Goal: Task Accomplishment & Management: Use online tool/utility

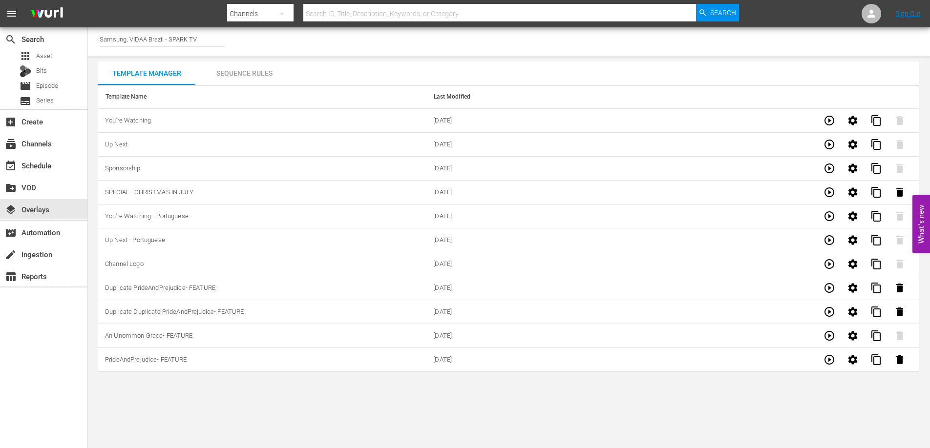
click at [480, 38] on div "Channel Title Samsung, VIDAA Brazil - SPARK TV" at bounding box center [509, 41] width 842 height 29
click at [878, 358] on span "content_copy" at bounding box center [876, 360] width 12 height 12
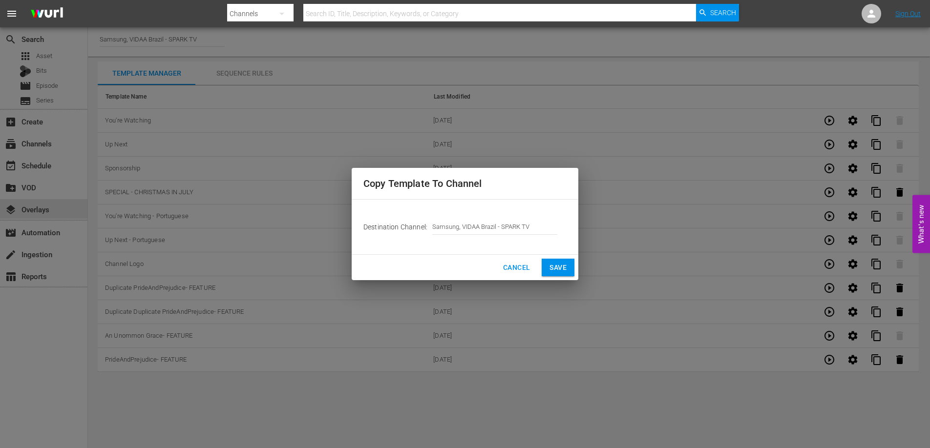
click at [552, 271] on span "Save" at bounding box center [557, 268] width 17 height 12
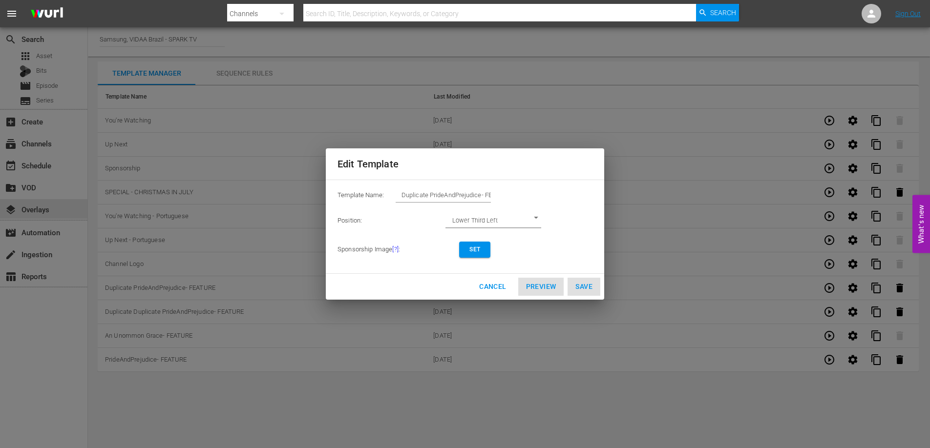
click at [454, 195] on input "Duplicate PrideAndPrejudice- FEATURE" at bounding box center [443, 196] width 95 height 14
click at [474, 247] on span "Set" at bounding box center [475, 250] width 16 height 10
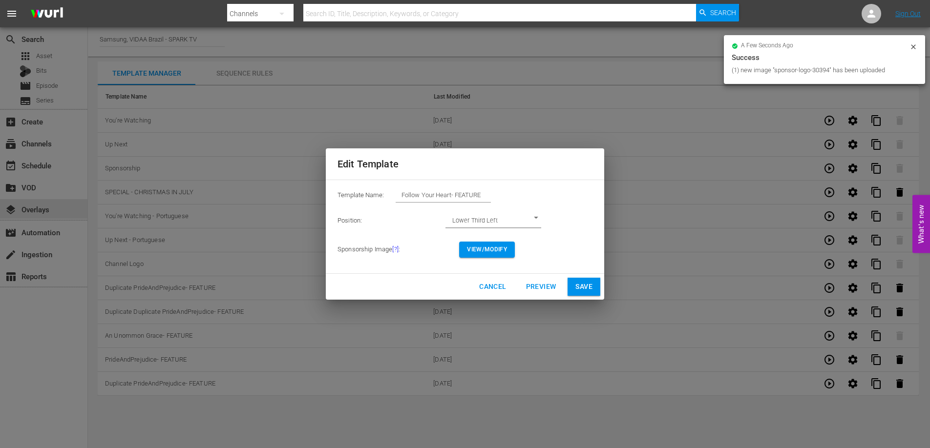
click at [542, 284] on span "Preview" at bounding box center [541, 287] width 30 height 12
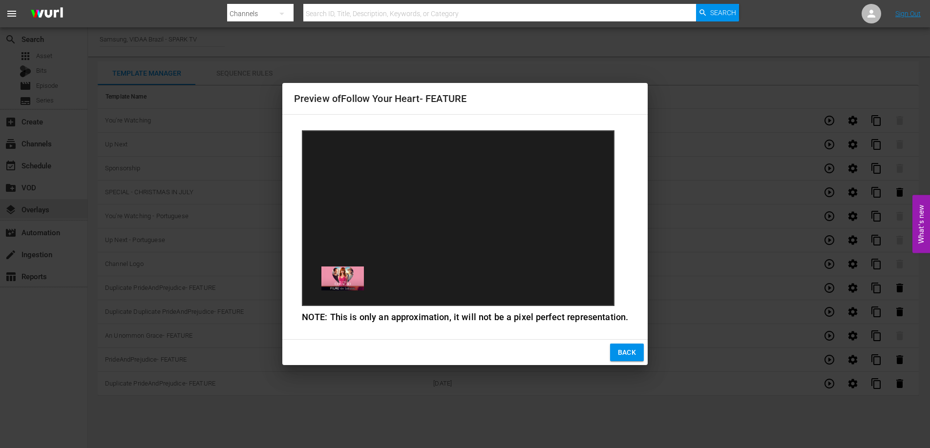
click at [624, 349] on span "Back" at bounding box center [627, 353] width 19 height 12
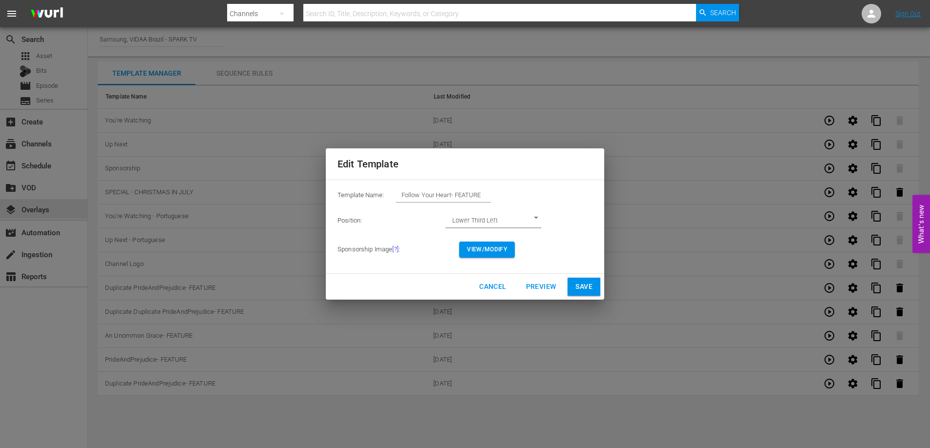
click at [586, 289] on span "Save" at bounding box center [583, 287] width 17 height 12
type input "Duplicate PrideAndPrejudice- FEATURE"
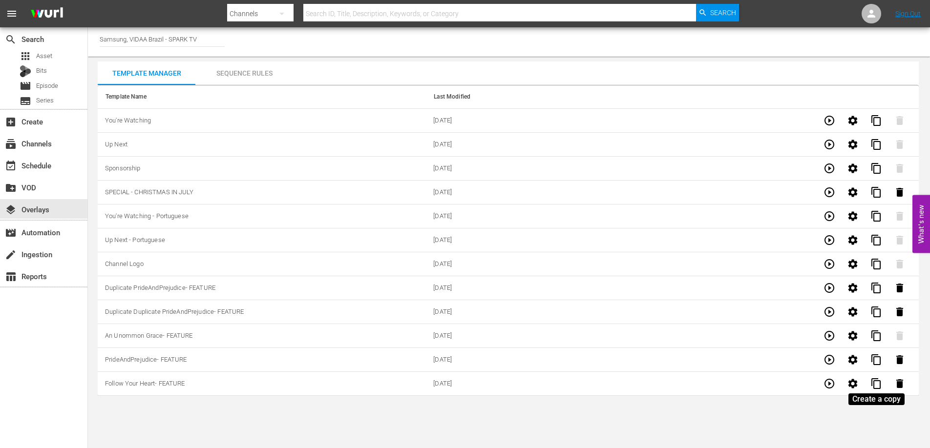
click at [879, 385] on span "content_copy" at bounding box center [876, 384] width 12 height 12
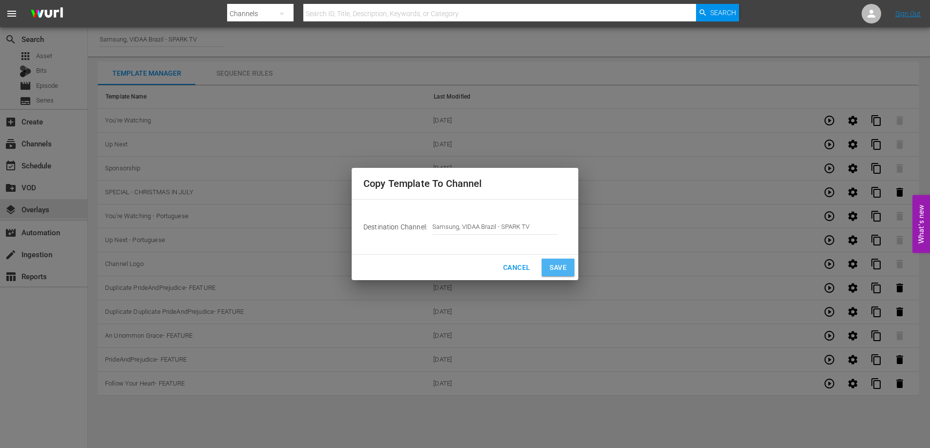
click at [558, 265] on span "Save" at bounding box center [557, 268] width 17 height 12
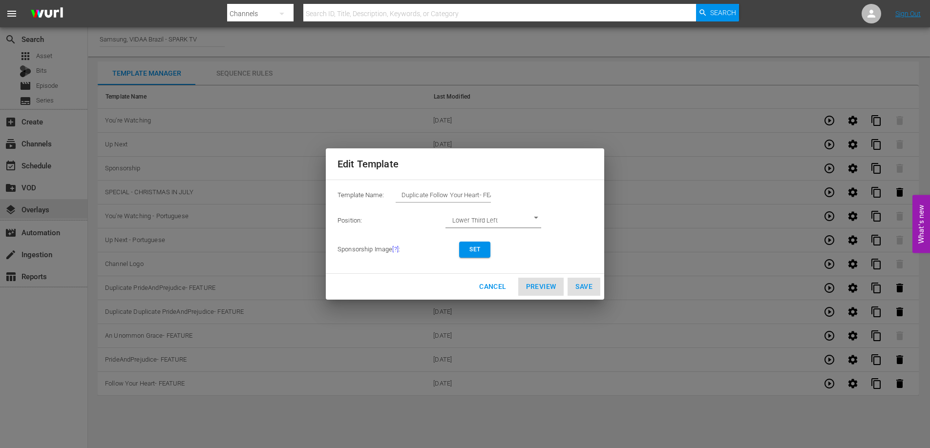
click at [443, 197] on input "Duplicate Follow Your Heart- FEATURE" at bounding box center [443, 196] width 95 height 14
click at [478, 248] on span "Set" at bounding box center [475, 250] width 16 height 10
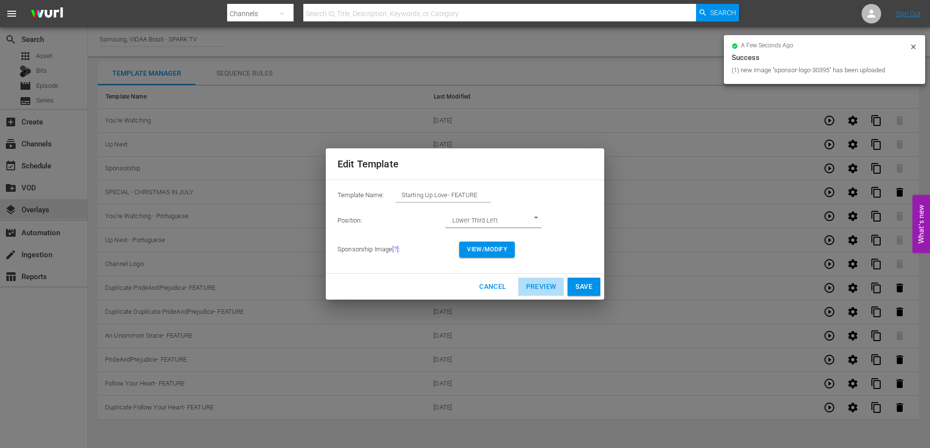
click at [533, 286] on span "Preview" at bounding box center [541, 287] width 30 height 12
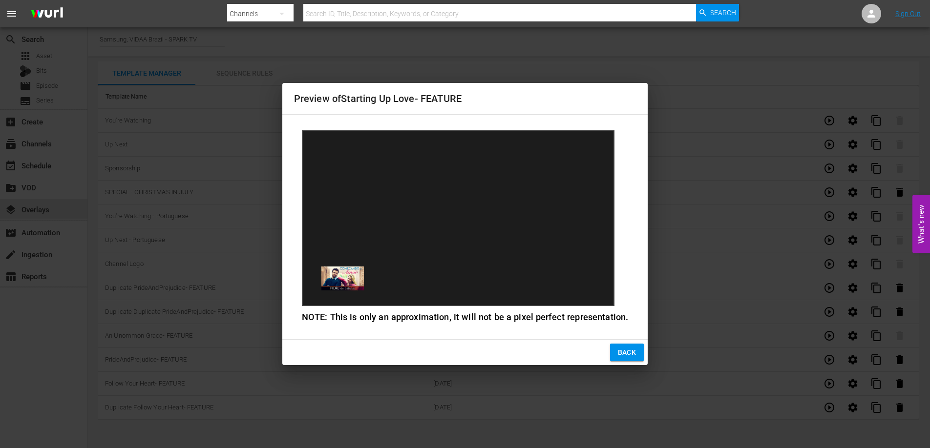
click at [627, 357] on span "Back" at bounding box center [627, 353] width 19 height 12
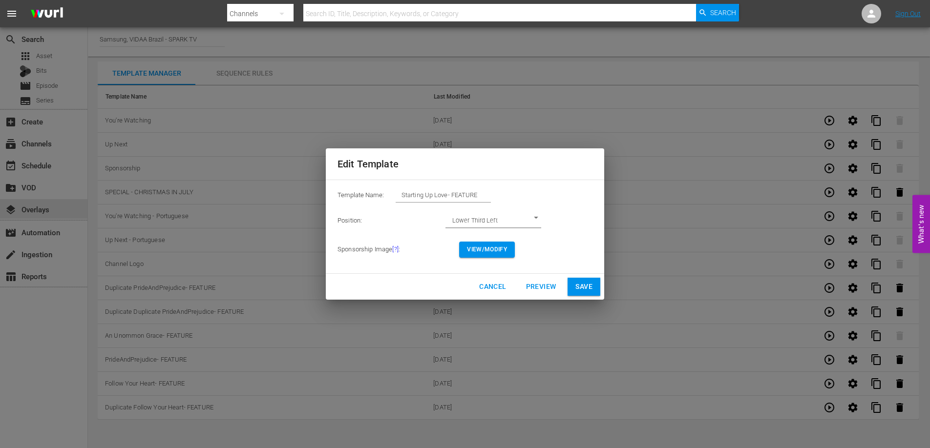
click at [590, 289] on span "Save" at bounding box center [583, 287] width 17 height 12
type input "Duplicate Follow Your Heart- FEATURE"
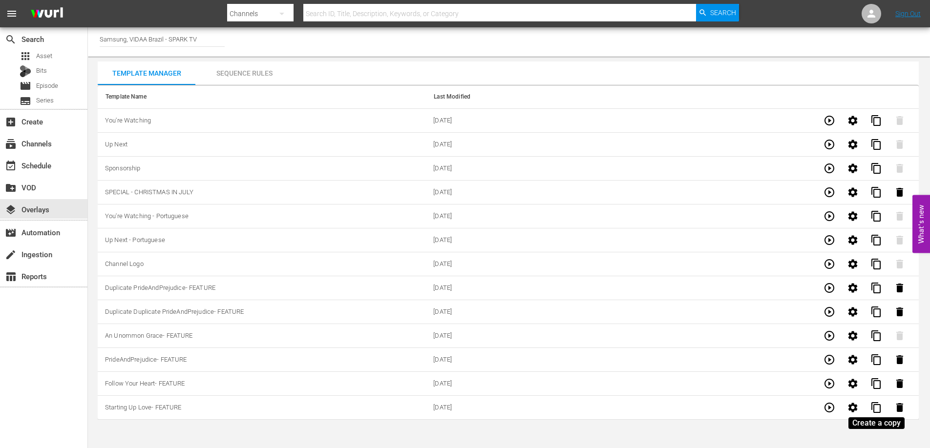
click at [880, 409] on span "content_copy" at bounding box center [876, 408] width 12 height 12
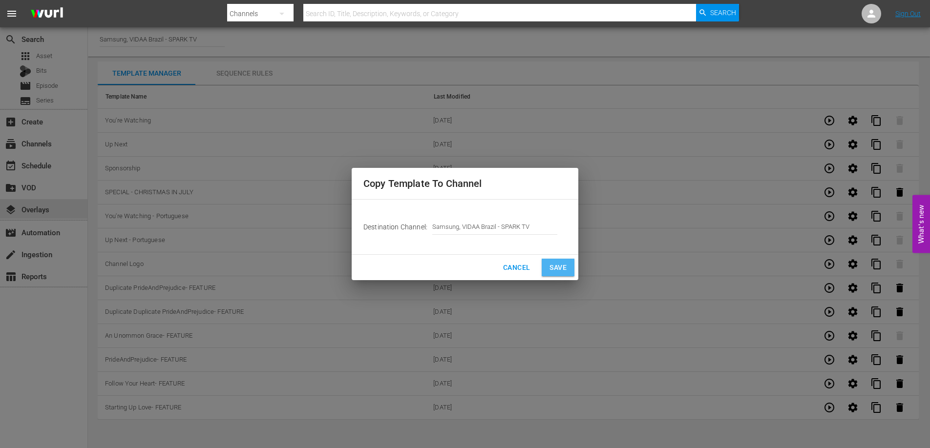
click at [556, 265] on span "Save" at bounding box center [557, 268] width 17 height 12
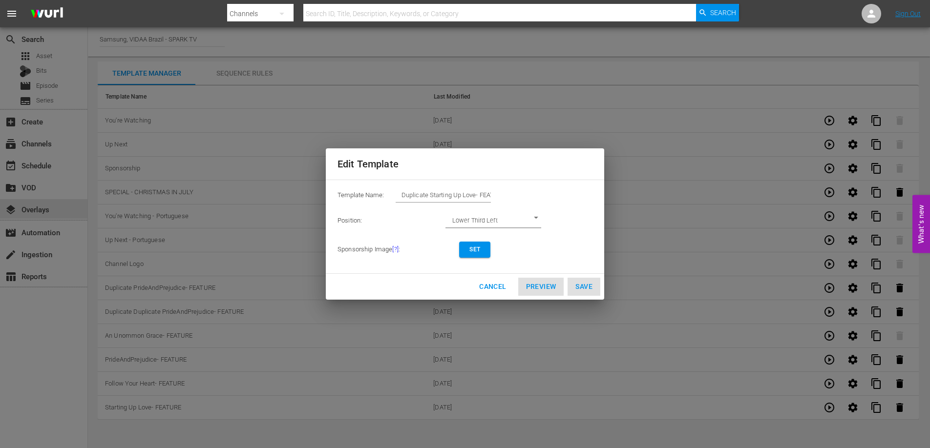
click at [448, 194] on input "Duplicate Starting Up Love- FEATURE" at bounding box center [443, 196] width 95 height 14
drag, startPoint x: 456, startPoint y: 194, endPoint x: 361, endPoint y: 194, distance: 95.2
click at [361, 194] on div "Template Name: Duplicate Starting Up Love- FEATURE" at bounding box center [464, 198] width 255 height 20
click at [487, 254] on button "Set" at bounding box center [474, 250] width 31 height 16
click at [585, 288] on span "Save" at bounding box center [583, 287] width 17 height 12
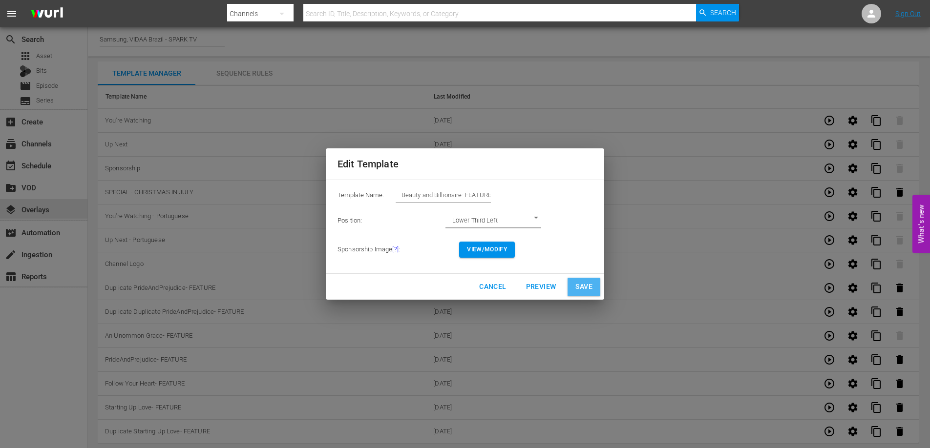
type input "Duplicate Starting Up Love- FEATURE"
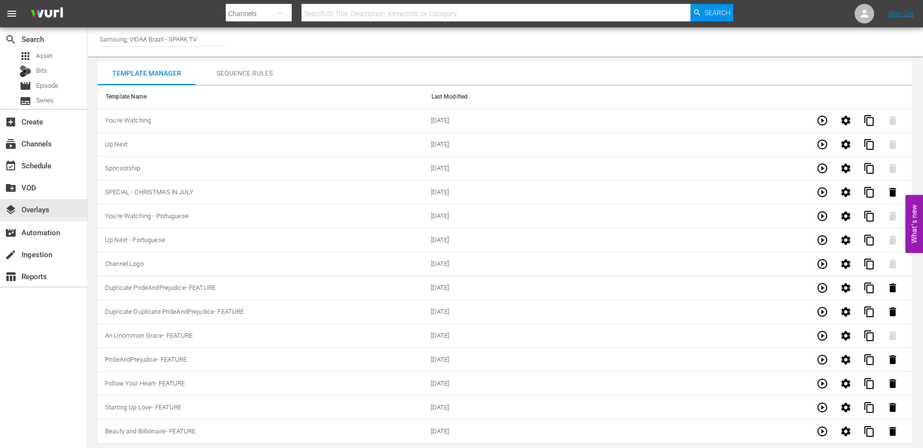
scroll to position [0, 0]
click at [873, 431] on span "content_copy" at bounding box center [869, 431] width 12 height 12
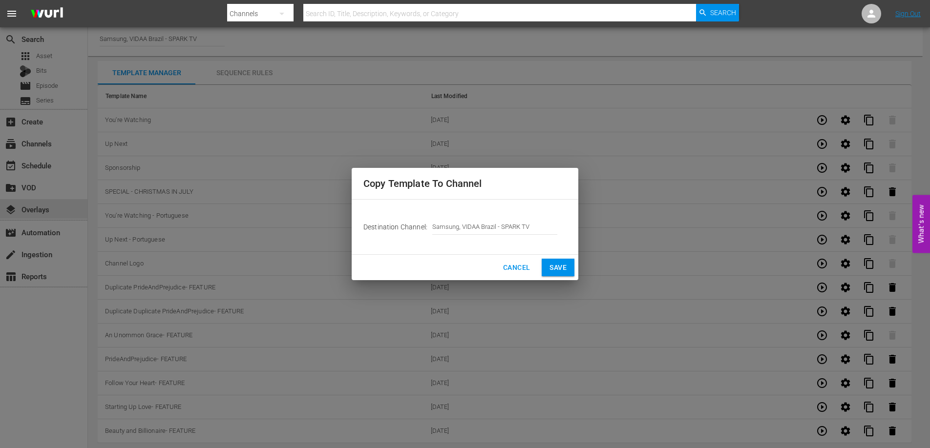
click at [554, 268] on span "Save" at bounding box center [557, 268] width 17 height 12
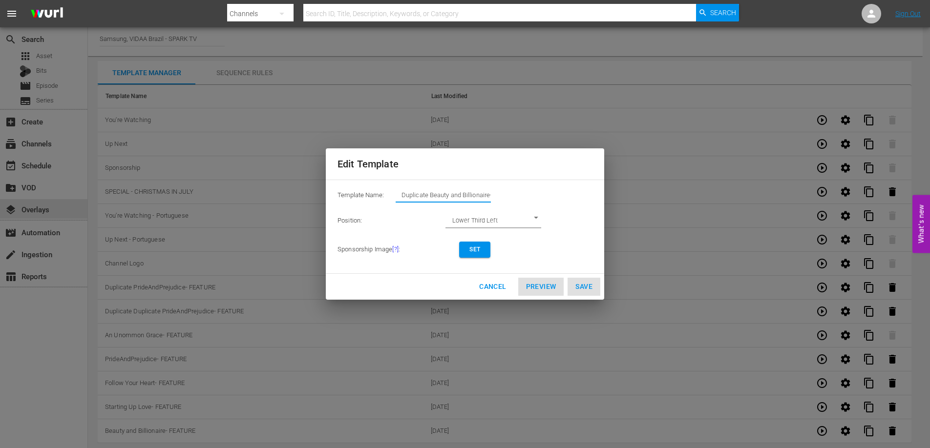
drag, startPoint x: 484, startPoint y: 195, endPoint x: 347, endPoint y: 197, distance: 137.7
click at [348, 197] on div "Template Name: Duplicate Beauty and Billionaire- FEATURE" at bounding box center [464, 198] width 255 height 20
click at [467, 249] on span "Set" at bounding box center [475, 250] width 16 height 10
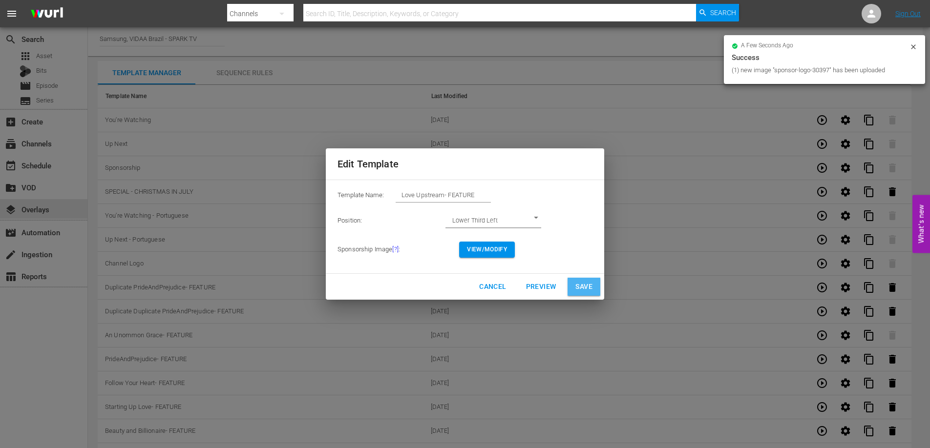
click at [579, 285] on span "Save" at bounding box center [583, 287] width 17 height 12
type input "Duplicate Beauty and Billionaire- FEATURE"
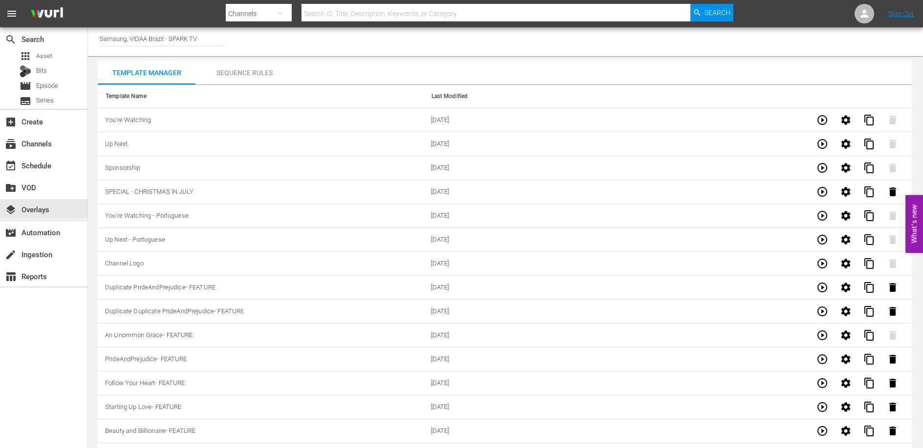
scroll to position [24, 0]
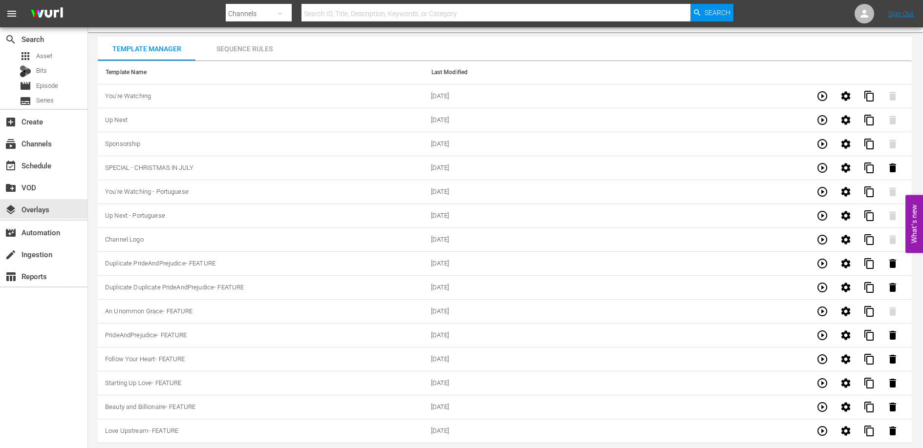
click at [254, 47] on div "Sequence Rules" at bounding box center [244, 48] width 98 height 23
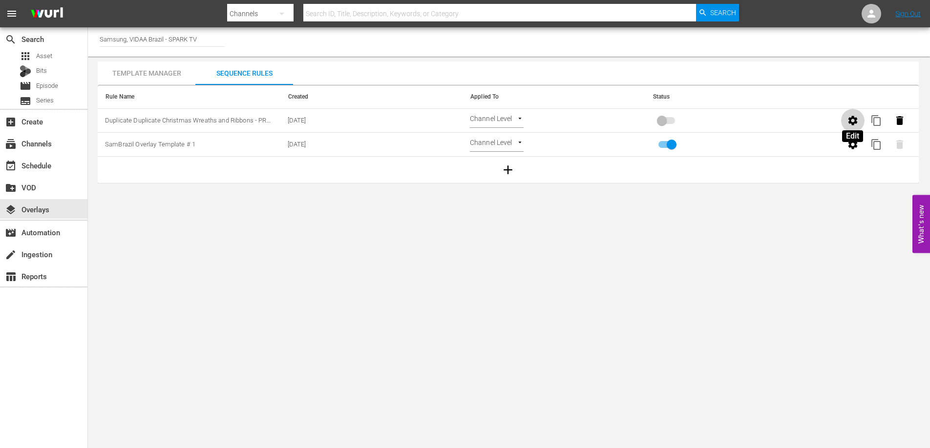
click at [856, 117] on icon "button" at bounding box center [853, 121] width 12 height 12
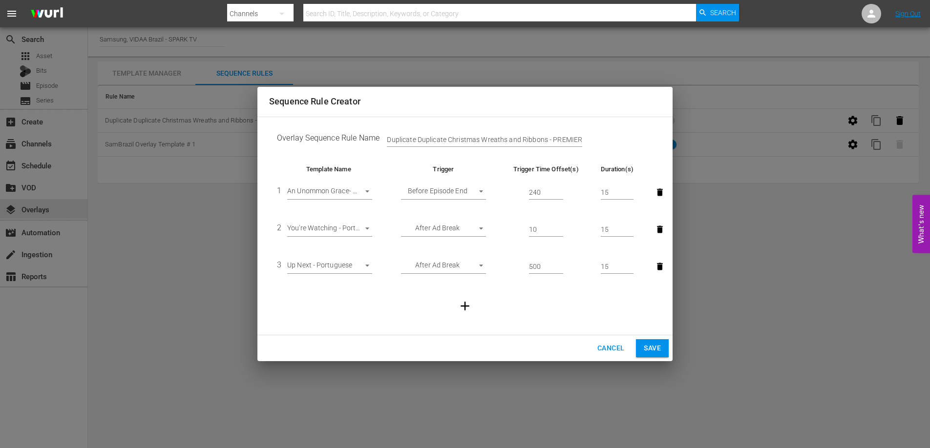
click at [362, 188] on body "menu Search By Channels Search ID, Title, Description, Keywords, or Category Se…" at bounding box center [465, 224] width 930 height 448
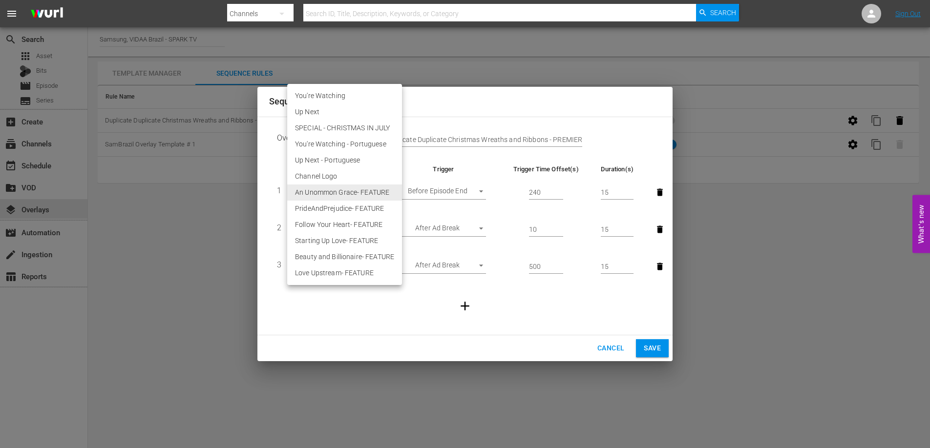
click at [343, 225] on li "Follow Your Heart- FEATURE" at bounding box center [344, 225] width 115 height 16
type input "30394"
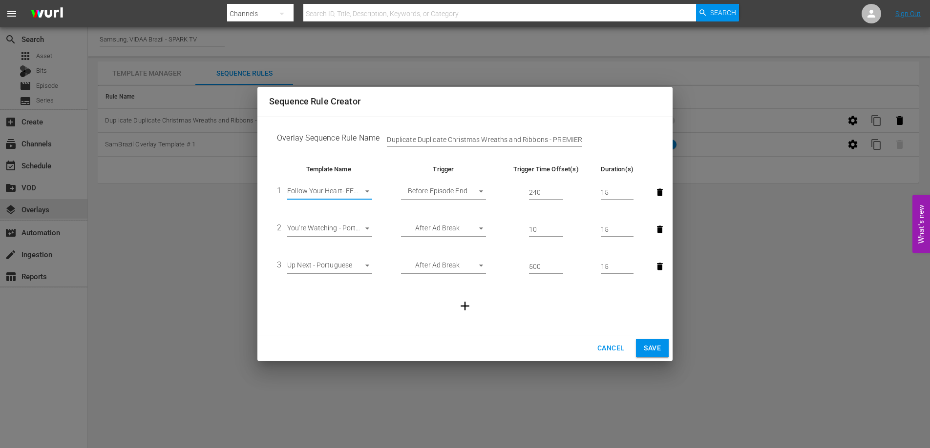
click at [443, 138] on input "Duplicate Duplicate Christmas Wreaths and Ribbons - PREMIERE - SAT" at bounding box center [484, 140] width 195 height 15
drag, startPoint x: 542, startPoint y: 138, endPoint x: 366, endPoint y: 138, distance: 176.3
click at [366, 138] on td "Overlay Sequence Rule Name Duplicate Duplicate Christmas Wreaths and Ribbons - …" at bounding box center [465, 140] width 392 height 30
type input "Follow Your Heart - FEATURE - SAT"
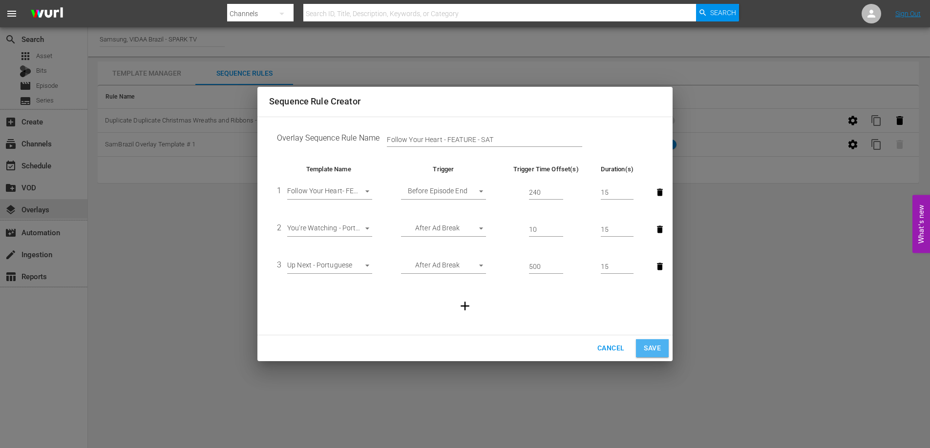
click at [649, 349] on span "Save" at bounding box center [652, 348] width 17 height 12
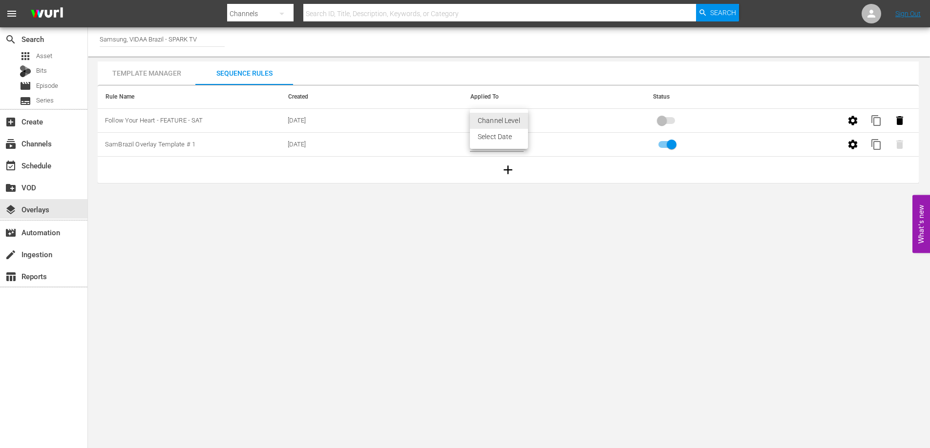
click at [516, 122] on body "menu Search By Channels Search ID, Title, Description, Keywords, or Category Se…" at bounding box center [465, 224] width 930 height 448
click at [504, 141] on li "Select Date" at bounding box center [499, 137] width 58 height 16
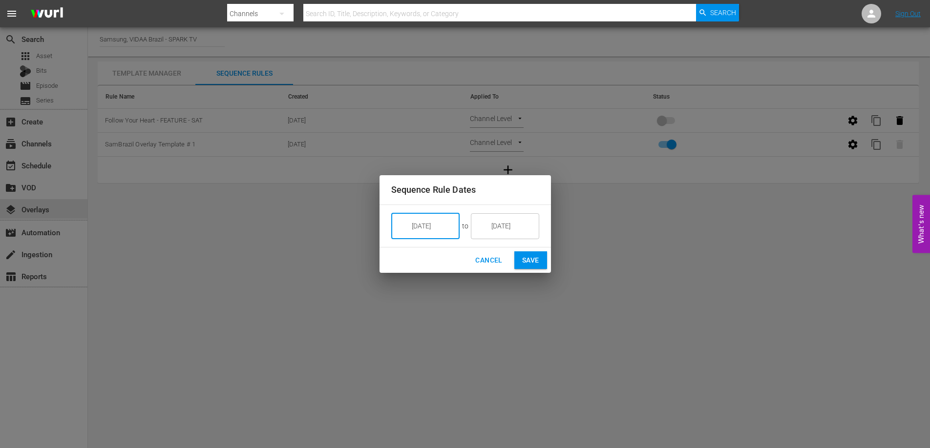
click at [444, 231] on input "8/15/25" at bounding box center [432, 226] width 55 height 26
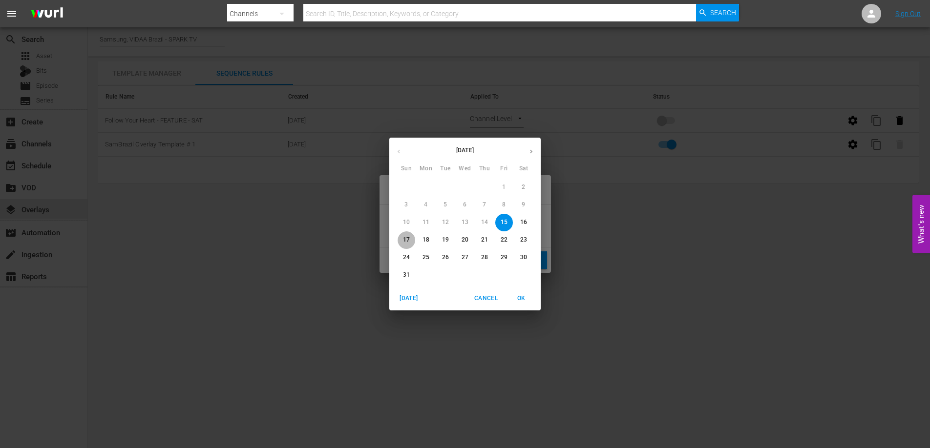
click at [410, 238] on span "17" at bounding box center [407, 240] width 18 height 8
type input "8/17/25"
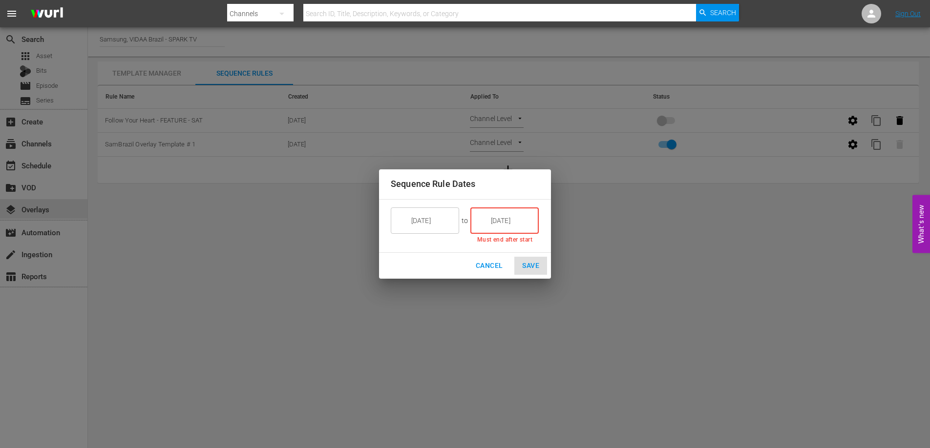
click at [489, 226] on input "8/15/25" at bounding box center [511, 221] width 55 height 26
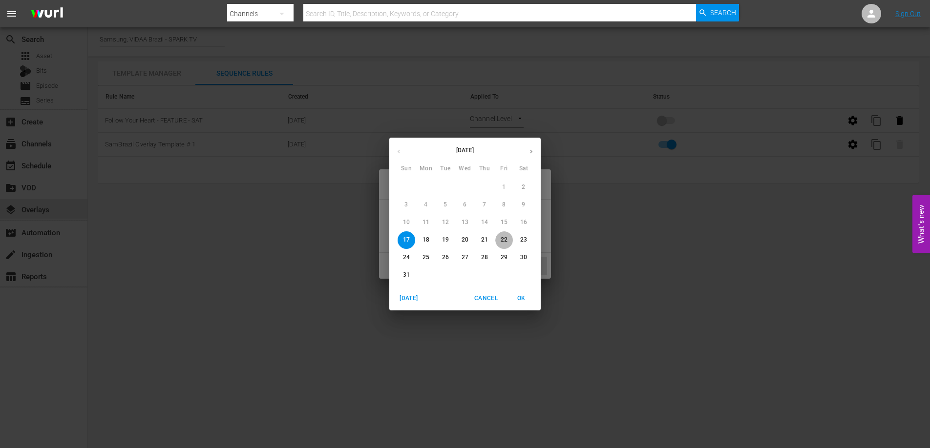
click at [504, 239] on p "22" at bounding box center [504, 240] width 7 height 8
type input "8/22/25"
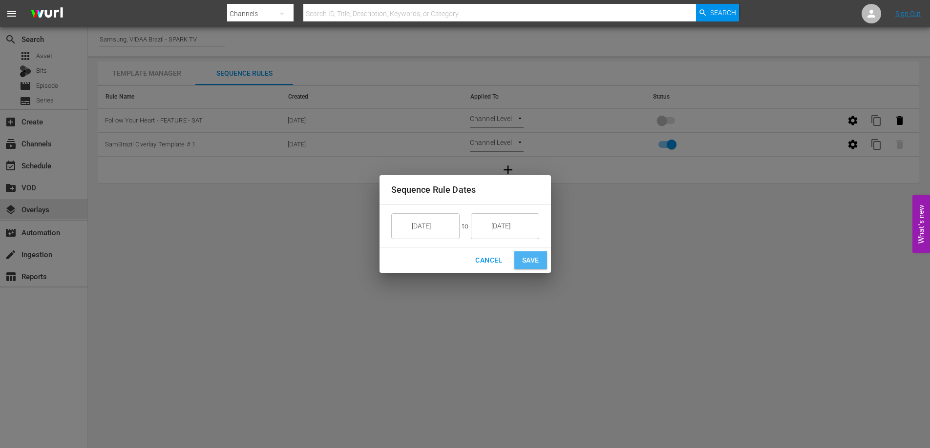
click at [529, 261] on span "Save" at bounding box center [530, 260] width 17 height 12
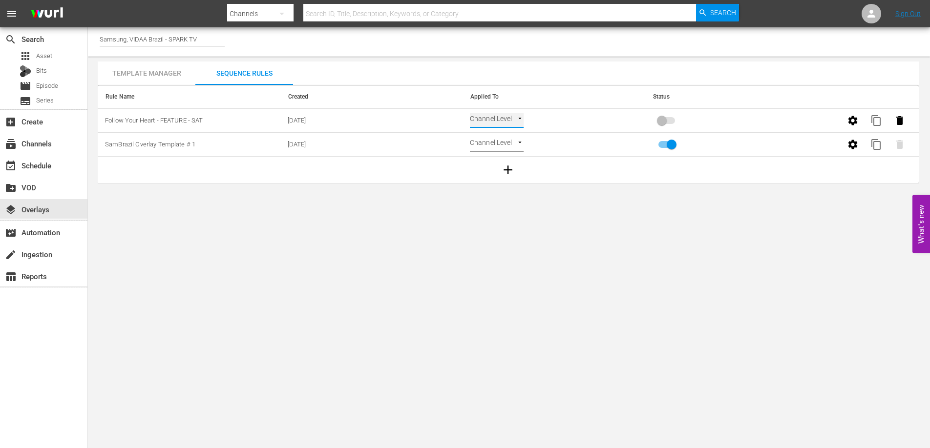
type input "SELECT_DATE"
click at [666, 125] on input "primary checkbox" at bounding box center [662, 122] width 56 height 19
checkbox input "true"
click at [874, 118] on span "content_copy" at bounding box center [876, 121] width 12 height 12
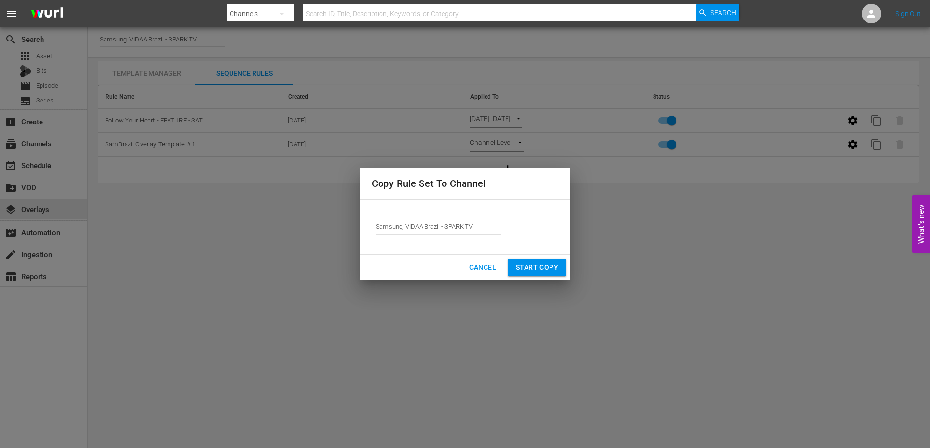
click at [538, 270] on span "Start Copy" at bounding box center [537, 268] width 42 height 12
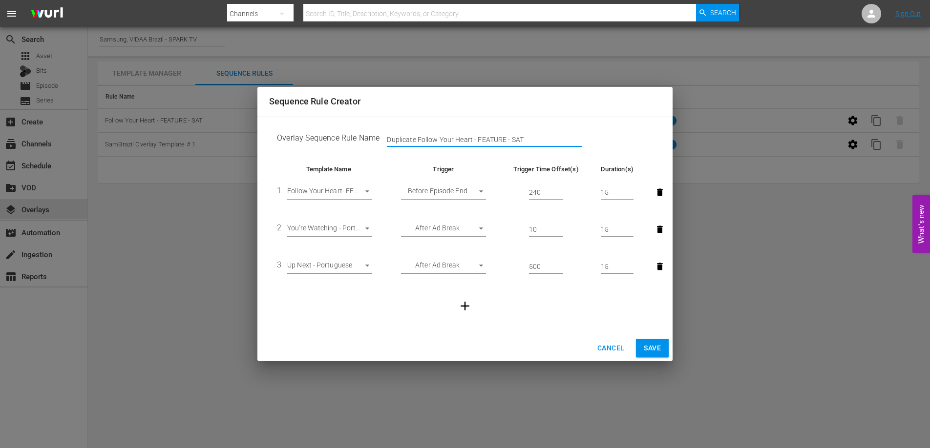
drag, startPoint x: 469, startPoint y: 138, endPoint x: 356, endPoint y: 143, distance: 113.4
click at [356, 143] on td "Overlay Sequence Rule Name Duplicate Follow Your Heart - FEATURE - SAT" at bounding box center [465, 140] width 392 height 30
type input "Starting Up Love - FEATURE - SAT"
click at [357, 191] on body "menu Search By Channels Search ID, Title, Description, Keywords, or Category Se…" at bounding box center [465, 224] width 930 height 448
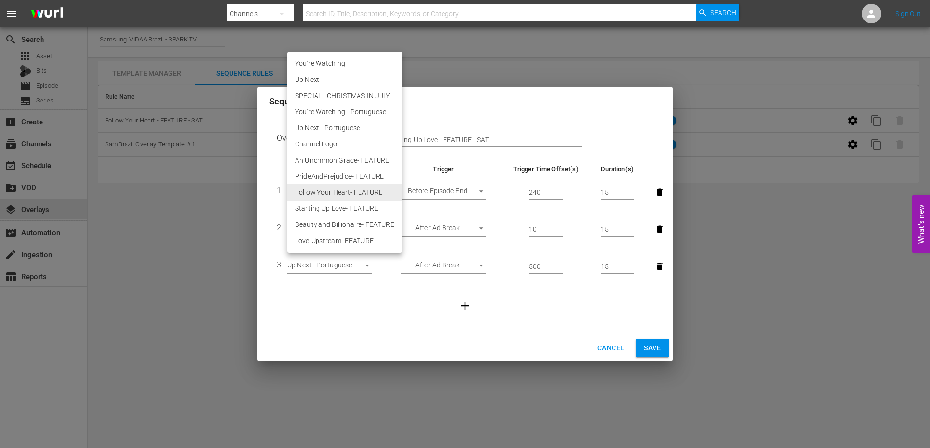
click at [343, 212] on li "Starting Up Love- FEATURE" at bounding box center [344, 209] width 115 height 16
type input "30395"
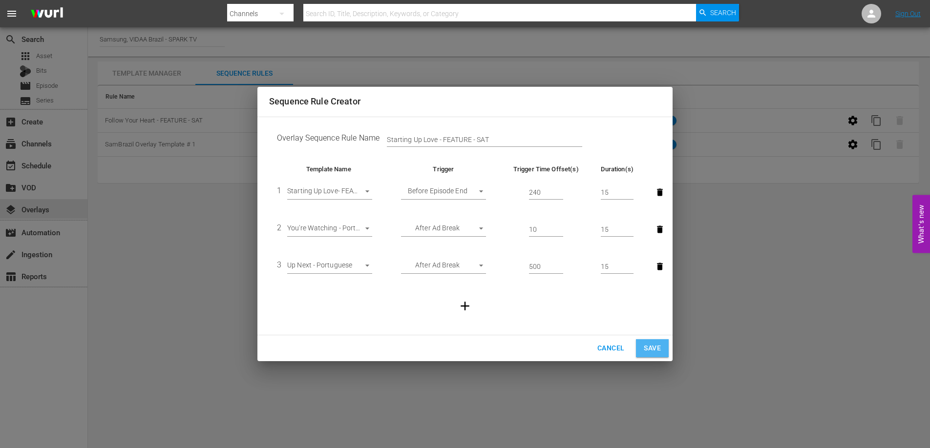
click at [651, 351] on span "Save" at bounding box center [652, 348] width 17 height 12
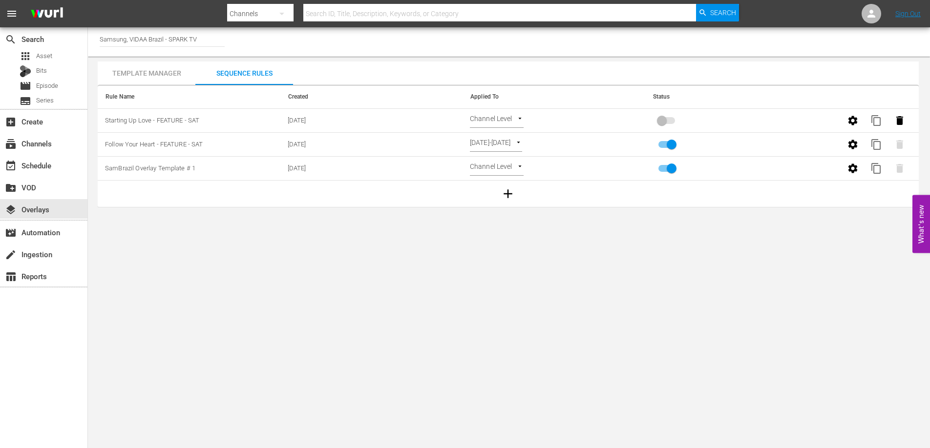
click at [522, 119] on body "menu Search By Channels Search ID, Title, Description, Keywords, or Category Se…" at bounding box center [465, 224] width 930 height 448
click at [509, 135] on li "Select Date" at bounding box center [499, 137] width 58 height 16
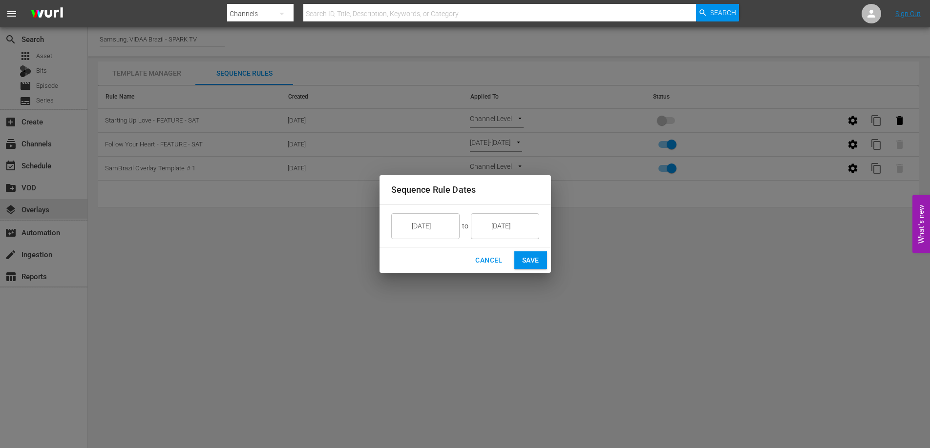
click at [453, 224] on input "8/15/25" at bounding box center [432, 226] width 55 height 26
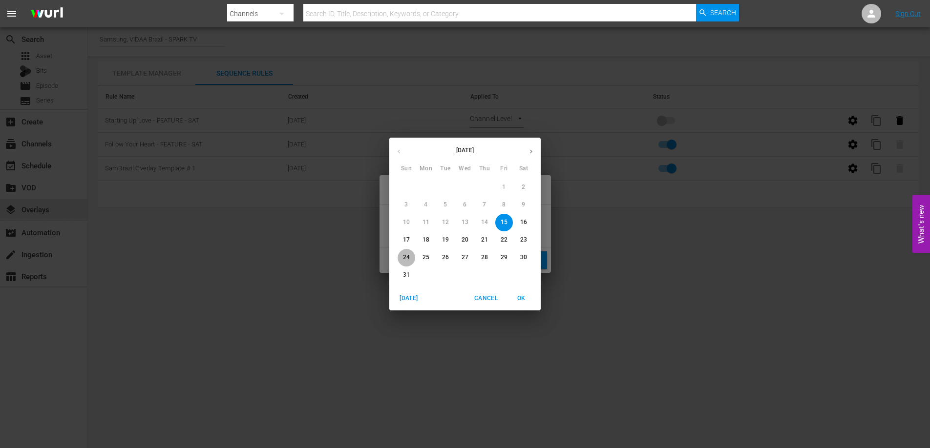
click at [403, 257] on p "24" at bounding box center [406, 257] width 7 height 8
type input "8/24/25"
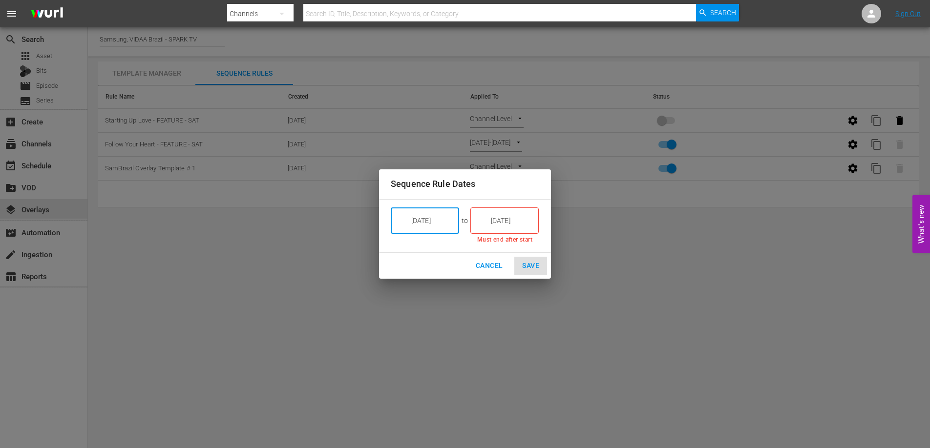
click at [490, 219] on input "8/15/25" at bounding box center [511, 221] width 55 height 26
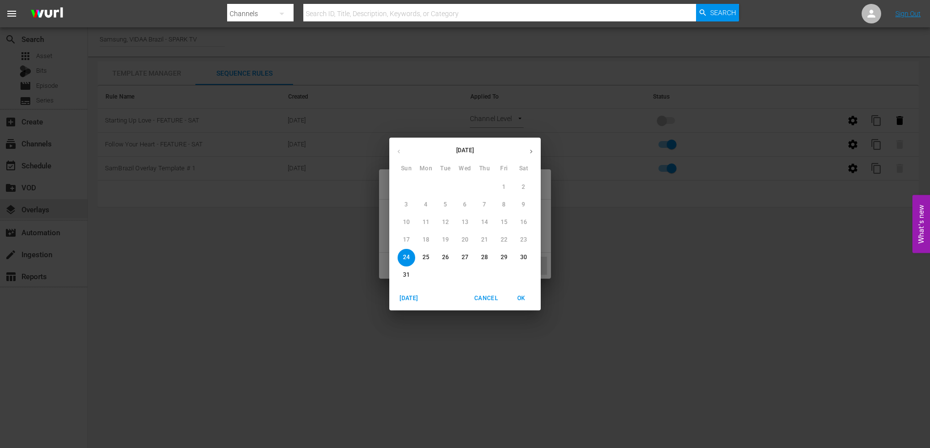
click at [503, 256] on p "29" at bounding box center [504, 257] width 7 height 8
type input "8/29/25"
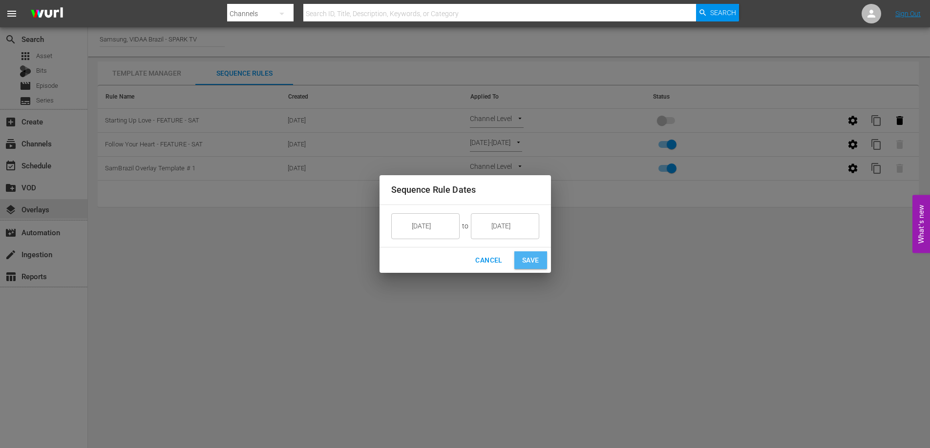
click at [529, 260] on span "Save" at bounding box center [530, 260] width 17 height 12
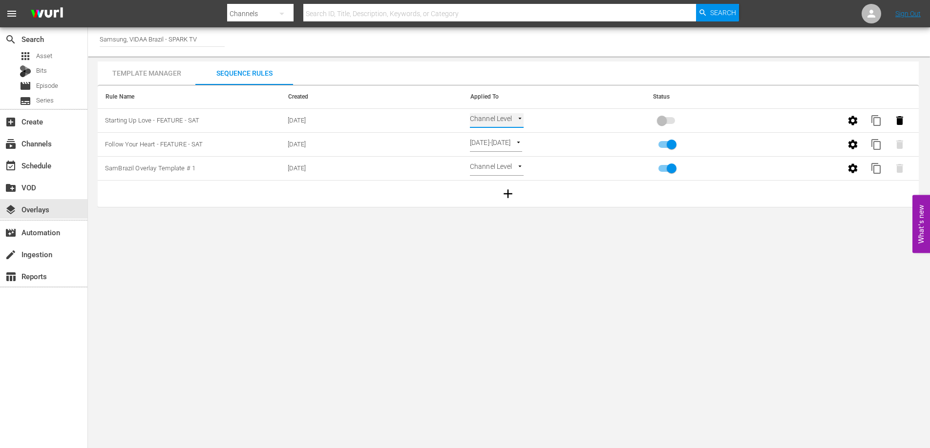
type input "SELECT_DATE"
click at [671, 123] on input "primary checkbox" at bounding box center [662, 122] width 56 height 19
checkbox input "true"
click at [878, 117] on span "content_copy" at bounding box center [876, 121] width 12 height 12
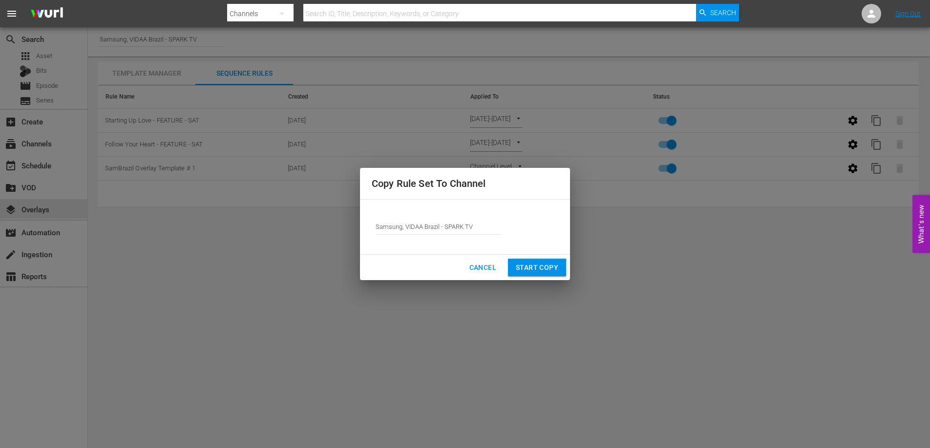
click at [547, 271] on span "Start Copy" at bounding box center [537, 268] width 42 height 12
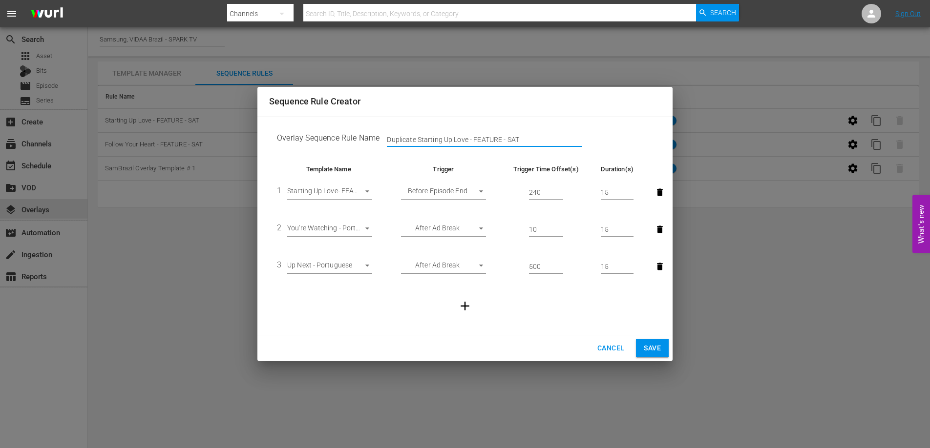
drag, startPoint x: 451, startPoint y: 140, endPoint x: 370, endPoint y: 142, distance: 81.1
click at [370, 142] on td "Overlay Sequence Rule Name Duplicate Starting Up Love - FEATURE - SAT" at bounding box center [465, 140] width 392 height 30
drag, startPoint x: 401, startPoint y: 139, endPoint x: 372, endPoint y: 141, distance: 29.9
click at [372, 141] on td "Overlay Sequence Rule Name Love - FEATURE - SAT" at bounding box center [465, 140] width 392 height 30
type input "Beauty and the Billionaire - FEATURE - SAT"
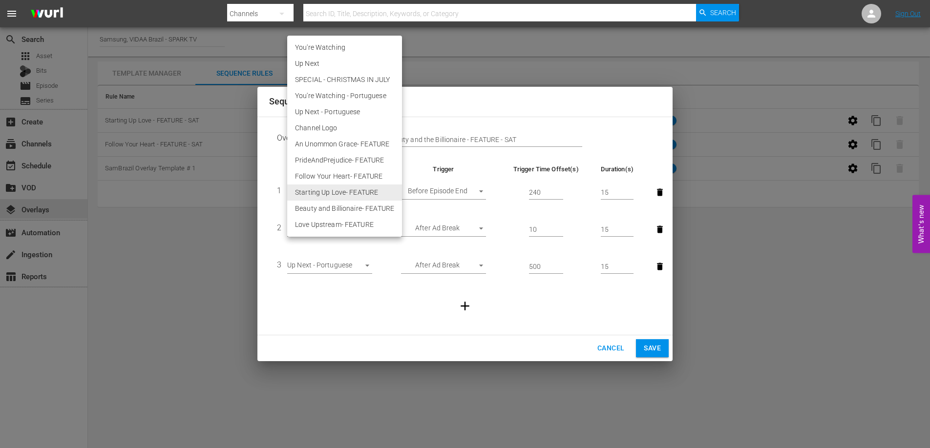
click at [345, 186] on body "menu Search By Channels Search ID, Title, Description, Keywords, or Category Se…" at bounding box center [465, 224] width 930 height 448
click at [338, 209] on li "Beauty and Billionaire- FEATURE" at bounding box center [344, 209] width 115 height 16
type input "30396"
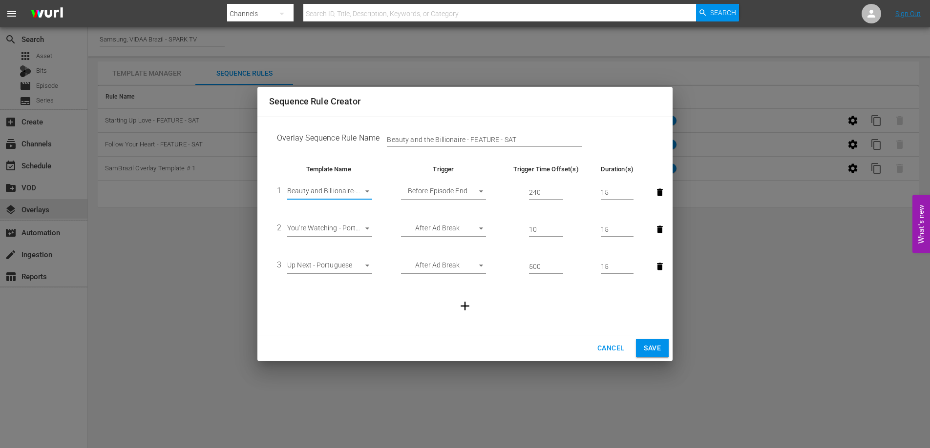
click at [657, 347] on span "Save" at bounding box center [652, 348] width 17 height 12
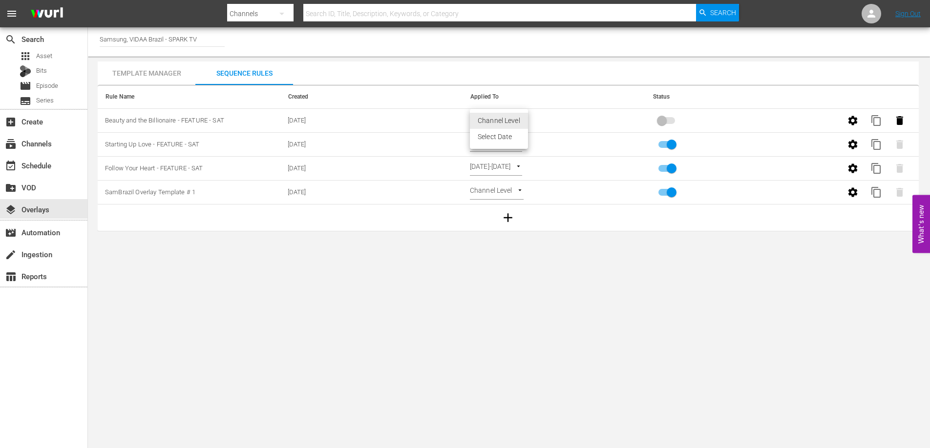
click at [516, 119] on body "menu Search By Channels Search ID, Title, Description, Keywords, or Category Se…" at bounding box center [465, 224] width 930 height 448
click at [508, 137] on li "Select Date" at bounding box center [499, 137] width 58 height 16
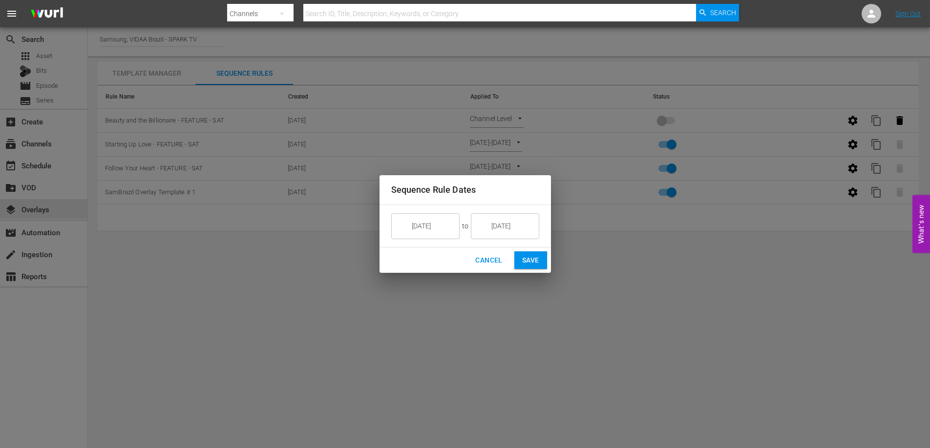
click at [449, 231] on input "8/15/25" at bounding box center [432, 226] width 55 height 26
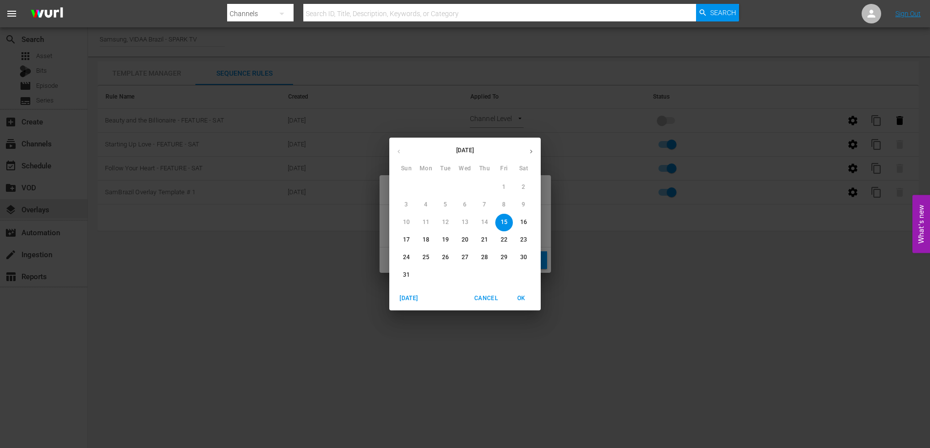
click at [401, 276] on span "31" at bounding box center [407, 275] width 18 height 8
type input "8/31/25"
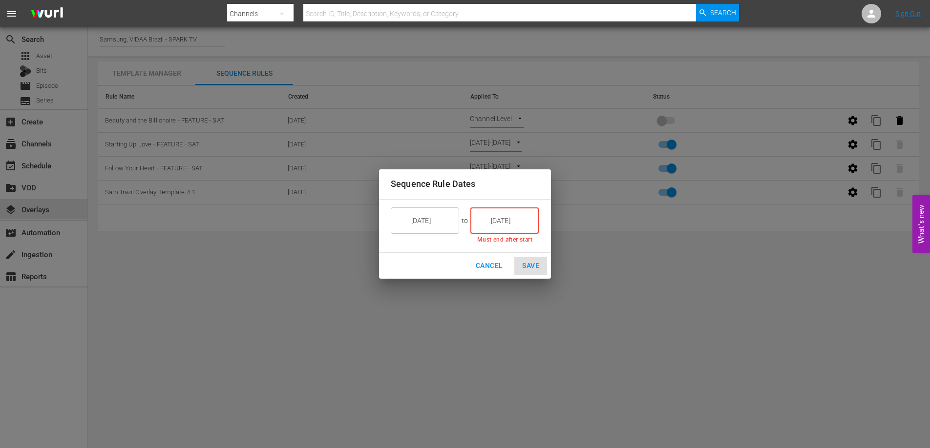
click at [494, 225] on input "8/15/25" at bounding box center [511, 221] width 55 height 26
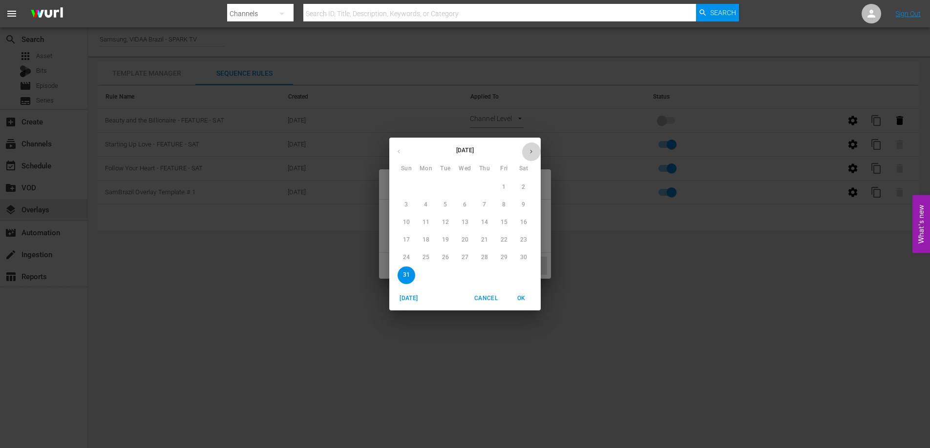
click at [531, 151] on icon "button" at bounding box center [530, 151] width 7 height 7
click at [507, 190] on span "5" at bounding box center [504, 187] width 18 height 8
type input "9/05/25"
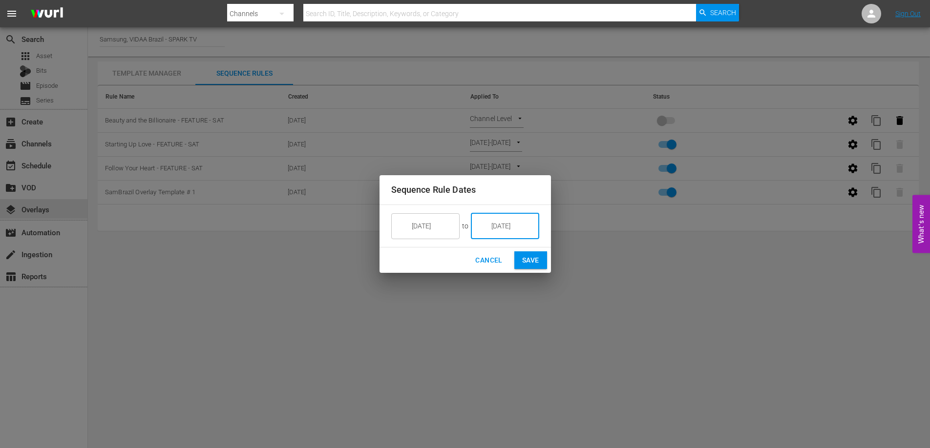
click at [527, 263] on span "Save" at bounding box center [530, 260] width 17 height 12
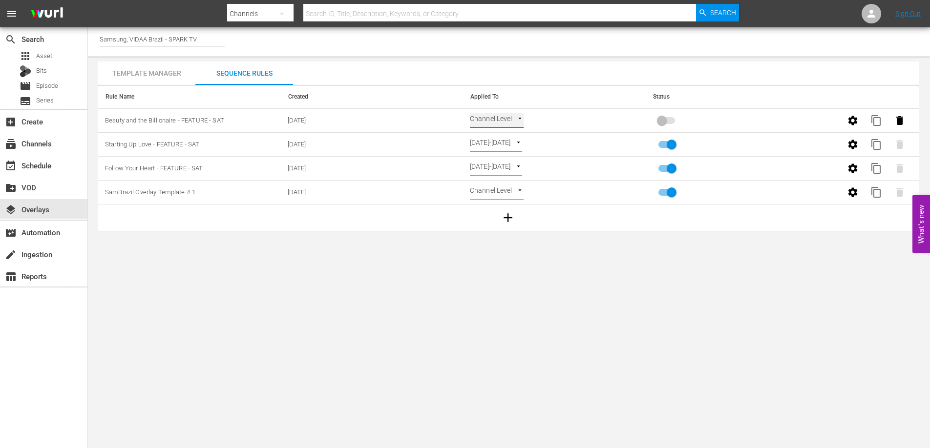
type input "SELECT_DATE"
click at [665, 119] on input "primary checkbox" at bounding box center [662, 122] width 56 height 19
checkbox input "true"
click at [880, 118] on span "content_copy" at bounding box center [876, 121] width 12 height 12
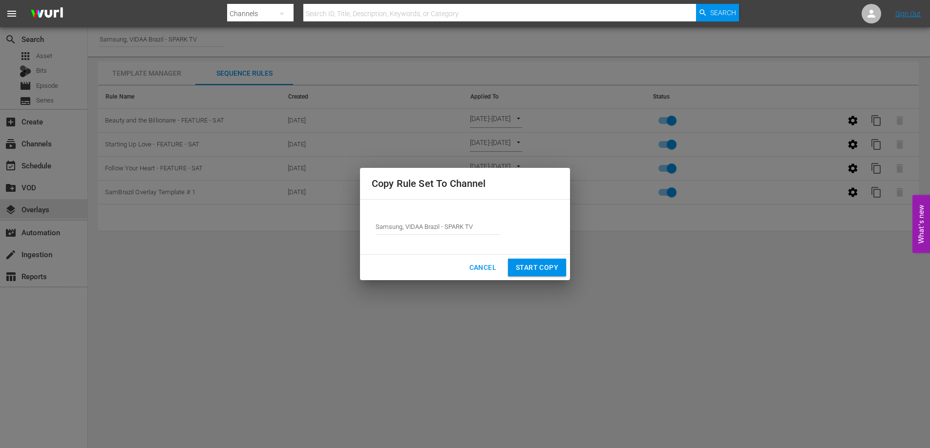
click at [540, 268] on span "Start Copy" at bounding box center [537, 268] width 42 height 12
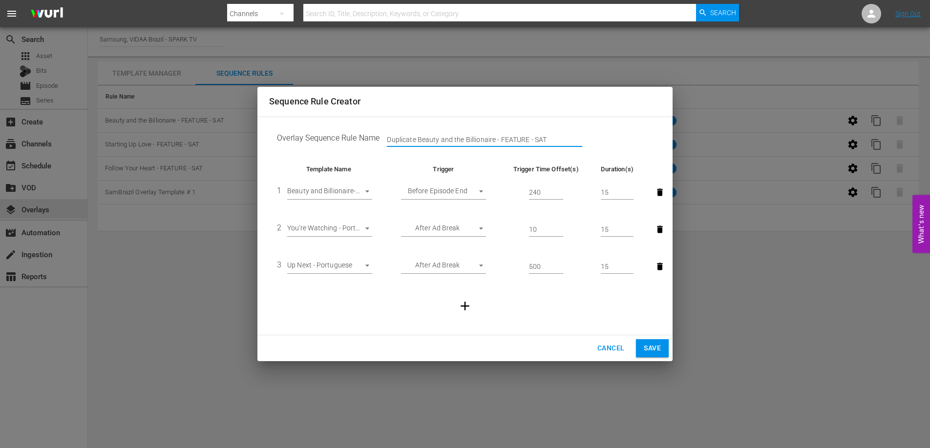
drag, startPoint x: 477, startPoint y: 140, endPoint x: 367, endPoint y: 143, distance: 109.9
click at [367, 143] on td "Overlay Sequence Rule Name Duplicate Beauty and the Billionaire - FEATURE - SAT" at bounding box center [465, 140] width 392 height 30
type input "Love Upstream - FEATURE - SAT"
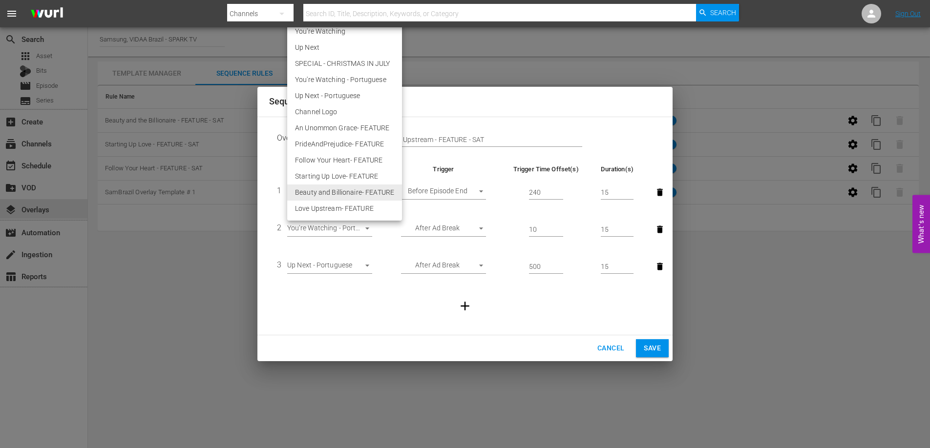
click at [349, 188] on body "menu Search By Channels Search ID, Title, Description, Keywords, or Category Se…" at bounding box center [465, 224] width 930 height 448
click at [344, 206] on li "Love Upstream- FEATURE" at bounding box center [344, 209] width 115 height 16
type input "30397"
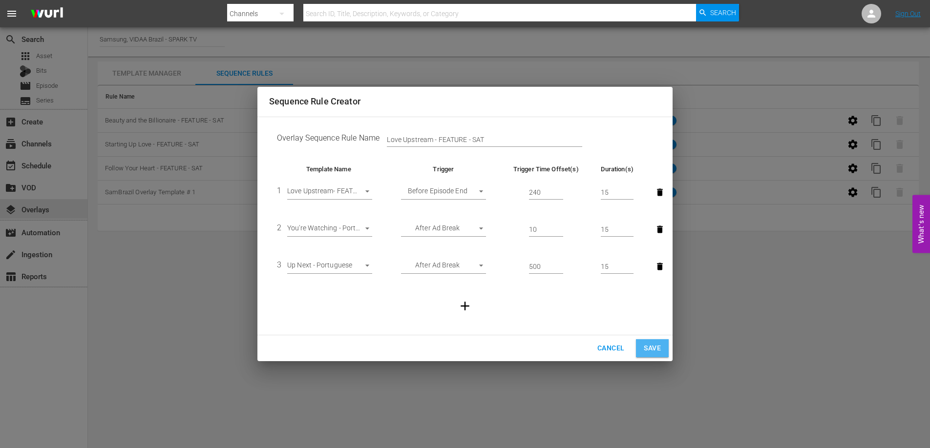
click at [646, 352] on span "Save" at bounding box center [652, 348] width 17 height 12
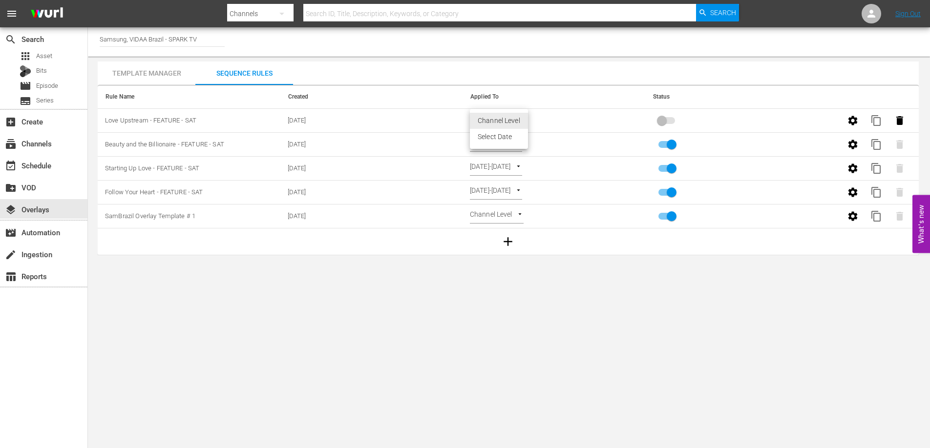
click at [512, 123] on body "menu Search By Channels Search ID, Title, Description, Keywords, or Category Se…" at bounding box center [465, 224] width 930 height 448
click at [501, 140] on li "Select Date" at bounding box center [499, 137] width 58 height 16
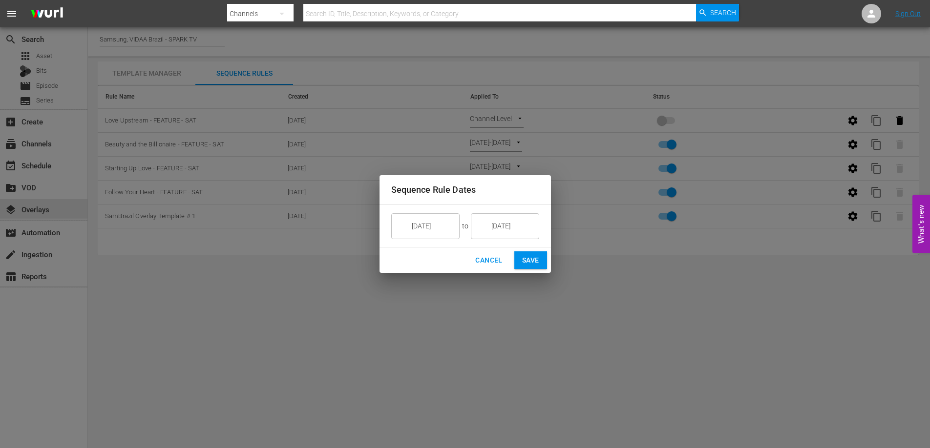
click at [438, 238] on input "8/15/25" at bounding box center [432, 226] width 55 height 26
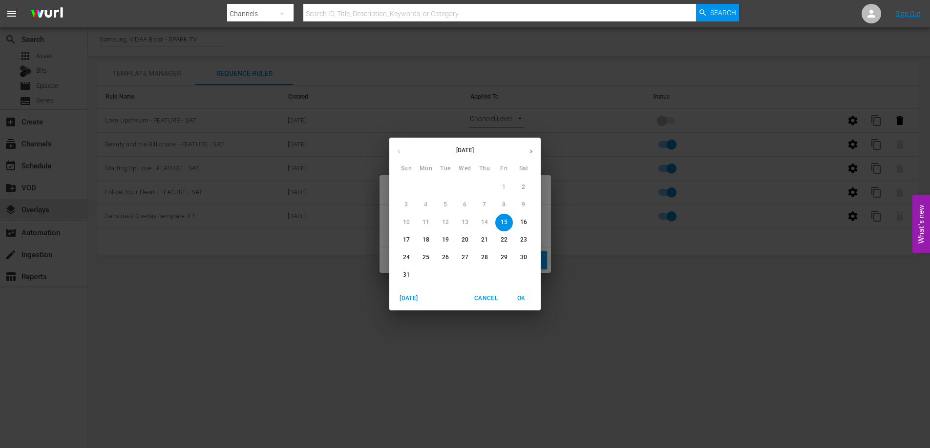
click at [535, 150] on button "button" at bounding box center [531, 151] width 19 height 19
click at [409, 204] on span "7" at bounding box center [407, 205] width 18 height 8
type input "9/07/25"
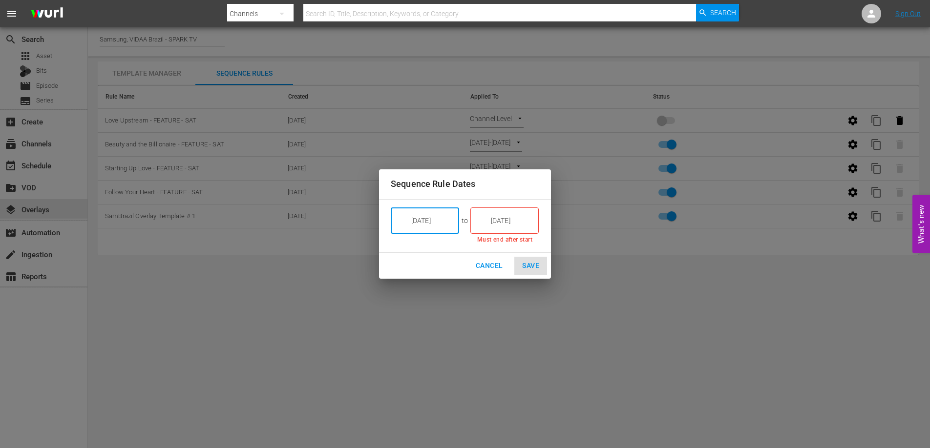
click at [506, 222] on input "8/15/25" at bounding box center [511, 221] width 55 height 26
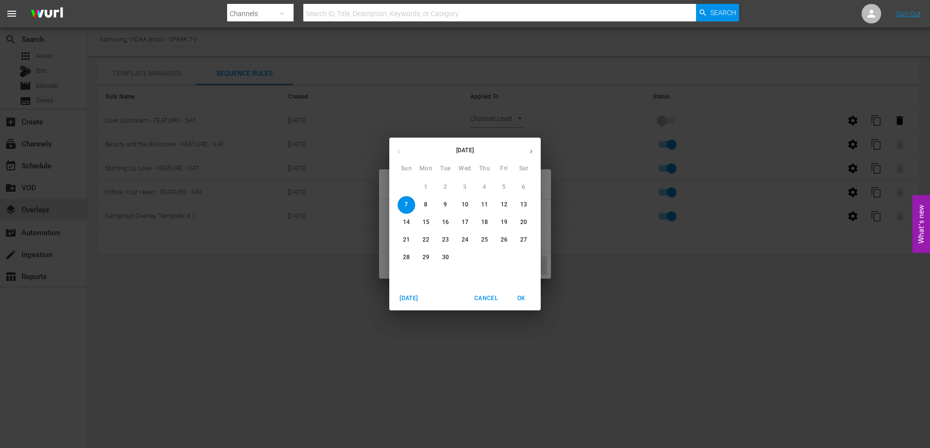
click at [505, 206] on p "12" at bounding box center [504, 205] width 7 height 8
type input "9/12/25"
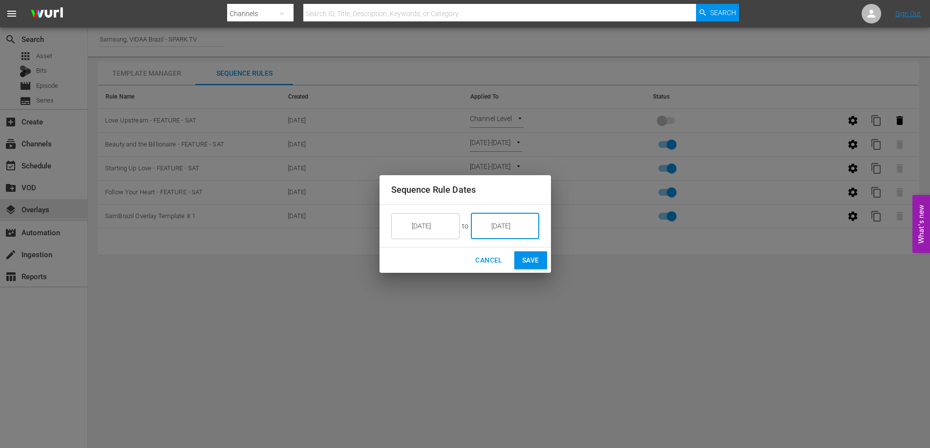
click at [528, 263] on span "Save" at bounding box center [530, 260] width 17 height 12
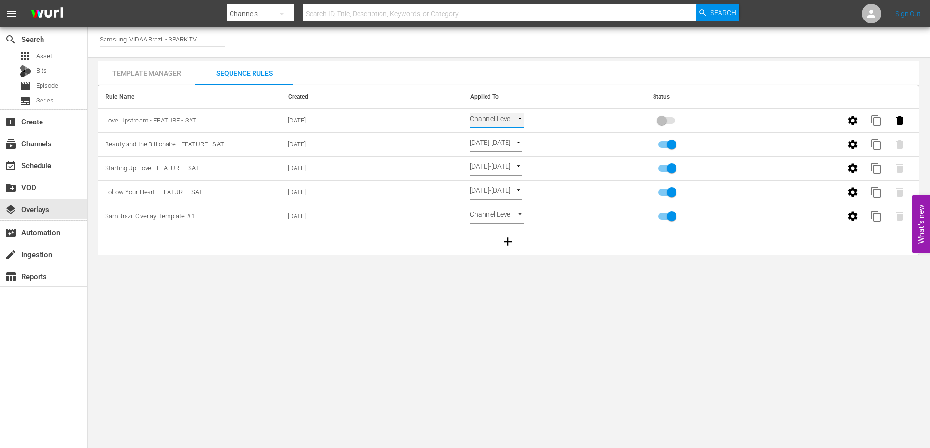
type input "SELECT_DATE"
click at [656, 121] on input "primary checkbox" at bounding box center [662, 122] width 56 height 19
checkbox input "true"
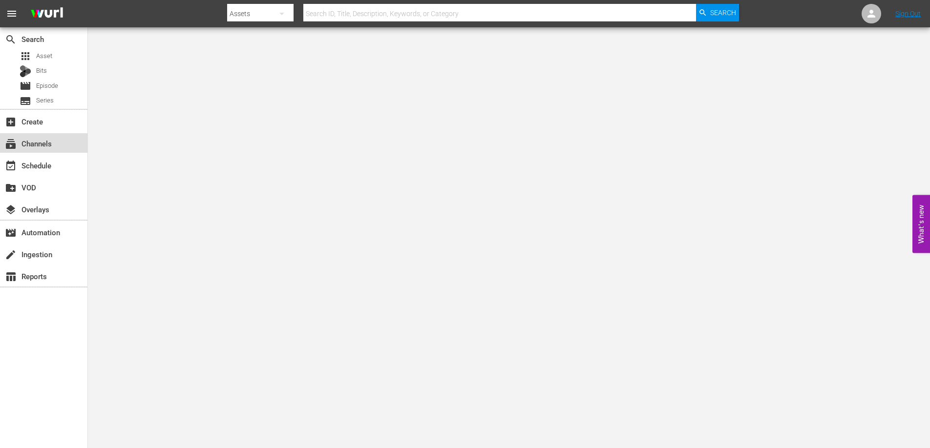
click at [47, 143] on div "subscriptions Channels" at bounding box center [27, 142] width 55 height 9
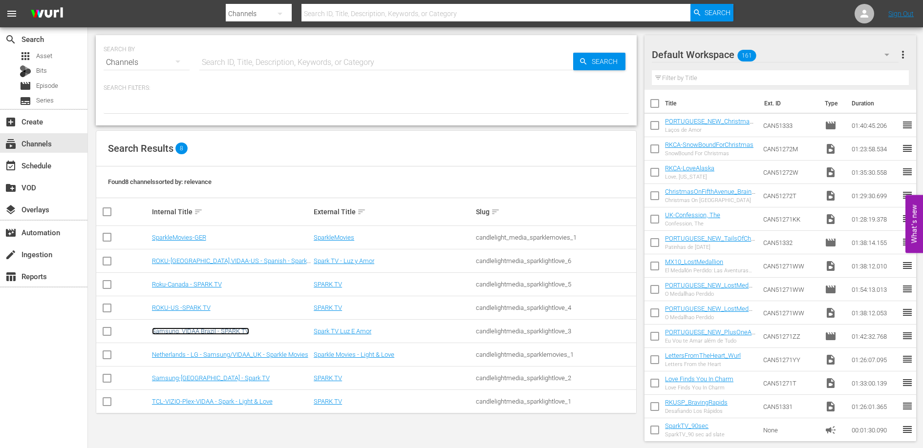
click at [218, 330] on link "Samsung, VIDAA Brazil - SPARK TV" at bounding box center [200, 331] width 97 height 7
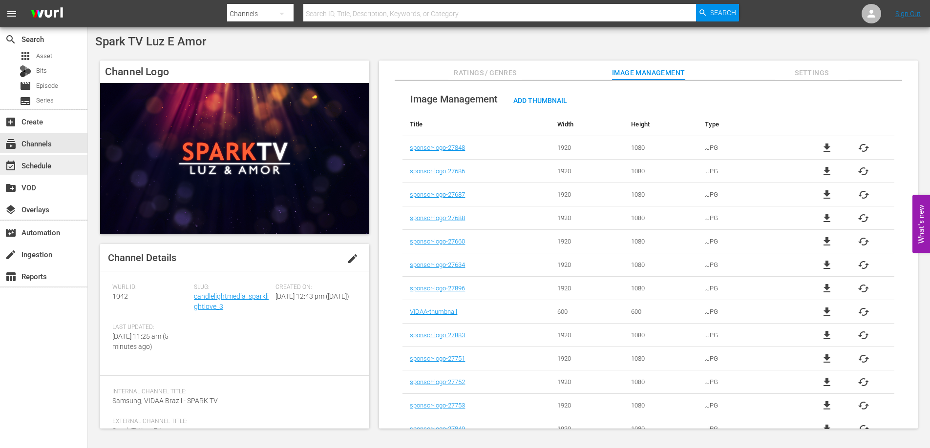
click at [44, 163] on div "event_available Schedule" at bounding box center [27, 164] width 55 height 9
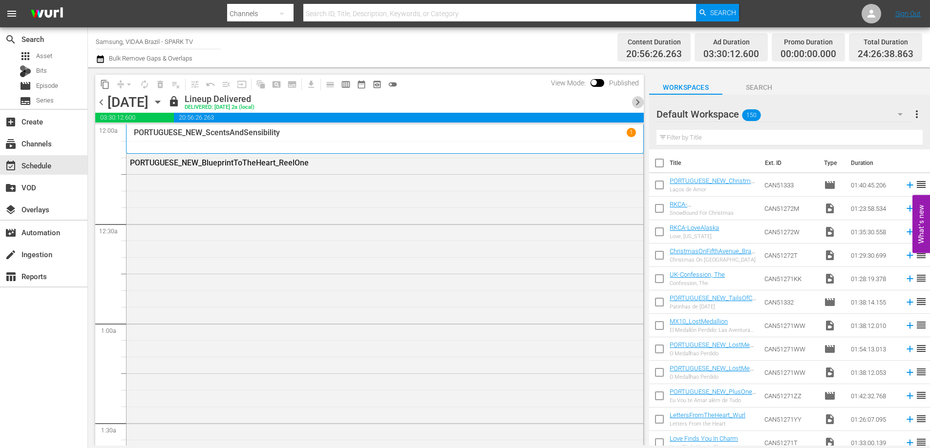
click at [637, 101] on span "chevron_right" at bounding box center [637, 102] width 12 height 12
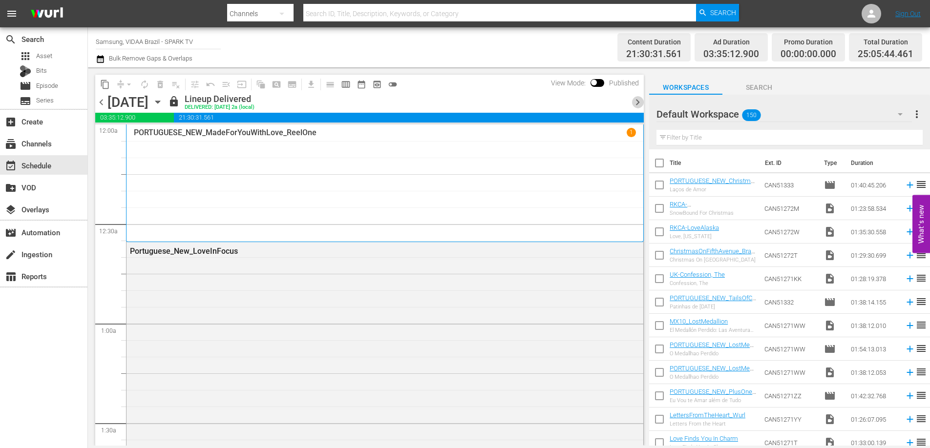
click at [637, 101] on span "chevron_right" at bounding box center [637, 102] width 12 height 12
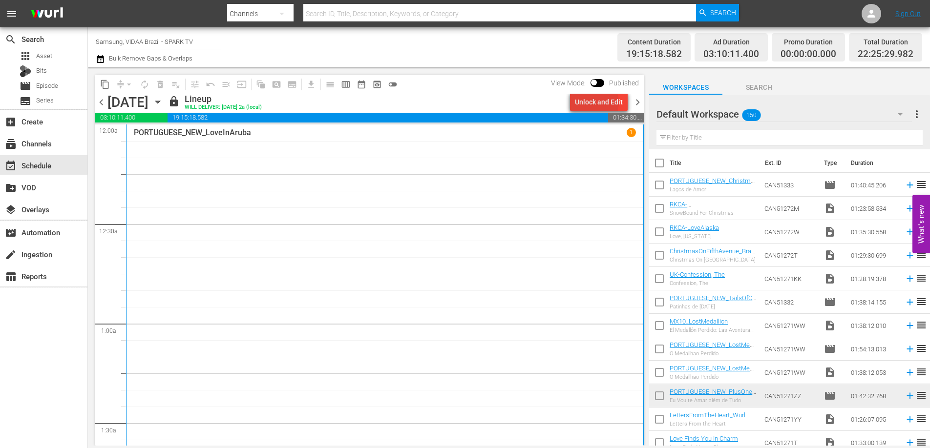
click at [595, 103] on div "Unlock and Edit" at bounding box center [599, 102] width 48 height 18
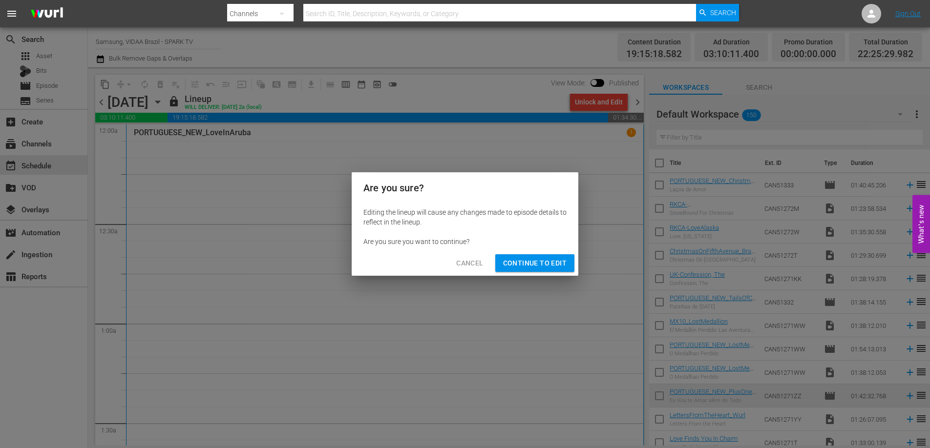
click at [525, 261] on span "Continue to Edit" at bounding box center [534, 263] width 63 height 12
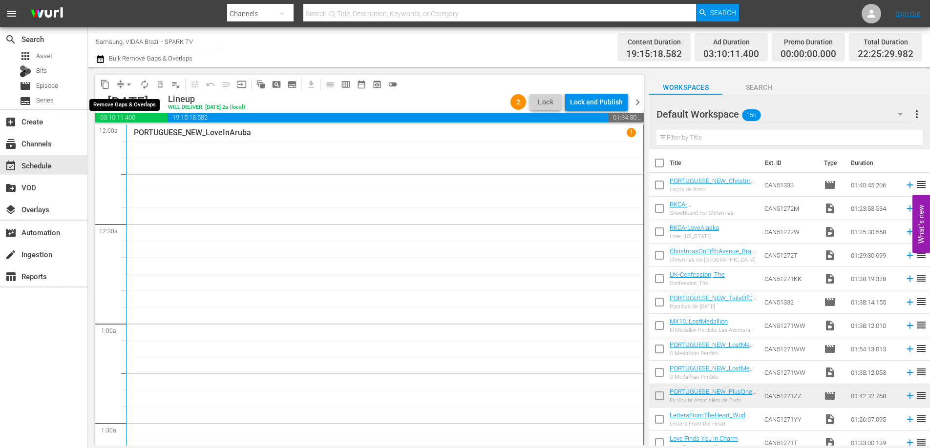
click at [123, 85] on button "arrow_drop_down" at bounding box center [129, 85] width 16 height 16
click at [122, 134] on li "Align to End of Previous Day" at bounding box center [129, 136] width 103 height 16
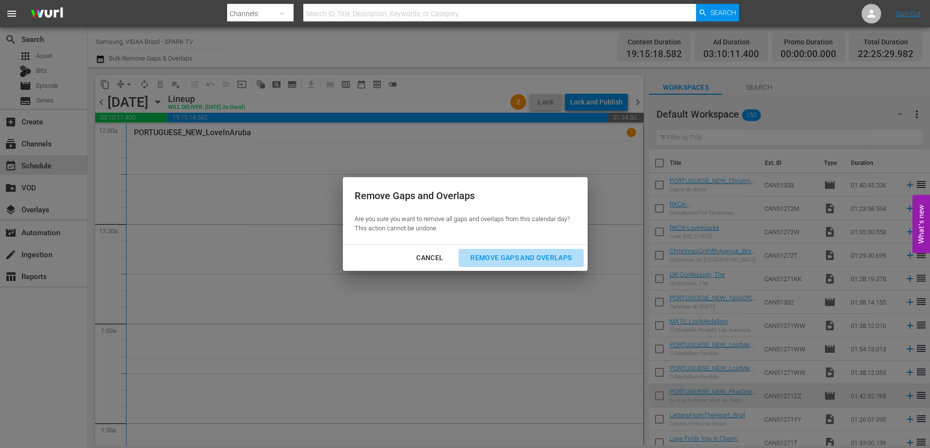
click at [499, 251] on button "Remove Gaps and Overlaps" at bounding box center [521, 258] width 125 height 18
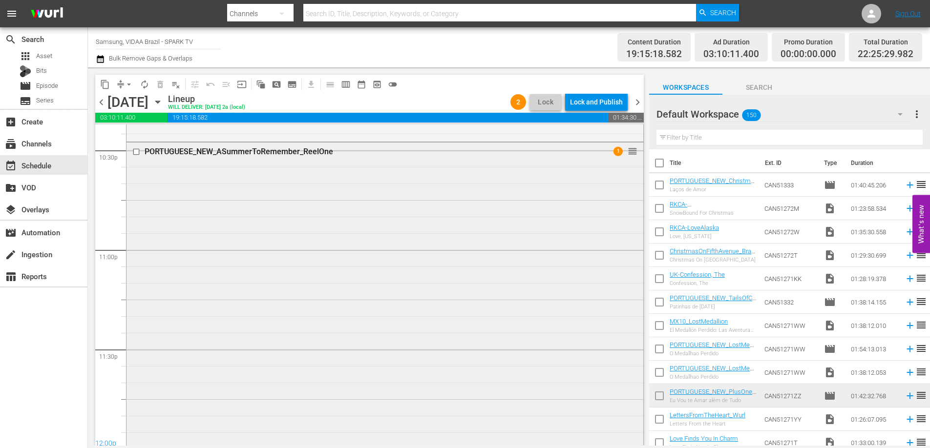
scroll to position [4483, 0]
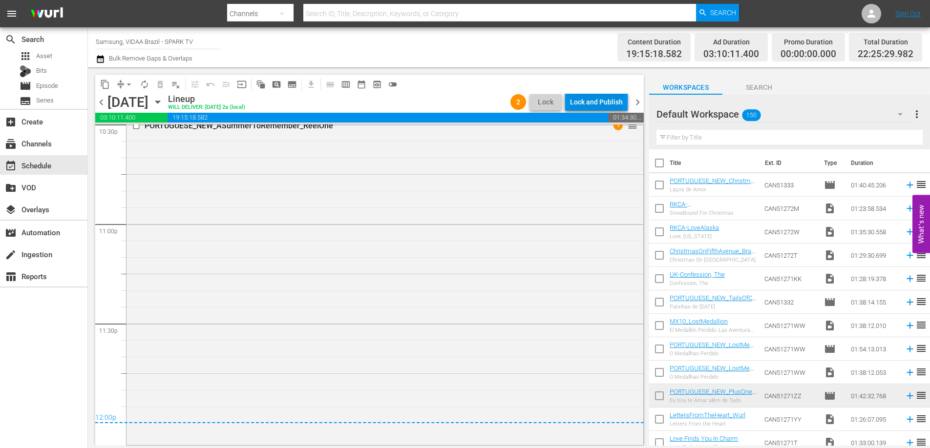
click at [590, 101] on div "Lock and Publish" at bounding box center [596, 102] width 53 height 18
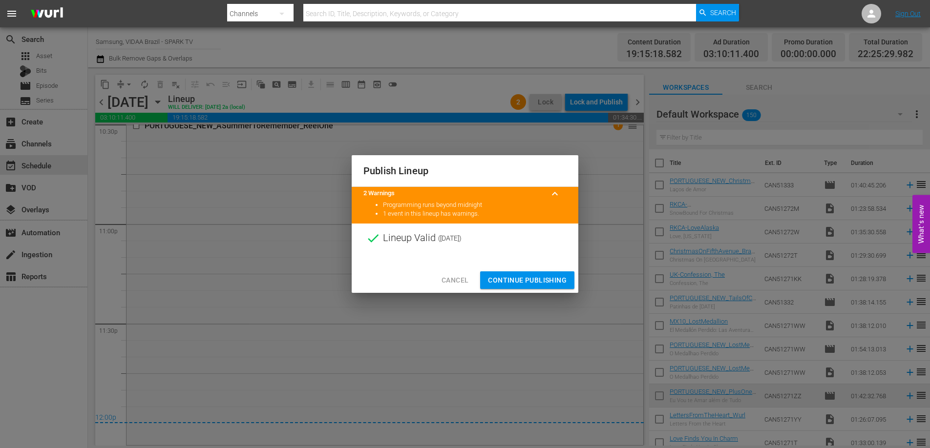
click at [545, 277] on span "Continue Publishing" at bounding box center [527, 280] width 79 height 12
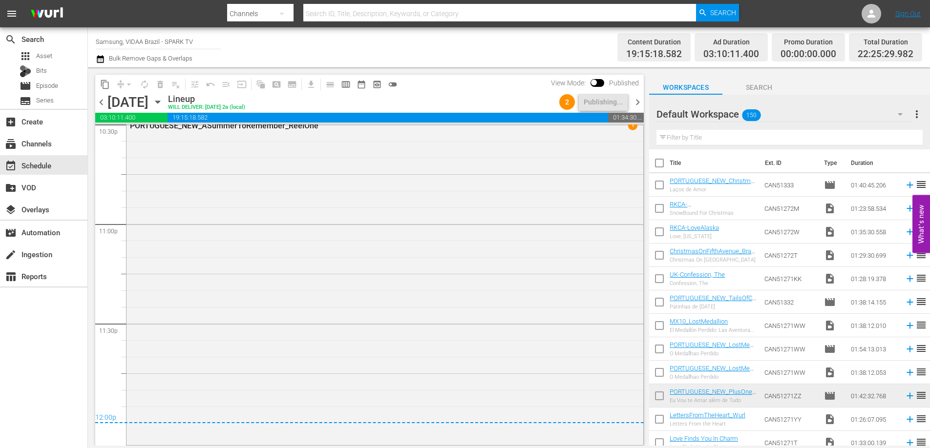
click at [637, 99] on span "chevron_right" at bounding box center [637, 102] width 12 height 12
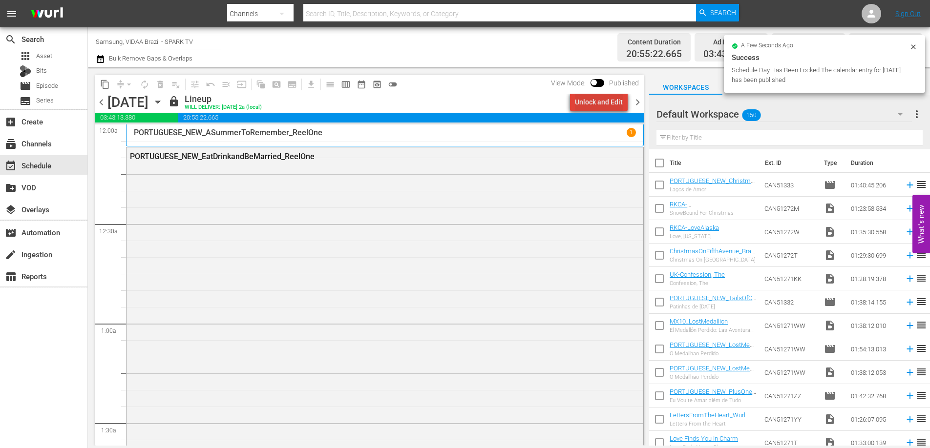
click at [605, 97] on div "Unlock and Edit" at bounding box center [599, 102] width 48 height 18
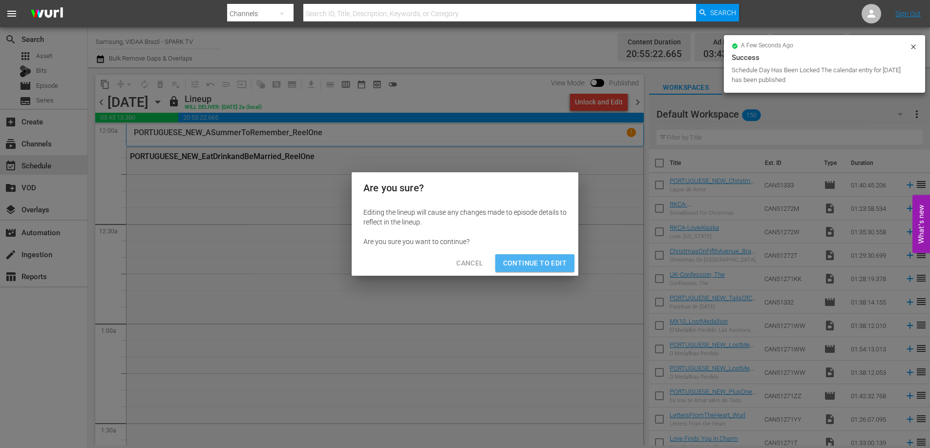
click at [536, 266] on span "Continue to Edit" at bounding box center [534, 263] width 63 height 12
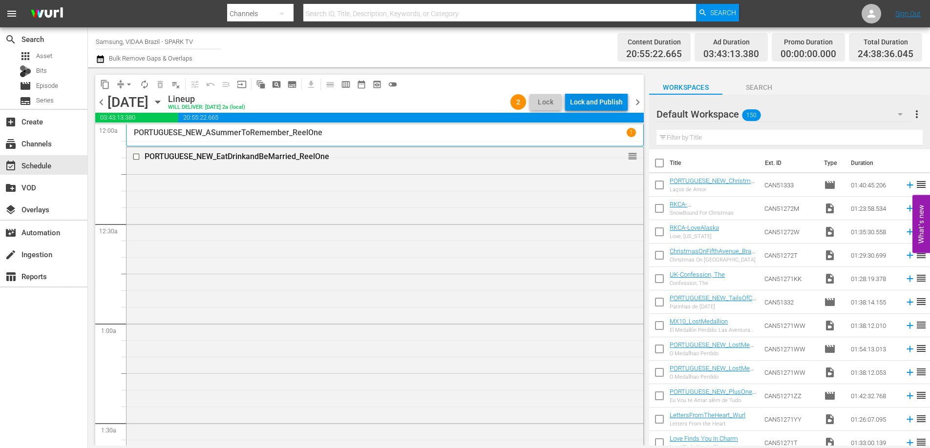
click at [604, 101] on div "Lock and Publish" at bounding box center [596, 102] width 53 height 18
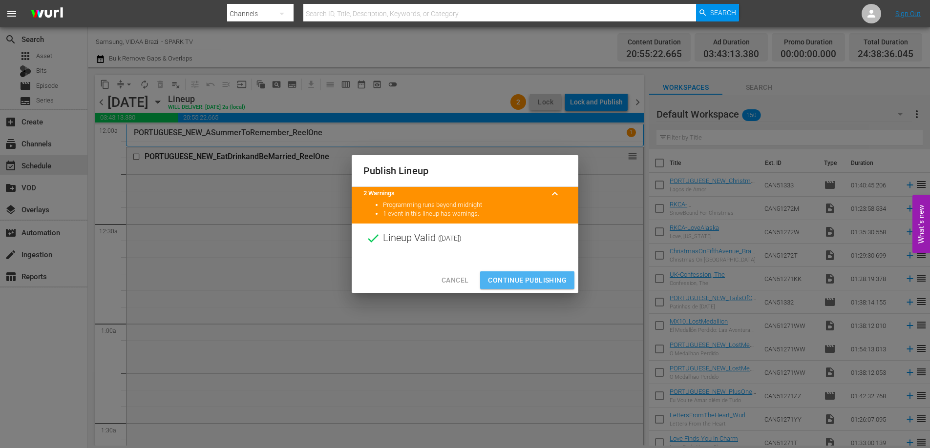
click at [516, 282] on span "Continue Publishing" at bounding box center [527, 280] width 79 height 12
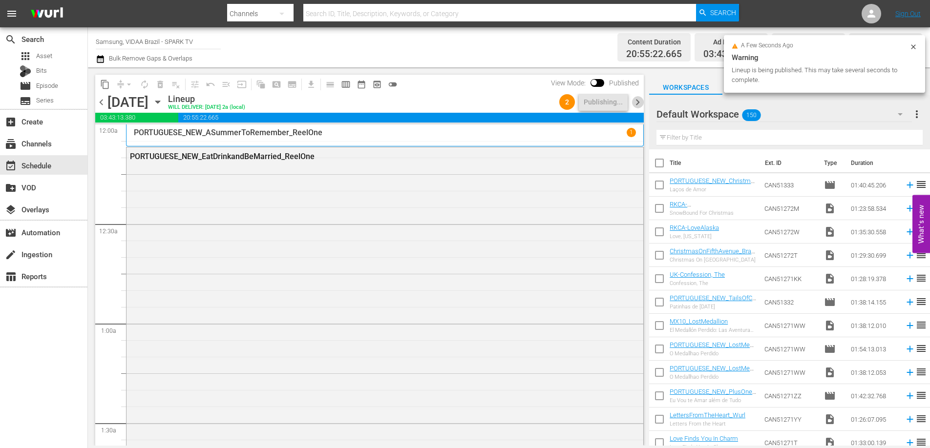
click at [638, 100] on span "chevron_right" at bounding box center [637, 102] width 12 height 12
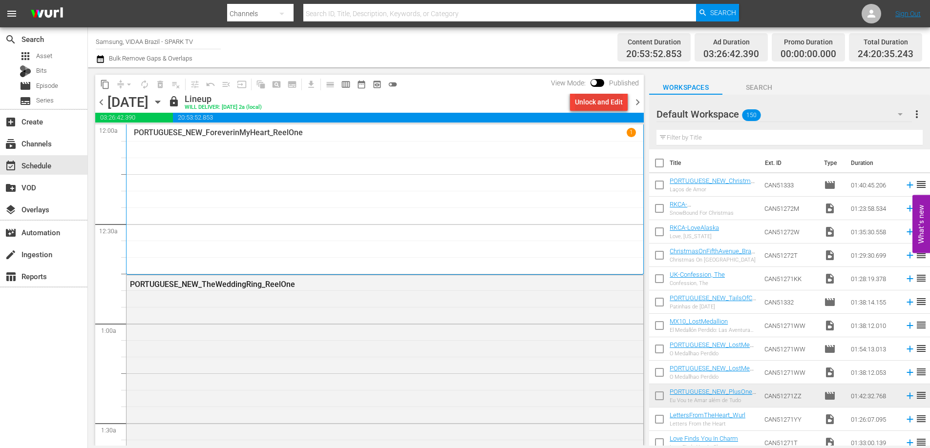
click at [605, 104] on div "Unlock and Edit" at bounding box center [599, 102] width 48 height 18
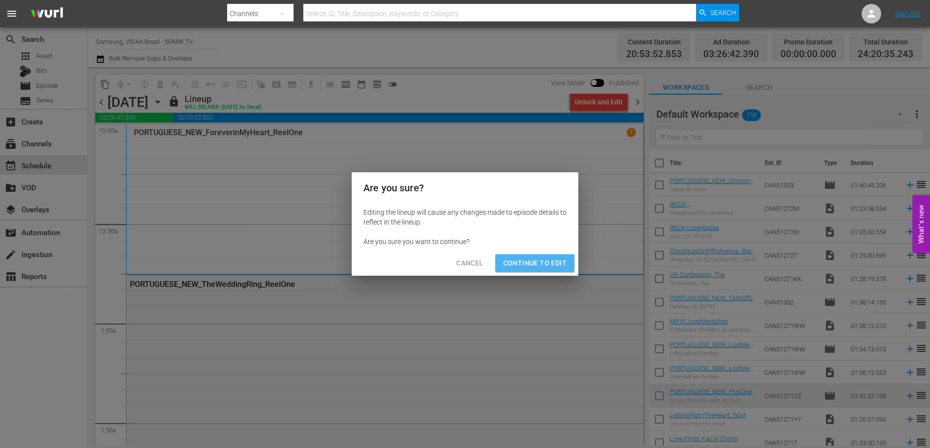
click at [544, 263] on span "Continue to Edit" at bounding box center [534, 263] width 63 height 12
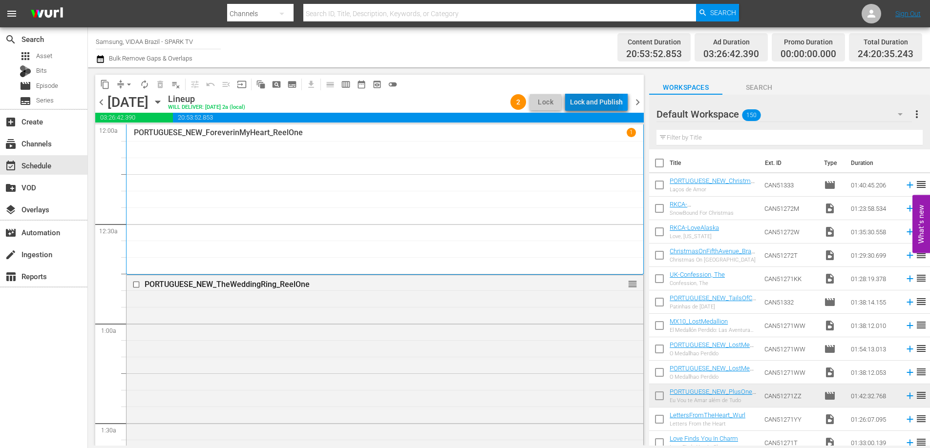
click at [589, 100] on div "Lock and Publish" at bounding box center [596, 102] width 53 height 18
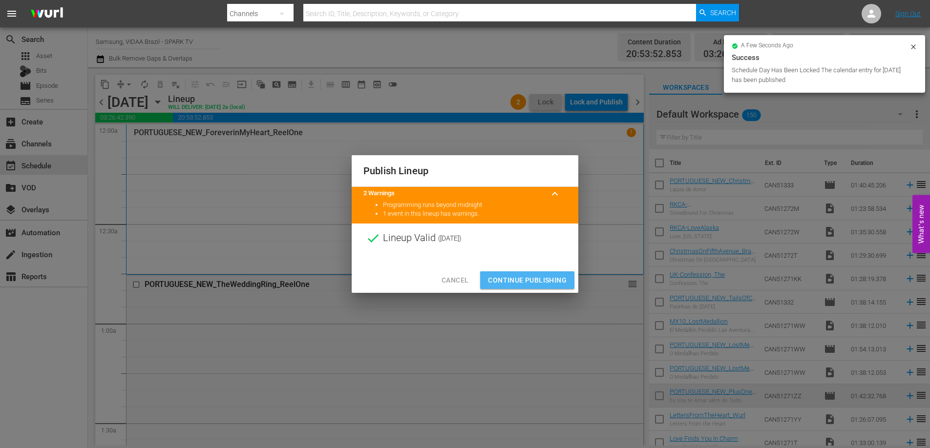
click at [533, 285] on span "Continue Publishing" at bounding box center [527, 280] width 79 height 12
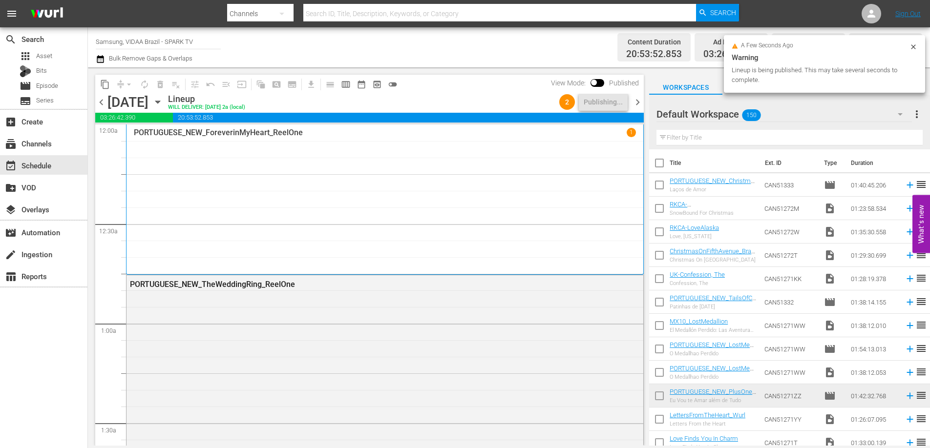
click at [636, 104] on span "chevron_right" at bounding box center [637, 102] width 12 height 12
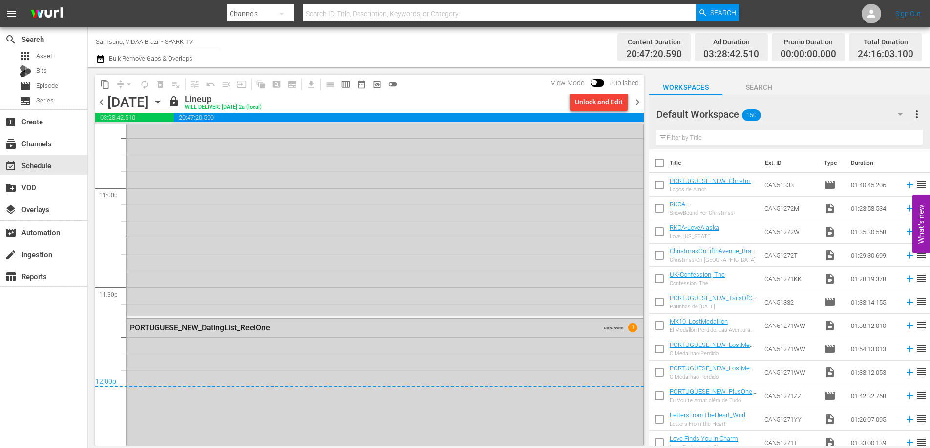
scroll to position [4733, 0]
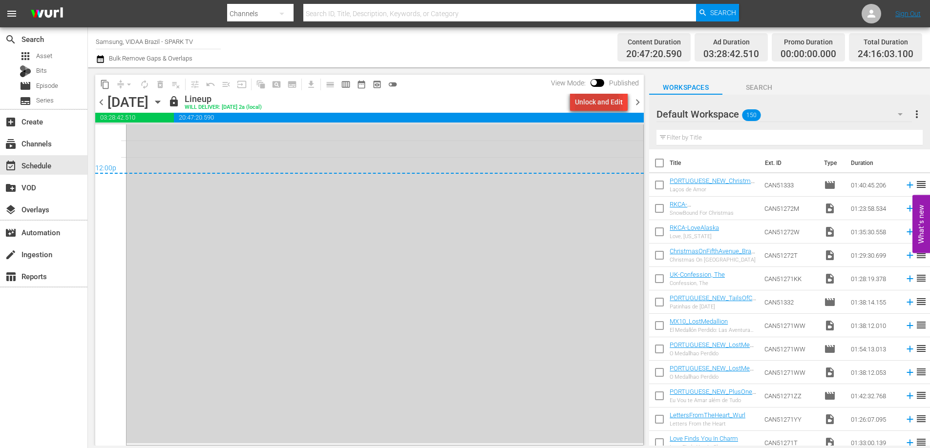
click at [596, 105] on div "Unlock and Edit" at bounding box center [599, 102] width 48 height 18
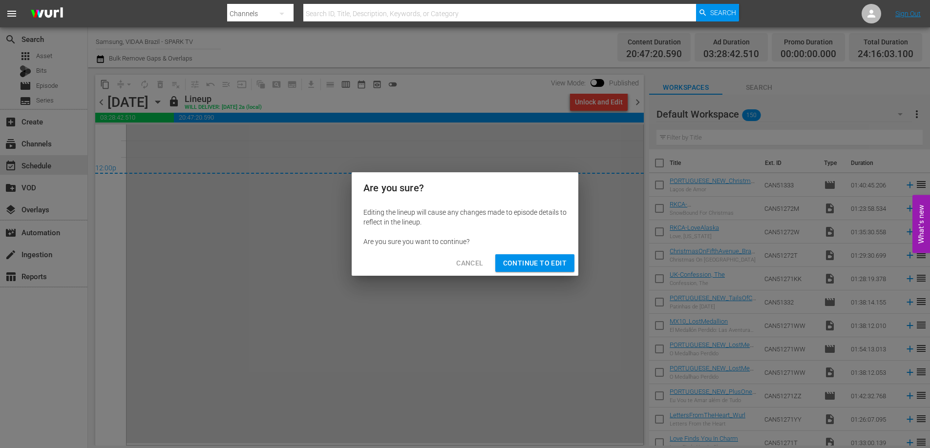
click at [551, 267] on span "Continue to Edit" at bounding box center [534, 263] width 63 height 12
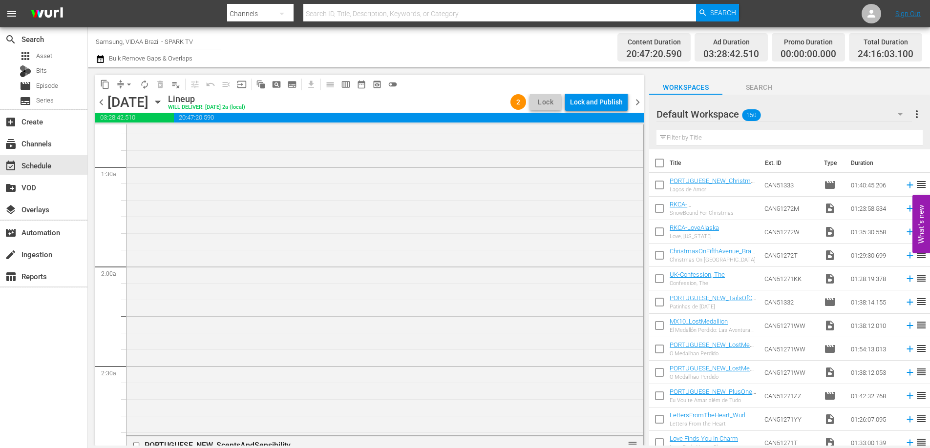
scroll to position [0, 0]
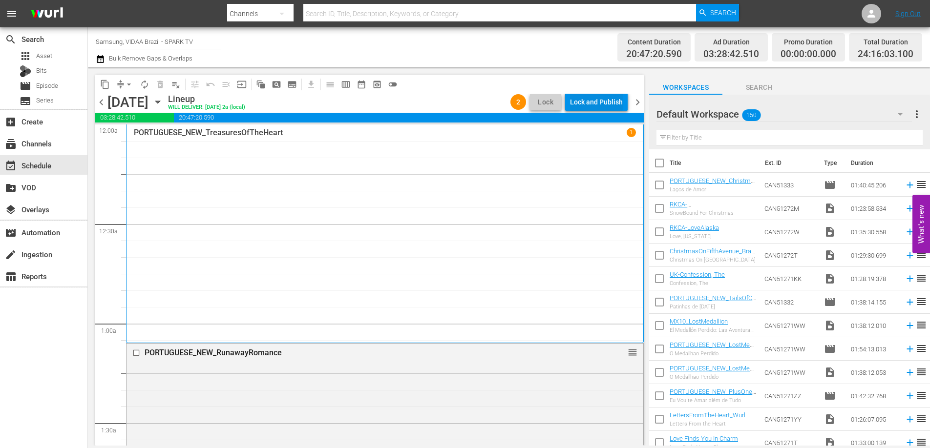
click at [599, 95] on div "Lock and Publish" at bounding box center [596, 102] width 53 height 18
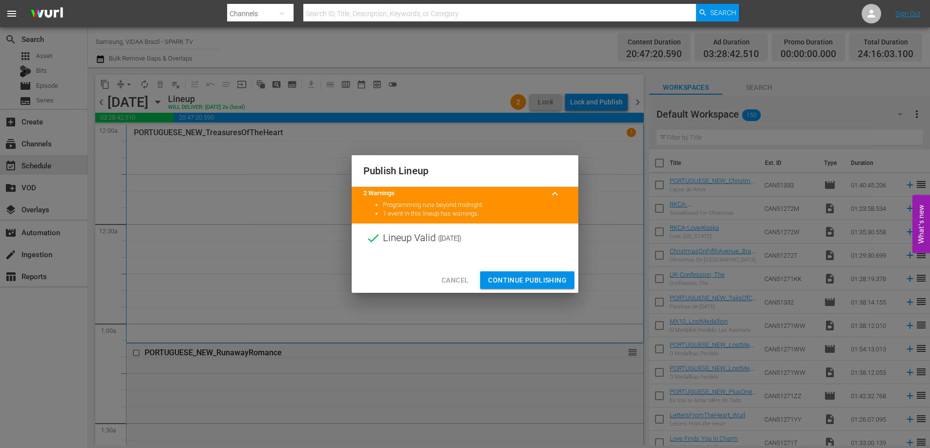
click at [539, 284] on span "Continue Publishing" at bounding box center [527, 280] width 79 height 12
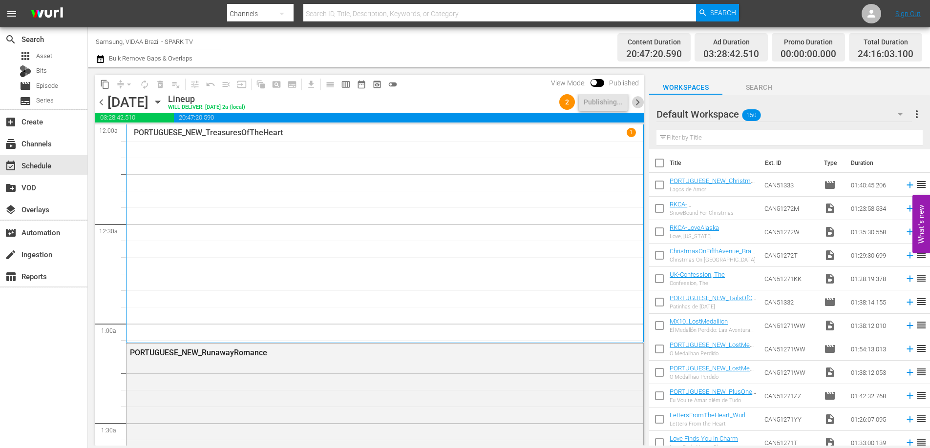
click at [636, 104] on span "chevron_right" at bounding box center [637, 102] width 12 height 12
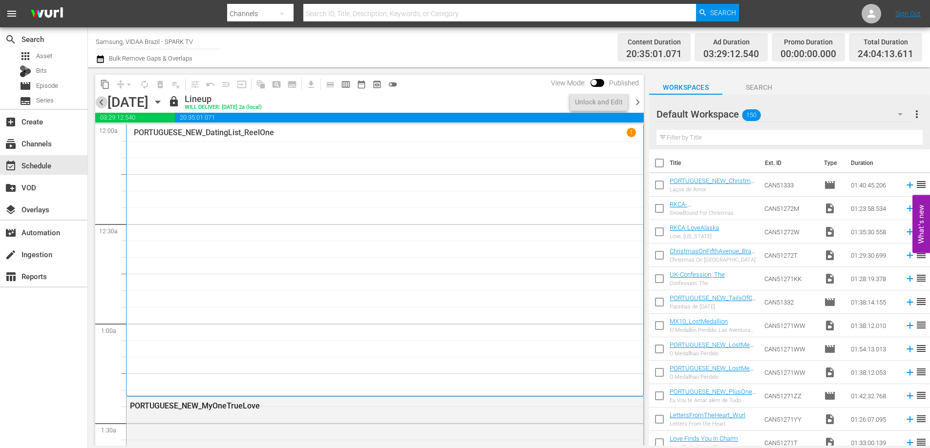
click at [97, 101] on span "chevron_left" at bounding box center [101, 102] width 12 height 12
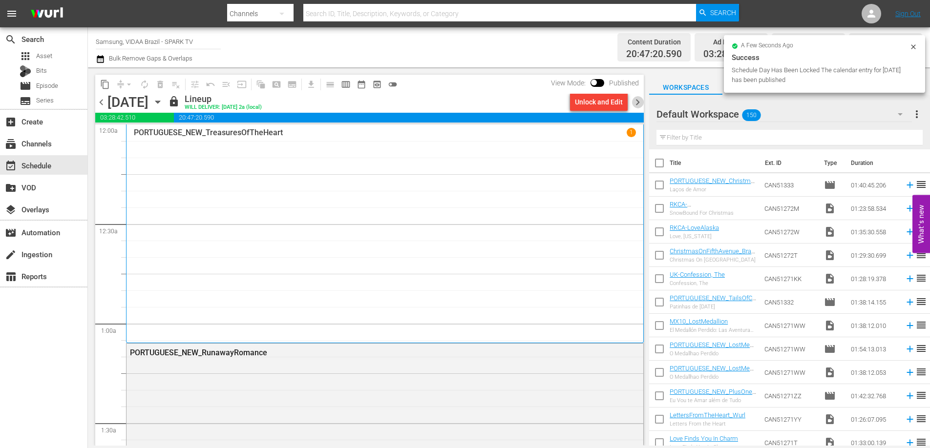
click at [635, 102] on span "chevron_right" at bounding box center [637, 102] width 12 height 12
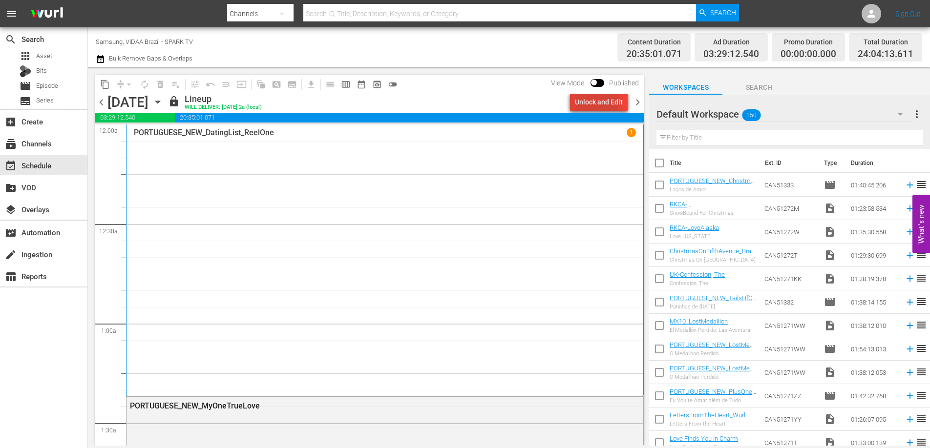
click at [592, 102] on div "Unlock and Edit" at bounding box center [599, 102] width 48 height 18
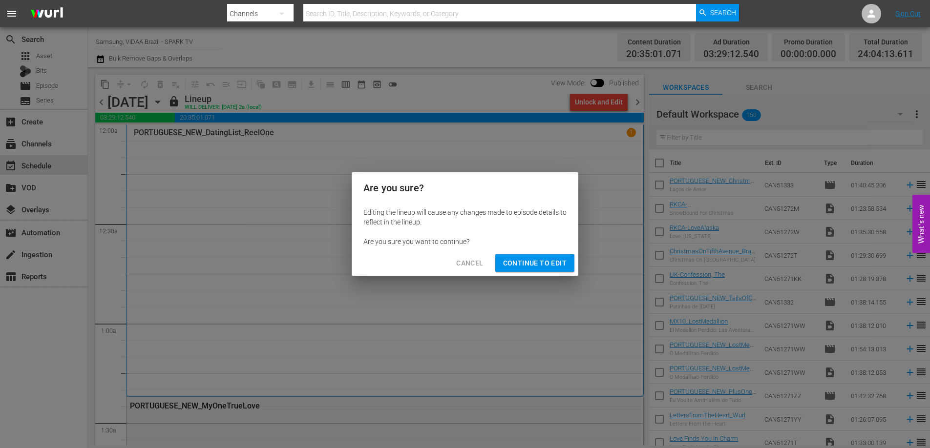
click at [543, 261] on span "Continue to Edit" at bounding box center [534, 263] width 63 height 12
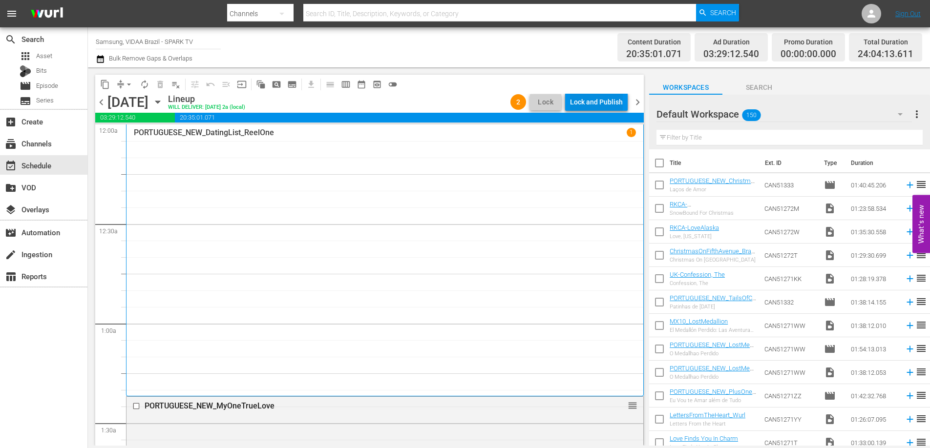
click at [590, 108] on div "Lock and Publish" at bounding box center [596, 102] width 53 height 18
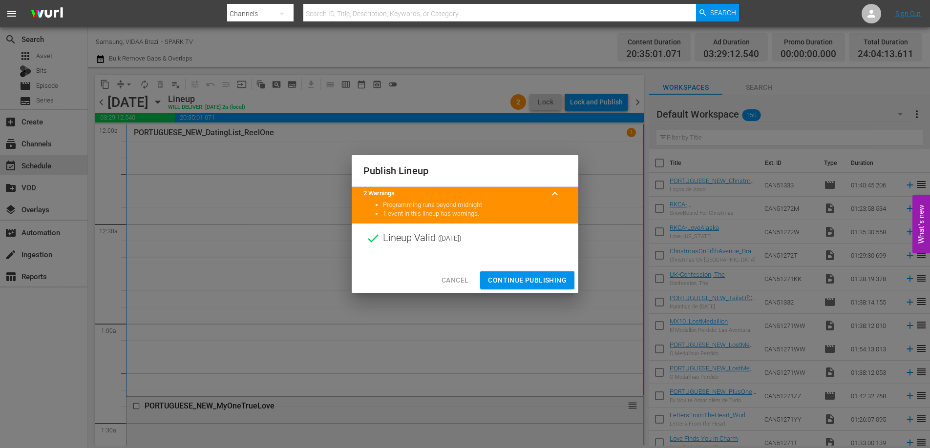
click at [517, 274] on span "Continue Publishing" at bounding box center [527, 280] width 79 height 12
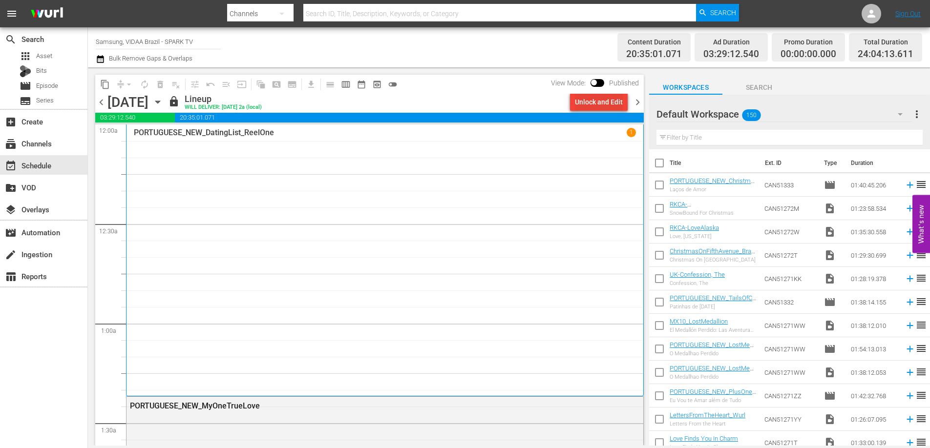
click at [596, 106] on div "Unlock and Edit" at bounding box center [599, 102] width 48 height 18
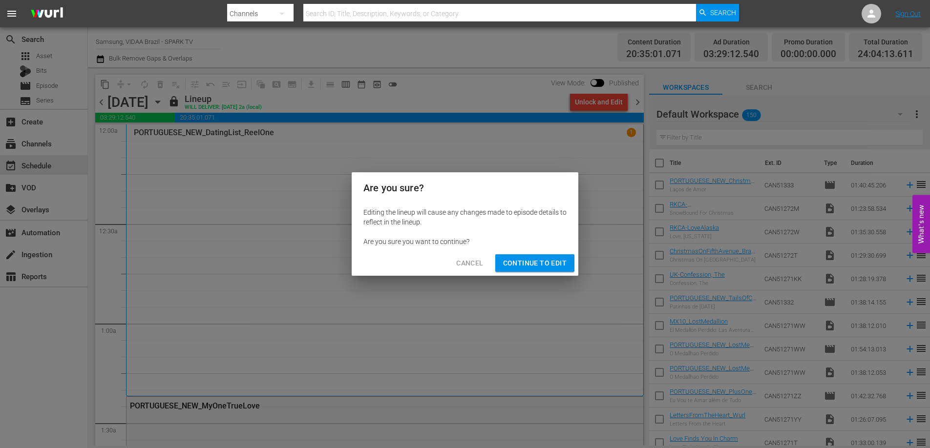
click at [541, 264] on span "Continue to Edit" at bounding box center [534, 263] width 63 height 12
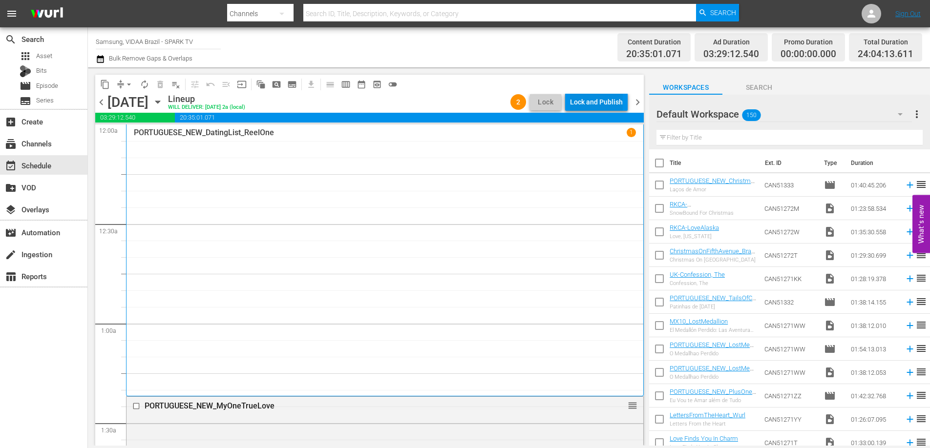
click at [589, 100] on div "Lock and Publish" at bounding box center [596, 102] width 53 height 18
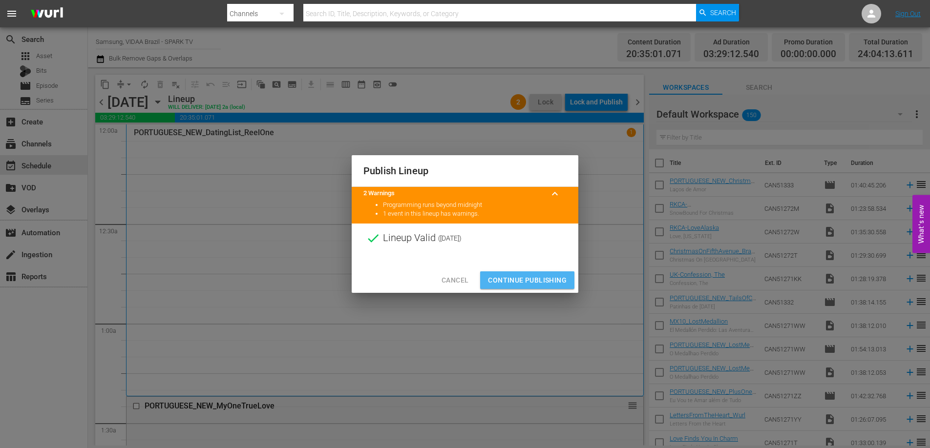
click at [523, 274] on span "Continue Publishing" at bounding box center [527, 280] width 79 height 12
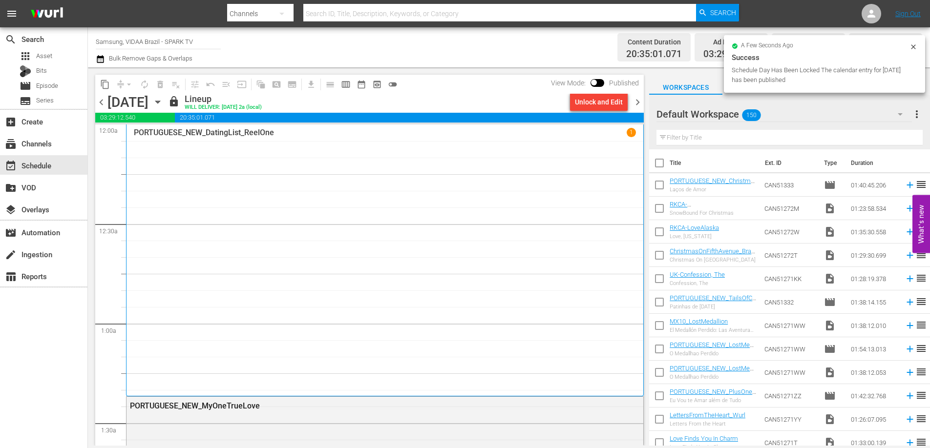
click at [635, 102] on span "chevron_right" at bounding box center [637, 102] width 12 height 12
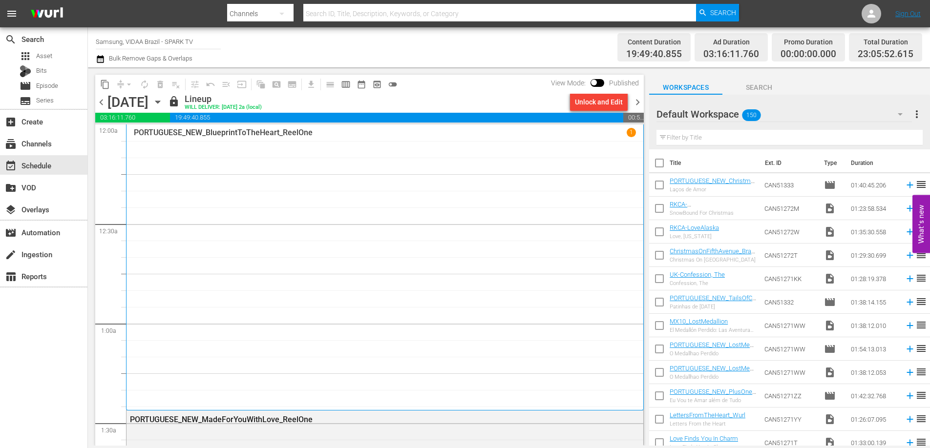
click at [637, 102] on span "chevron_right" at bounding box center [637, 102] width 12 height 12
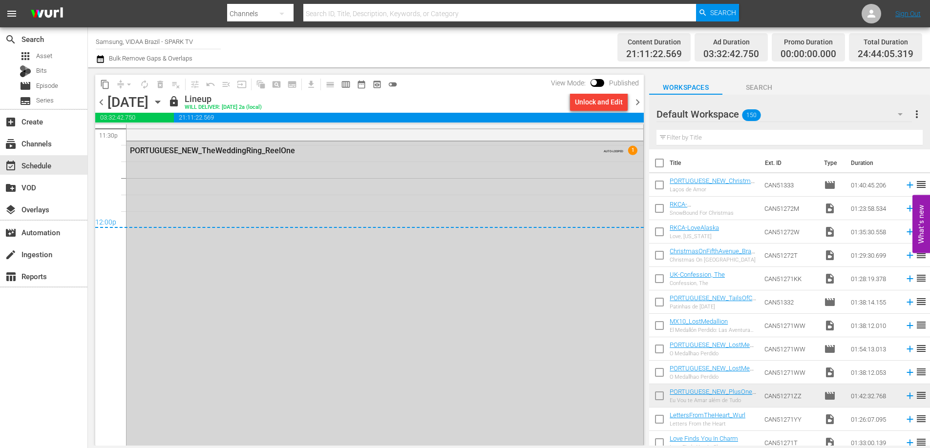
scroll to position [4714, 0]
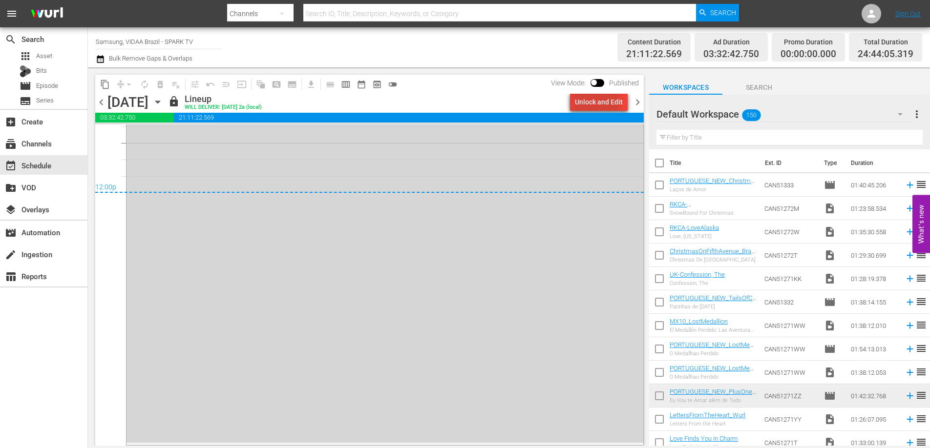
click at [588, 102] on div "Unlock and Edit" at bounding box center [599, 102] width 48 height 18
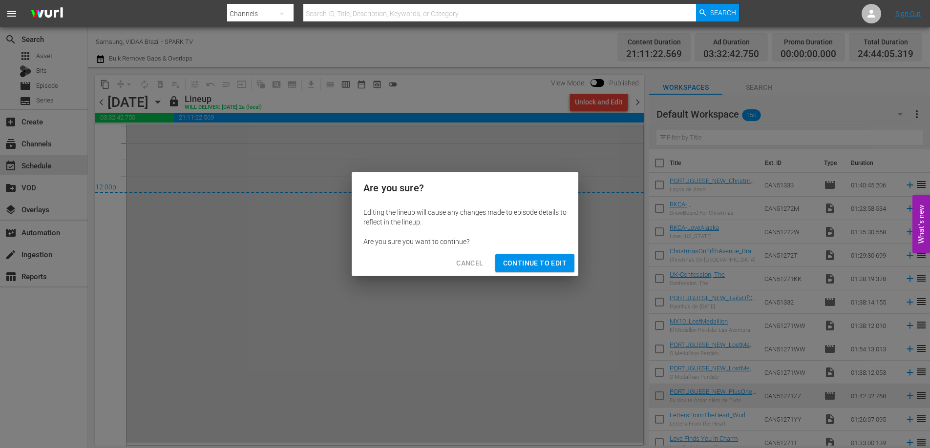
click at [543, 263] on span "Continue to Edit" at bounding box center [534, 263] width 63 height 12
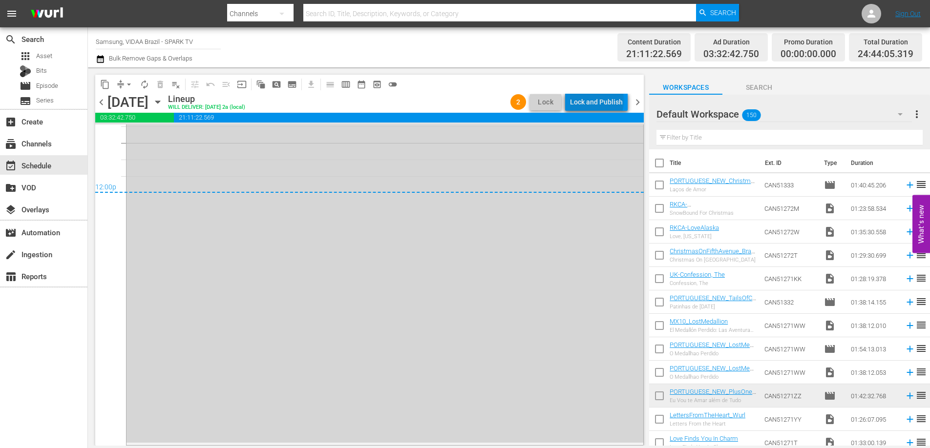
click at [599, 101] on div "Lock and Publish" at bounding box center [596, 102] width 53 height 18
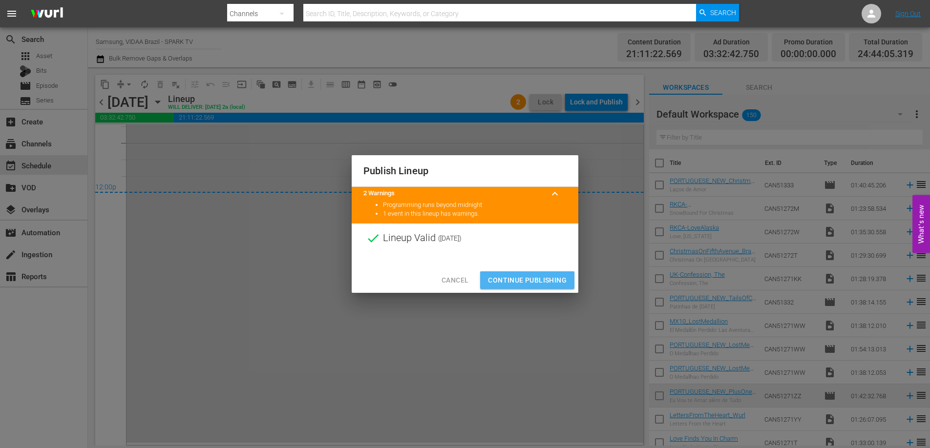
click at [517, 279] on span "Continue Publishing" at bounding box center [527, 280] width 79 height 12
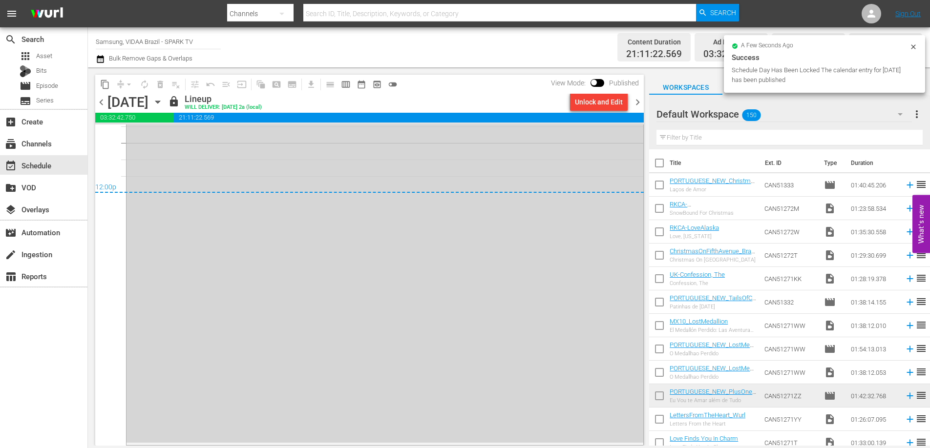
click at [636, 100] on span "chevron_right" at bounding box center [637, 102] width 12 height 12
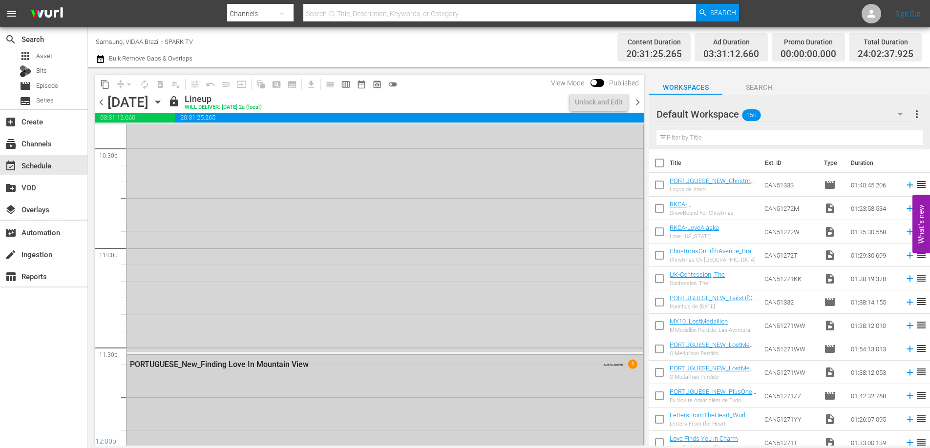
scroll to position [4714, 0]
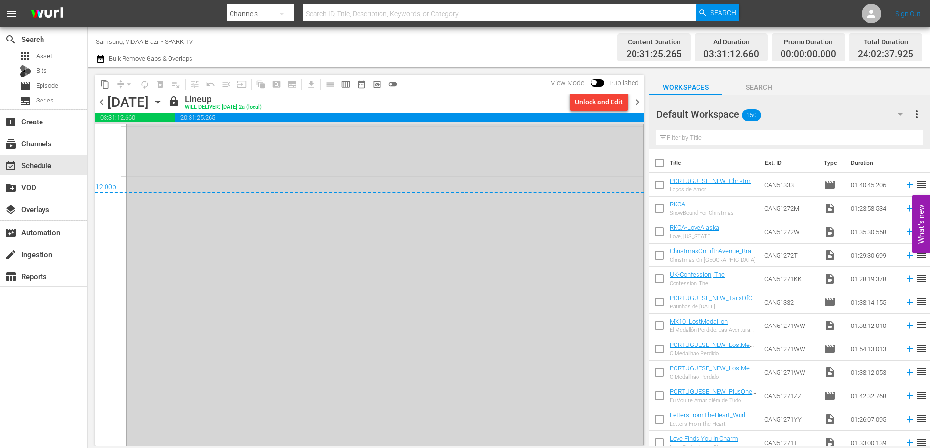
click at [607, 102] on div "Unlock and Edit" at bounding box center [599, 102] width 48 height 18
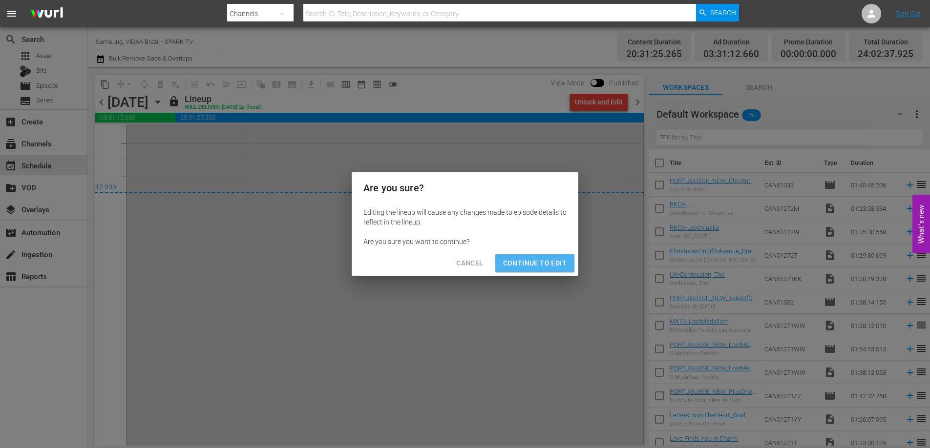
click at [547, 268] on span "Continue to Edit" at bounding box center [534, 263] width 63 height 12
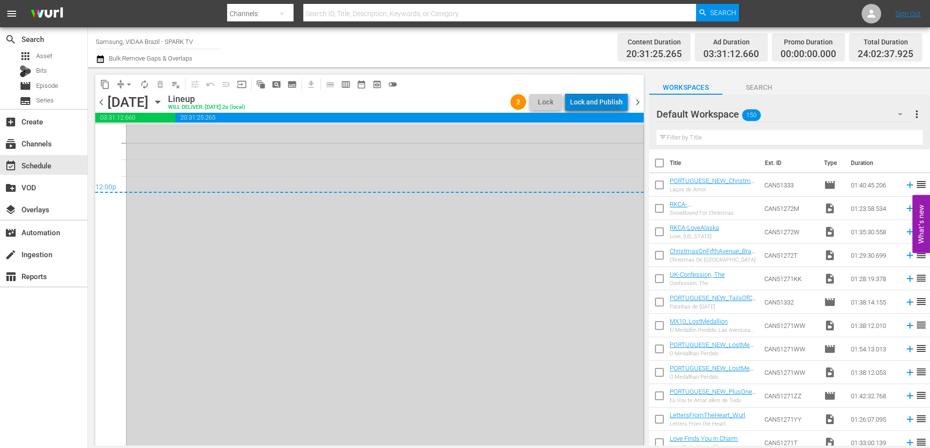
click at [589, 105] on div "Lock and Publish" at bounding box center [596, 102] width 53 height 18
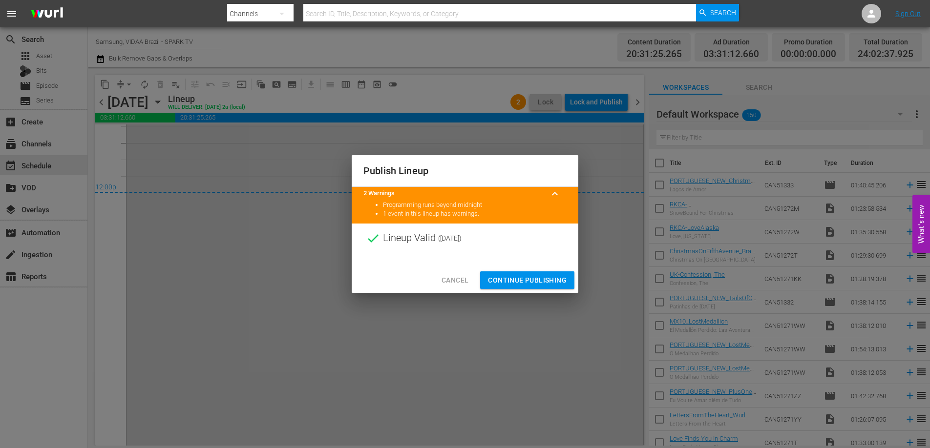
click at [531, 283] on span "Continue Publishing" at bounding box center [527, 280] width 79 height 12
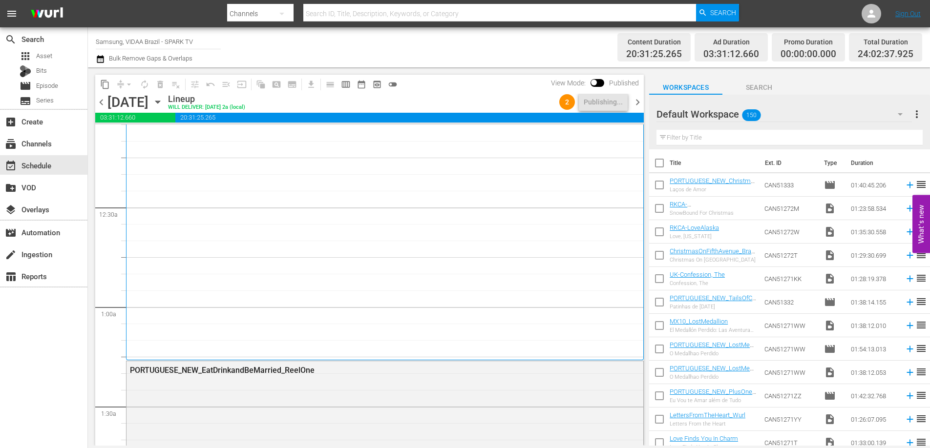
scroll to position [0, 0]
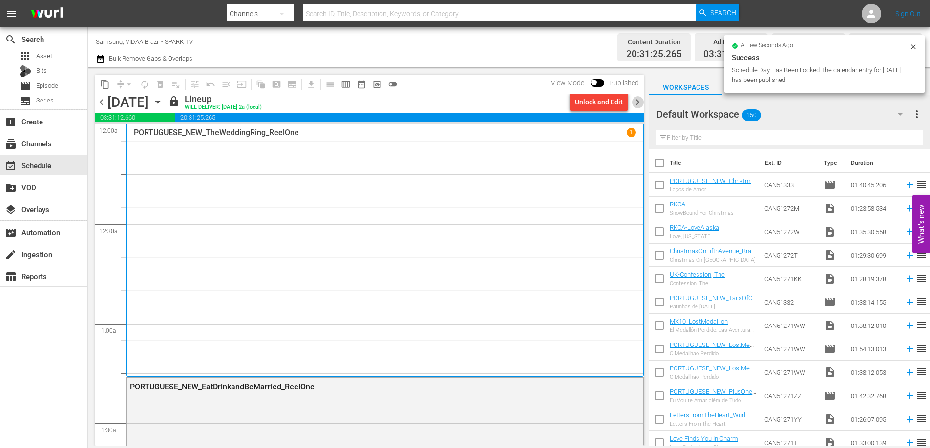
click at [634, 102] on span "chevron_right" at bounding box center [637, 102] width 12 height 12
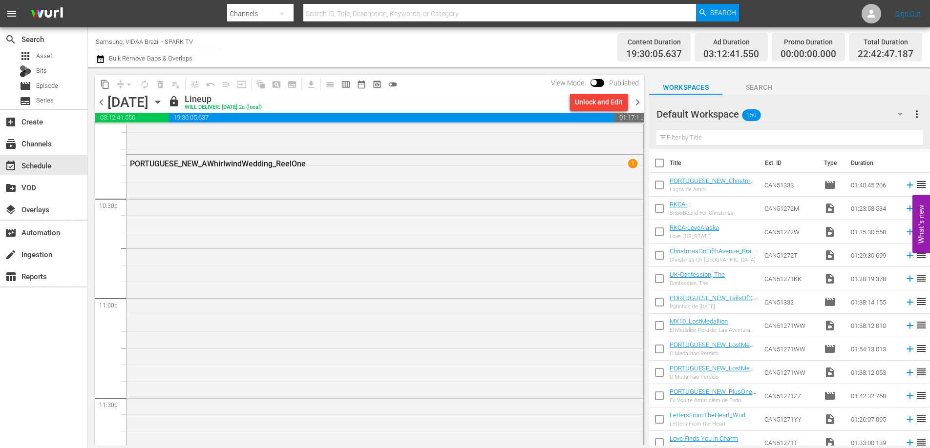
scroll to position [4466, 0]
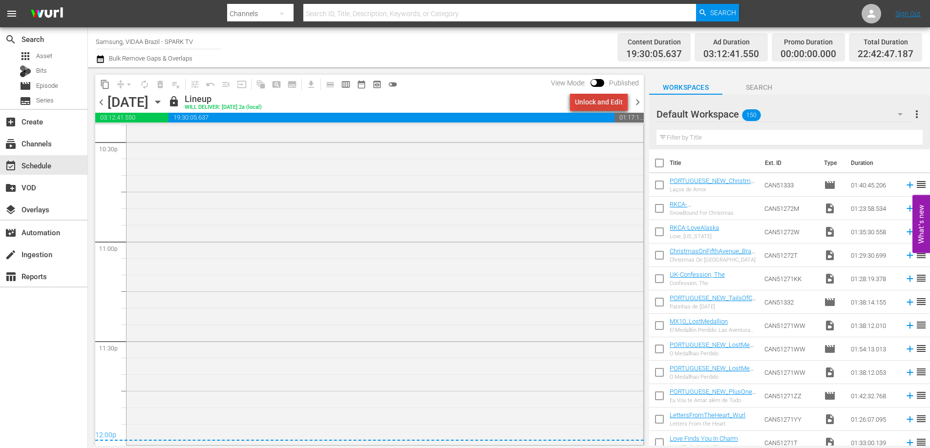
click at [609, 102] on div "Unlock and Edit" at bounding box center [599, 102] width 48 height 18
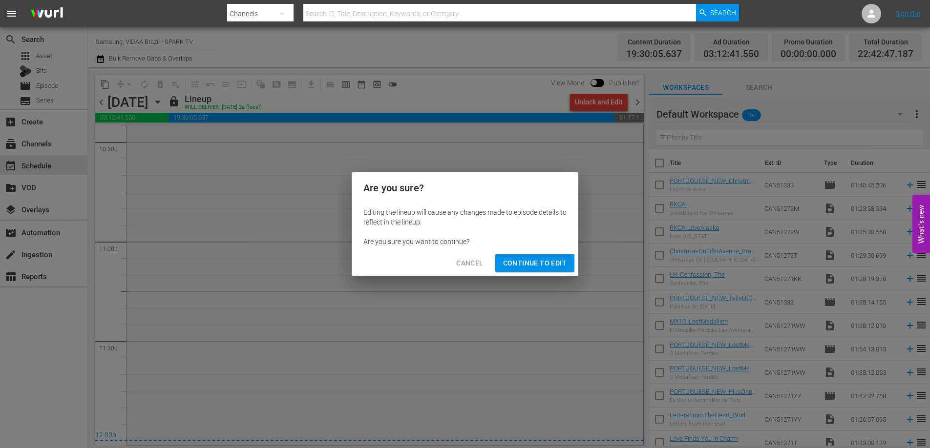
click at [562, 264] on span "Continue to Edit" at bounding box center [534, 263] width 63 height 12
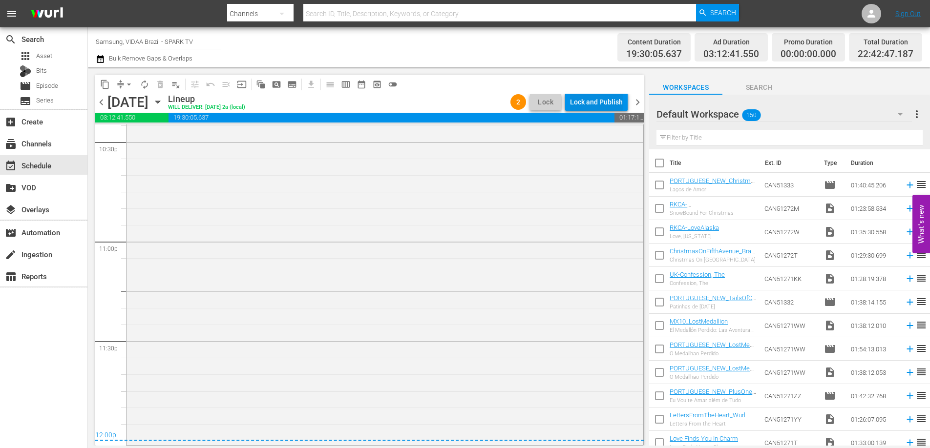
click at [586, 96] on div "Lock and Publish" at bounding box center [596, 102] width 53 height 18
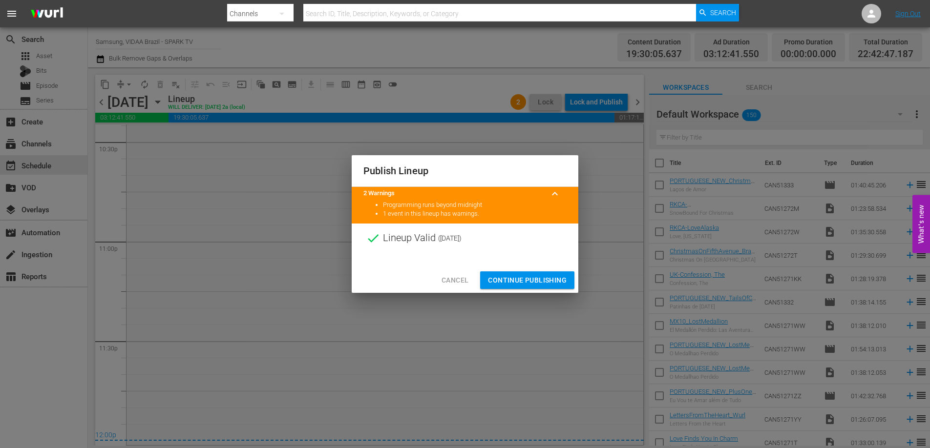
click at [533, 286] on span "Continue Publishing" at bounding box center [527, 280] width 79 height 12
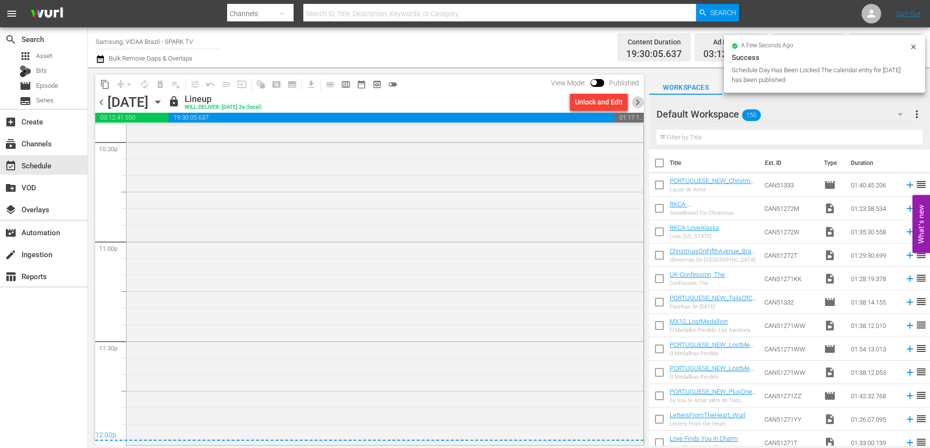
click at [635, 102] on span "chevron_right" at bounding box center [637, 102] width 12 height 12
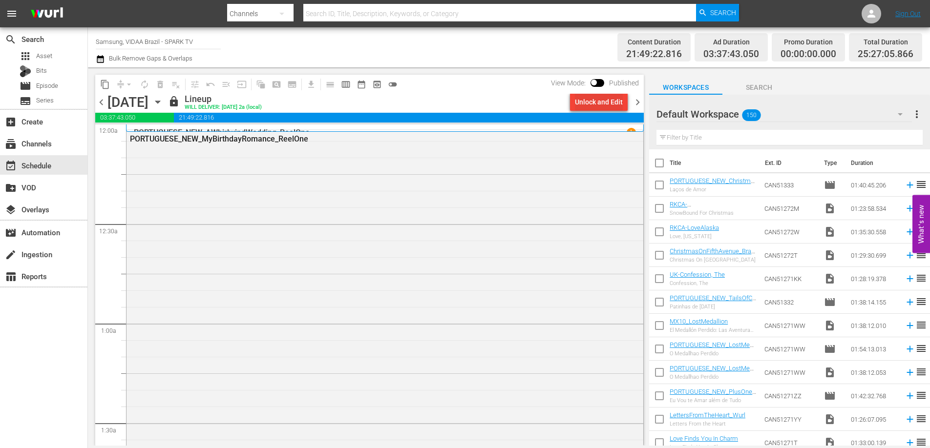
click at [604, 100] on div "Unlock and Edit" at bounding box center [599, 102] width 48 height 18
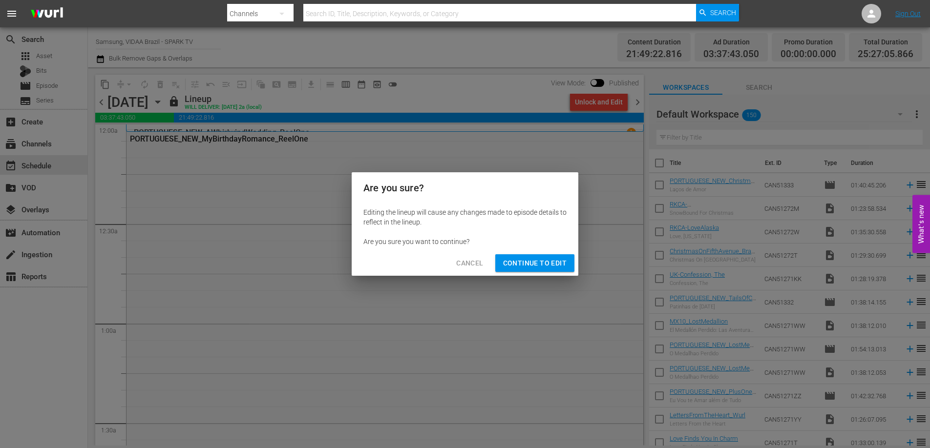
click at [536, 270] on button "Continue to Edit" at bounding box center [534, 263] width 79 height 18
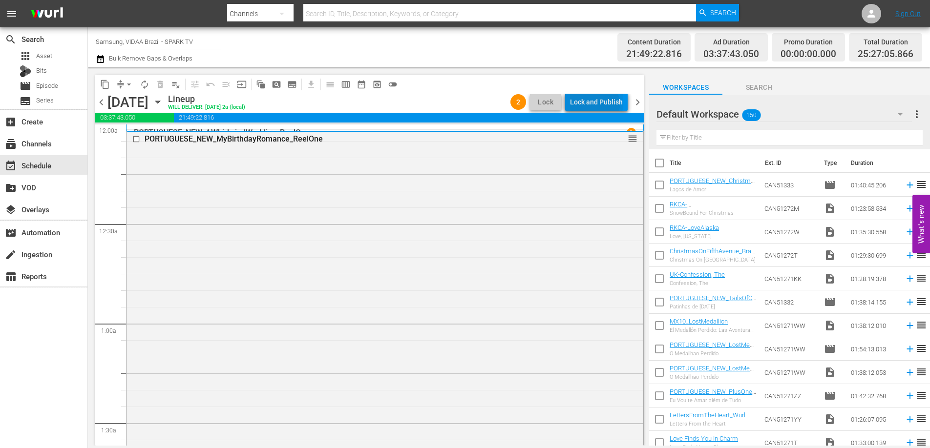
click at [596, 105] on div "Lock and Publish" at bounding box center [596, 102] width 53 height 18
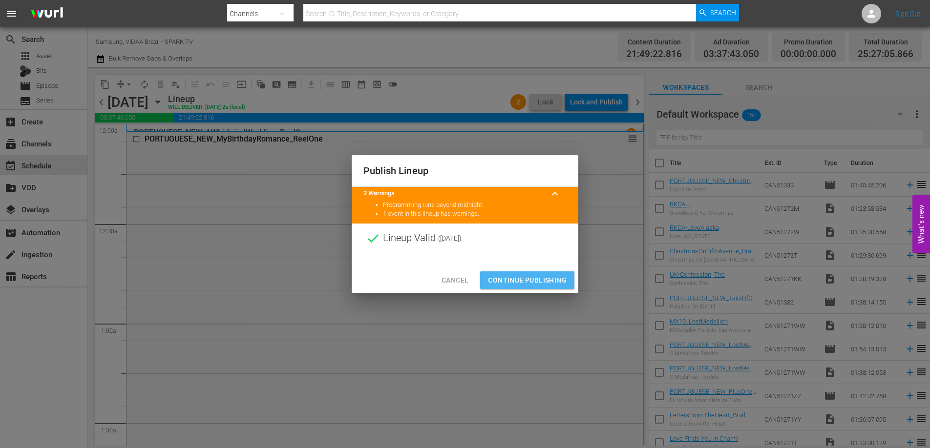
click at [544, 282] on span "Continue Publishing" at bounding box center [527, 280] width 79 height 12
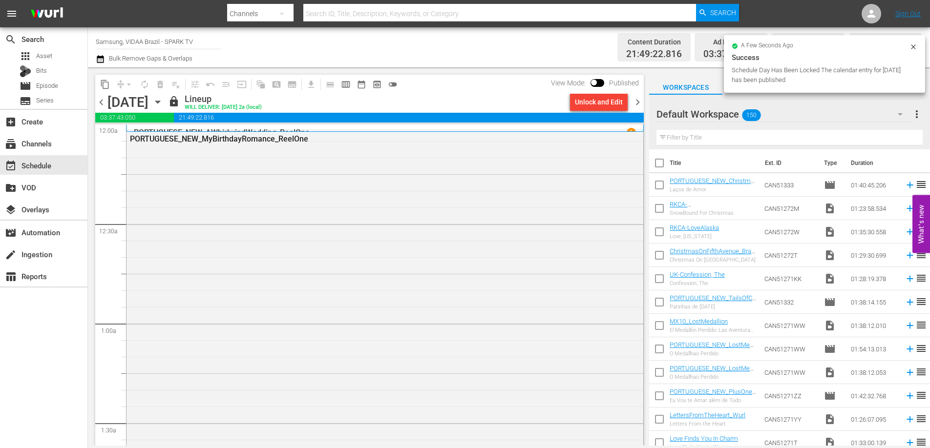
click at [634, 98] on span "chevron_right" at bounding box center [637, 102] width 12 height 12
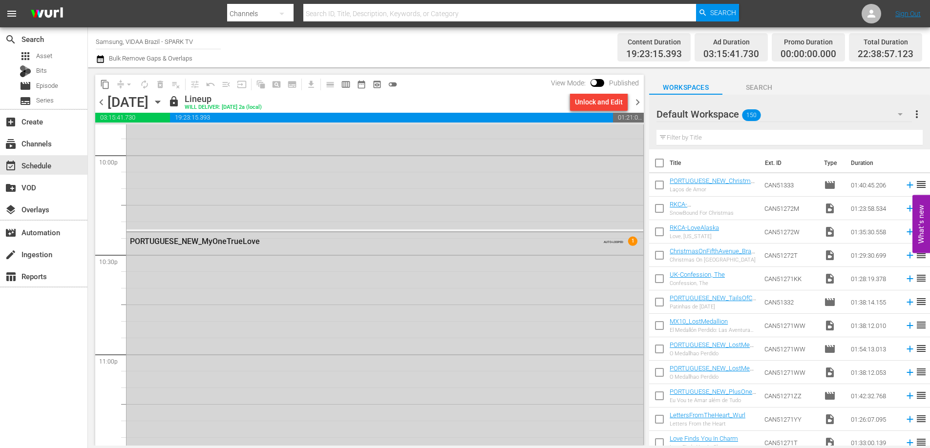
scroll to position [4486, 0]
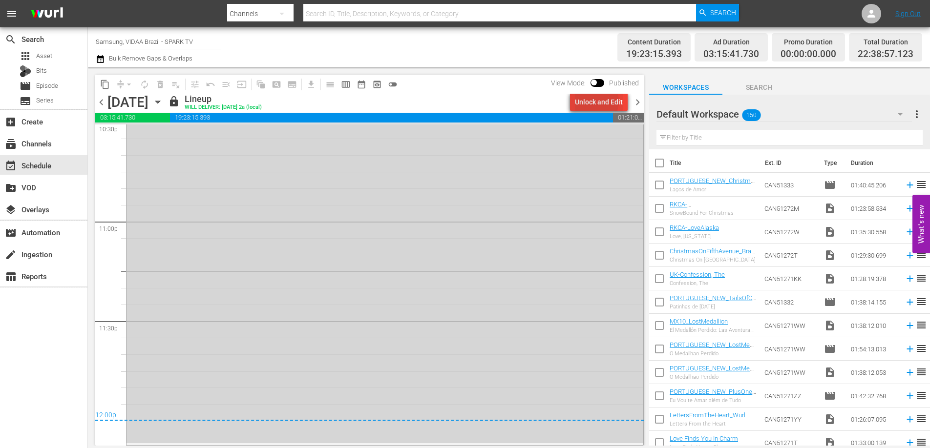
click at [595, 102] on div "Unlock and Edit" at bounding box center [599, 102] width 48 height 18
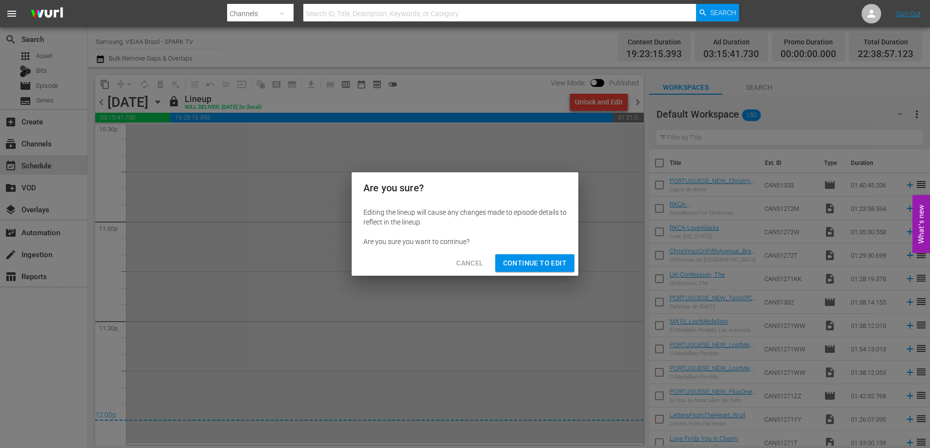
click at [562, 266] on span "Continue to Edit" at bounding box center [534, 263] width 63 height 12
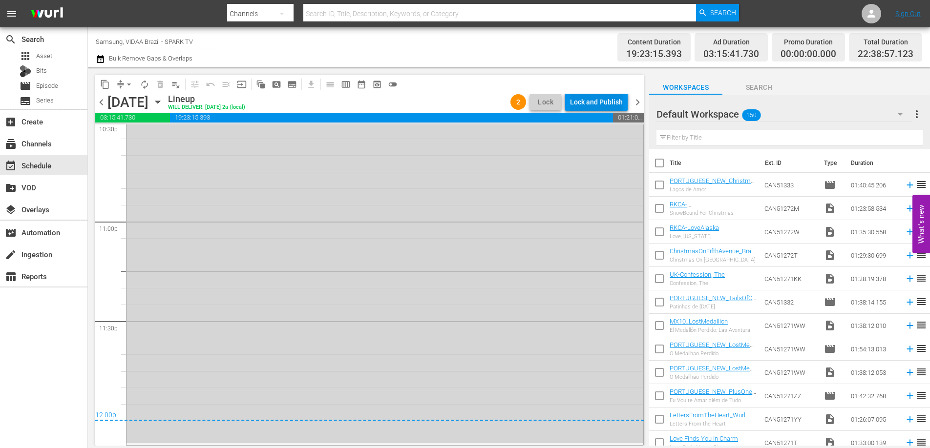
click at [596, 98] on div "Lock and Publish" at bounding box center [596, 102] width 53 height 18
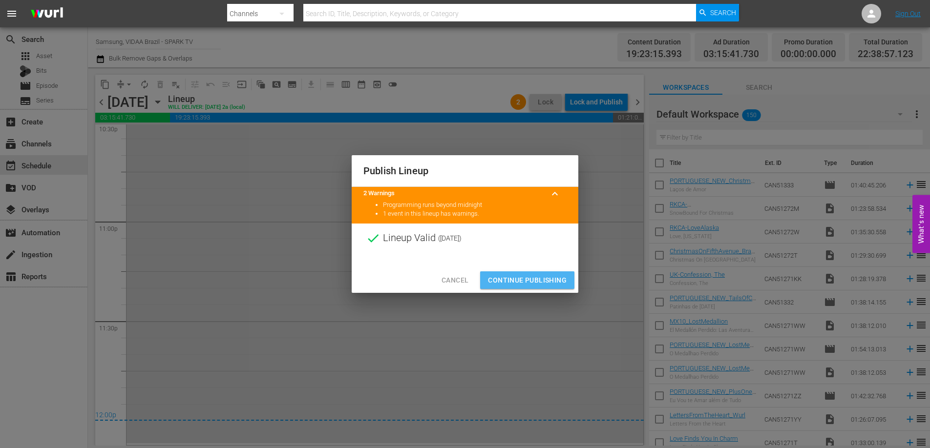
click at [546, 278] on span "Continue Publishing" at bounding box center [527, 280] width 79 height 12
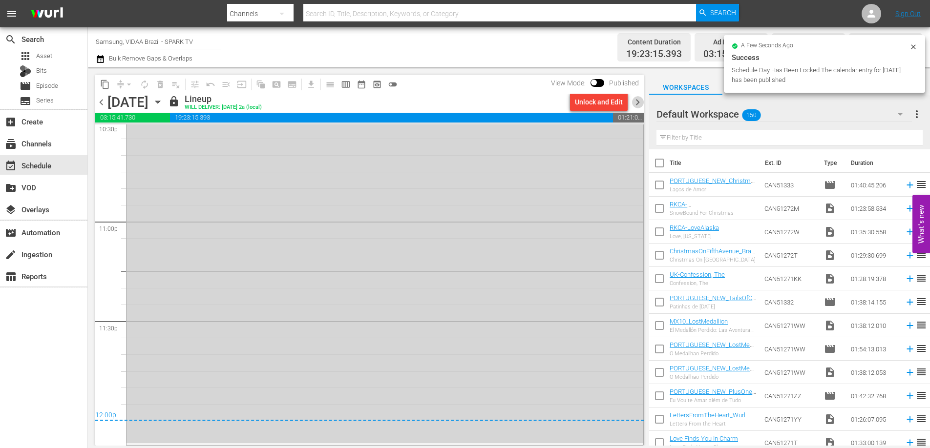
click at [635, 103] on span "chevron_right" at bounding box center [637, 102] width 12 height 12
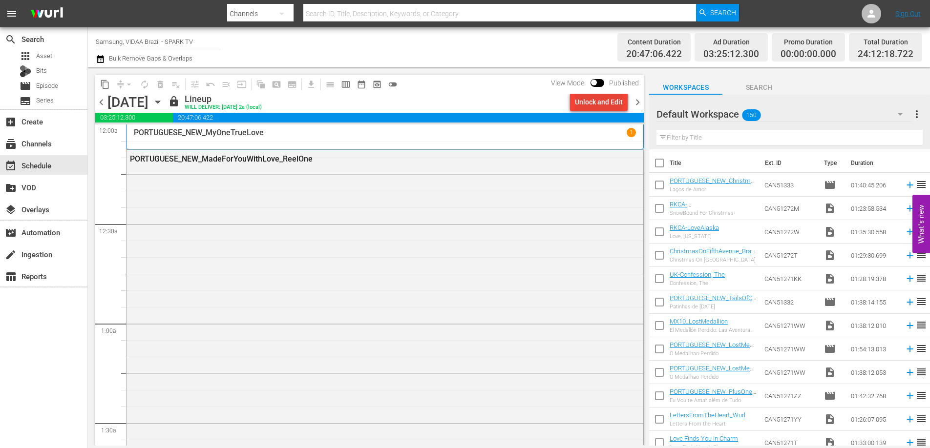
click at [608, 104] on div "Unlock and Edit" at bounding box center [599, 102] width 48 height 18
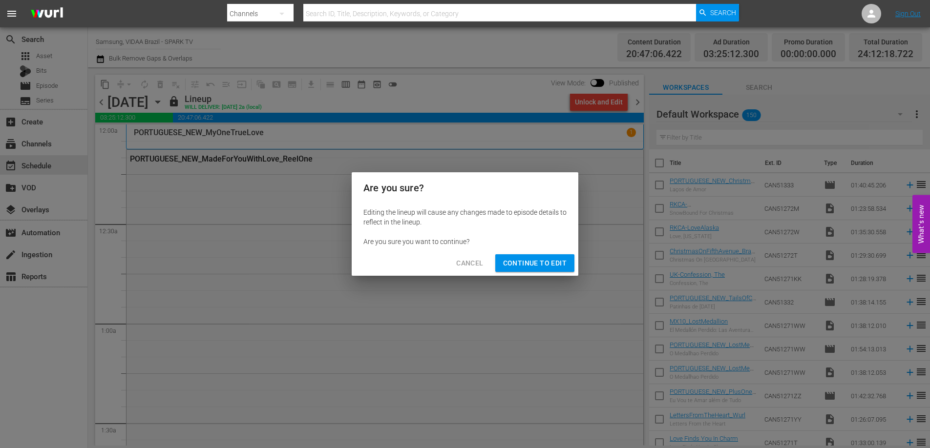
click at [542, 266] on span "Continue to Edit" at bounding box center [534, 263] width 63 height 12
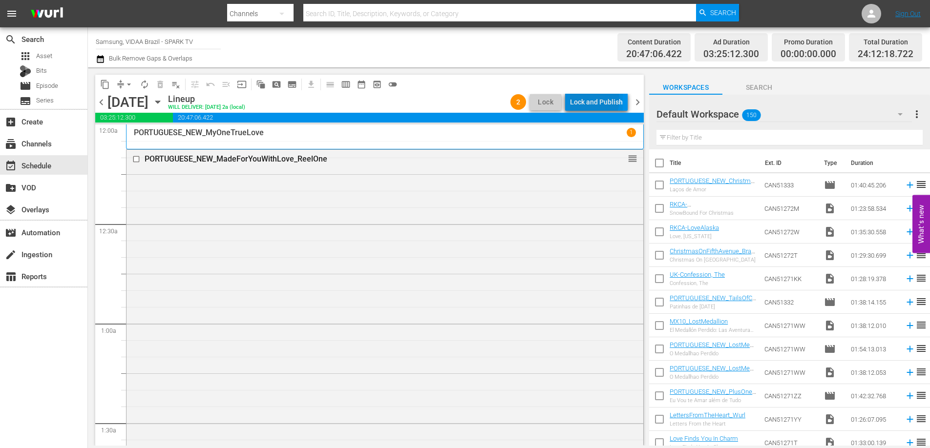
click at [590, 100] on div "Lock and Publish" at bounding box center [596, 102] width 53 height 18
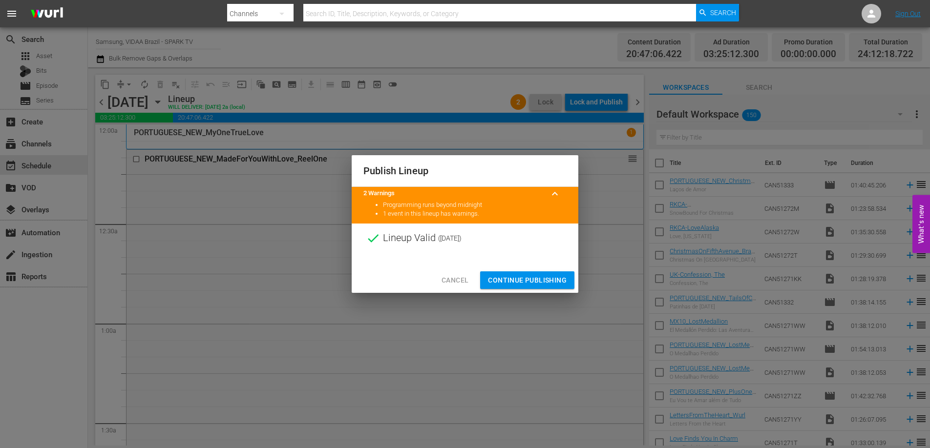
click at [552, 281] on span "Continue Publishing" at bounding box center [527, 280] width 79 height 12
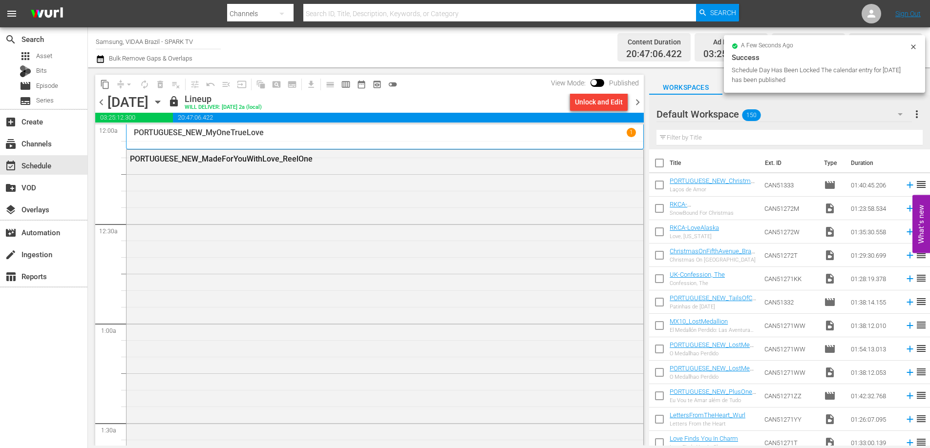
click at [637, 100] on span "chevron_right" at bounding box center [637, 102] width 12 height 12
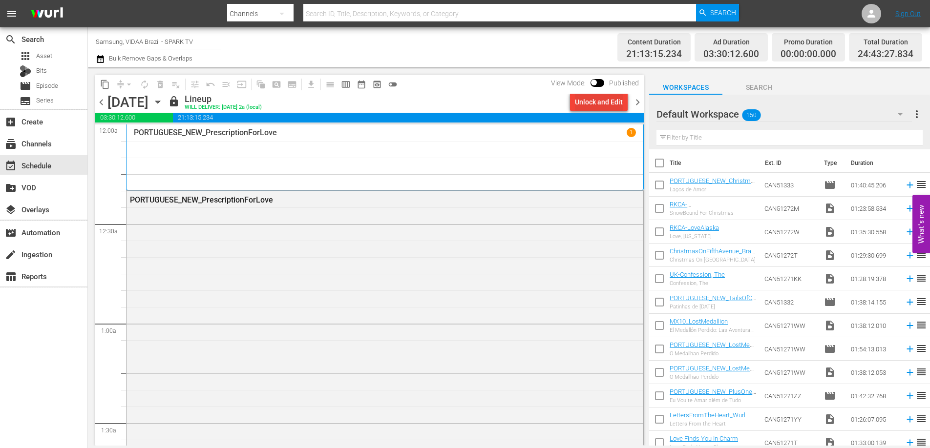
click at [583, 103] on div "Unlock and Edit" at bounding box center [599, 102] width 48 height 18
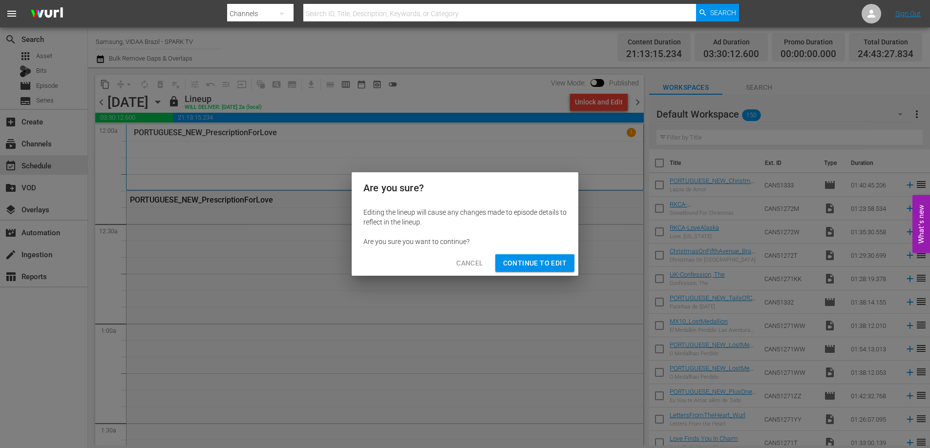
click at [550, 264] on span "Continue to Edit" at bounding box center [534, 263] width 63 height 12
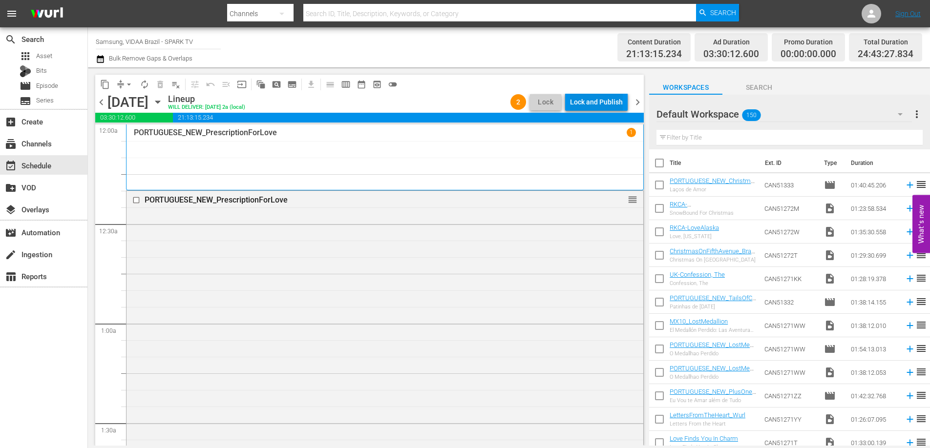
click at [597, 99] on div "Lock and Publish" at bounding box center [596, 102] width 53 height 18
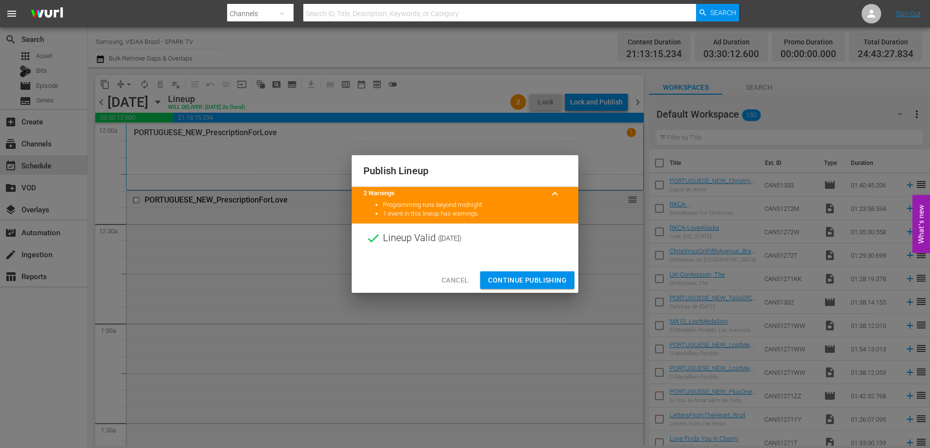
click at [527, 283] on span "Continue Publishing" at bounding box center [527, 280] width 79 height 12
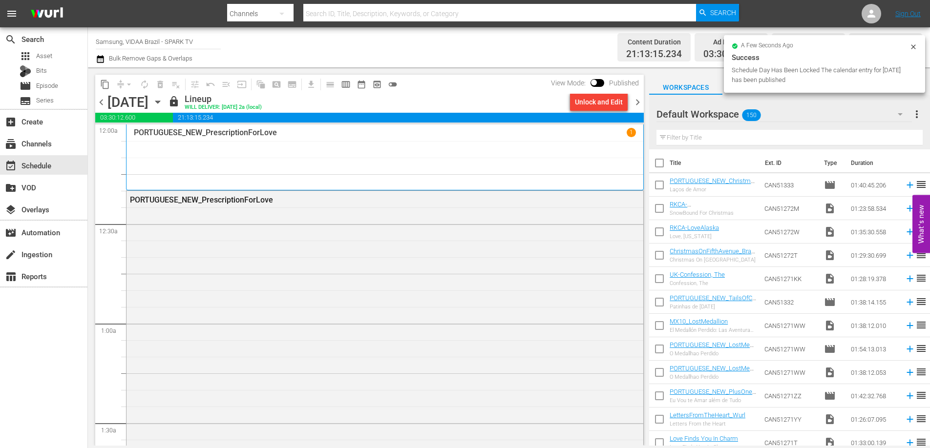
click at [635, 101] on span "chevron_right" at bounding box center [637, 102] width 12 height 12
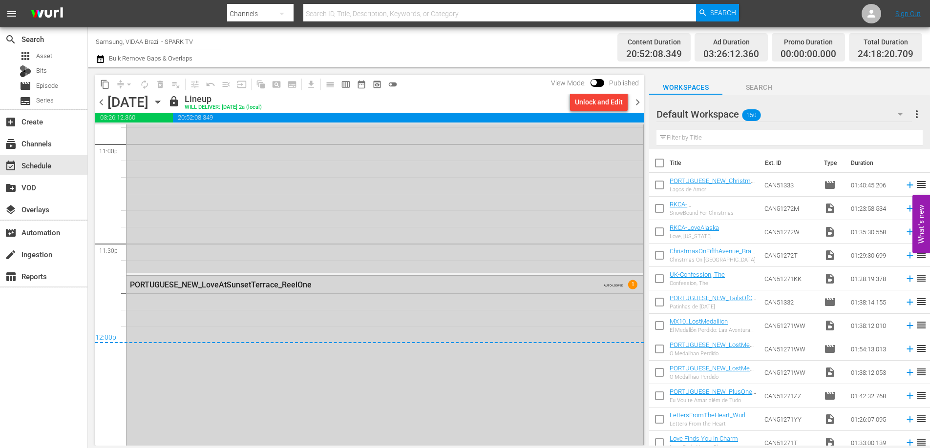
scroll to position [4555, 0]
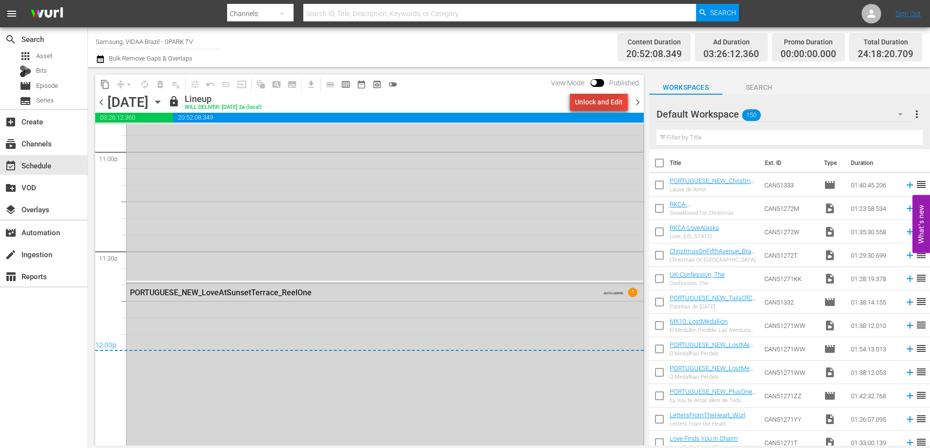
click at [589, 103] on div "Unlock and Edit" at bounding box center [599, 102] width 48 height 18
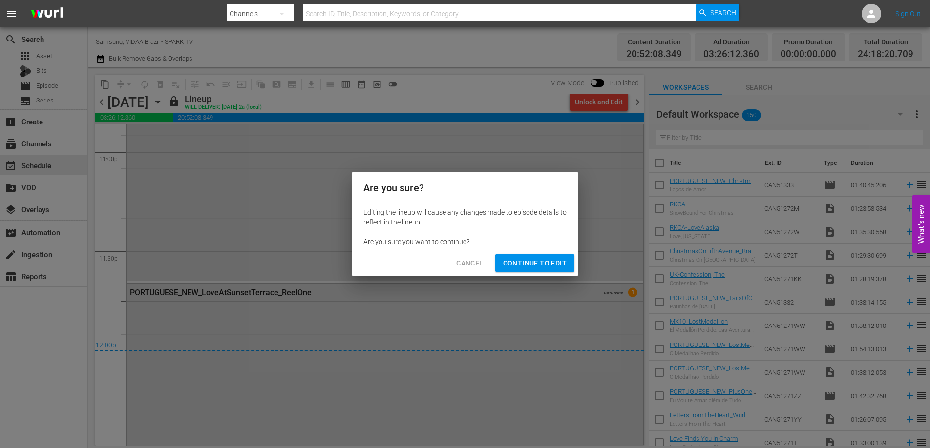
click at [548, 263] on span "Continue to Edit" at bounding box center [534, 263] width 63 height 12
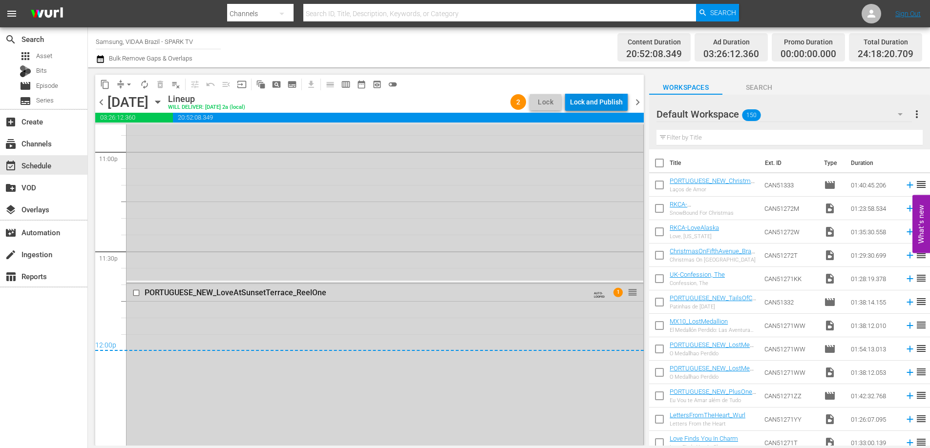
click at [587, 100] on div "Lock and Publish" at bounding box center [596, 102] width 53 height 18
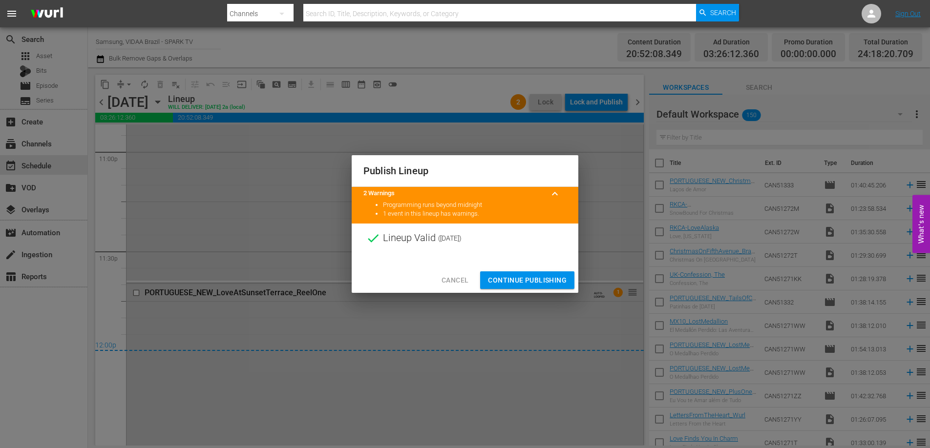
click at [527, 275] on span "Continue Publishing" at bounding box center [527, 280] width 79 height 12
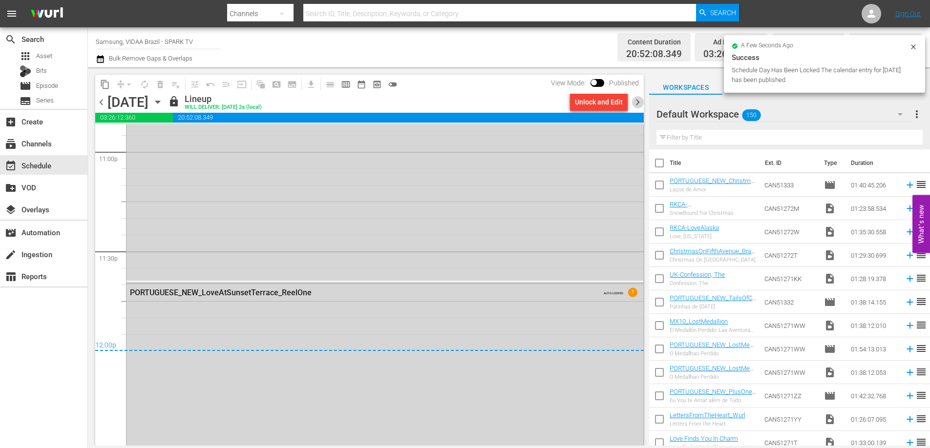
click at [640, 100] on span "chevron_right" at bounding box center [637, 102] width 12 height 12
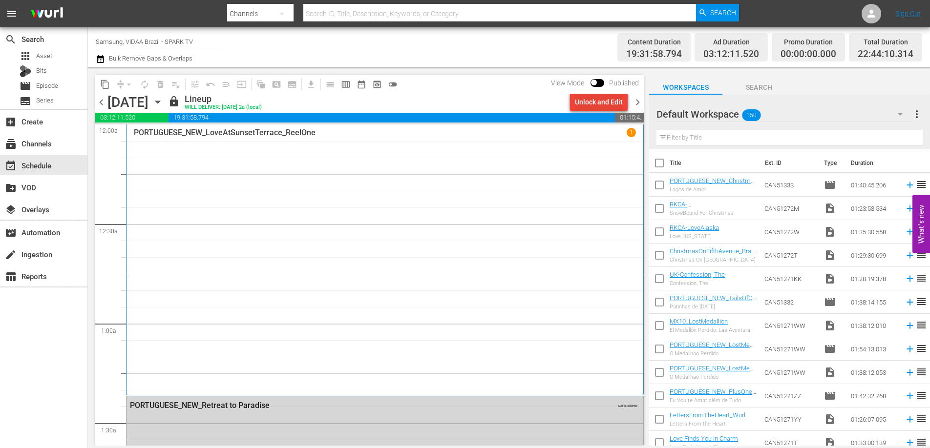
click at [602, 105] on div "Unlock and Edit" at bounding box center [599, 102] width 48 height 18
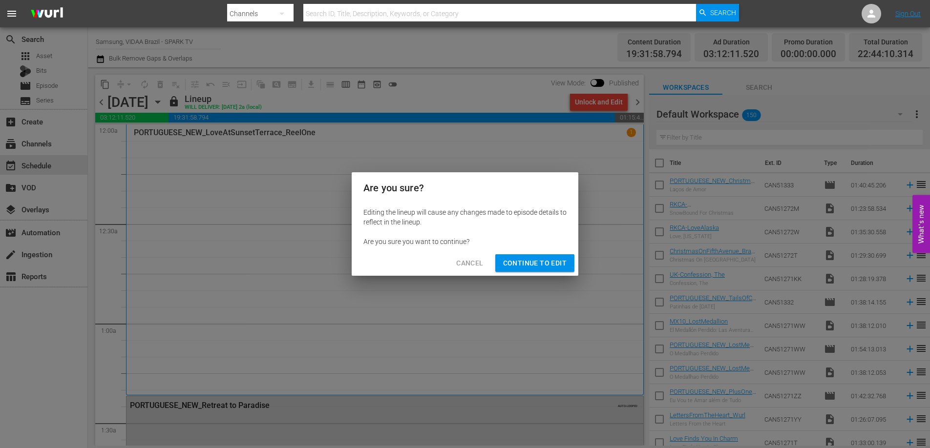
click at [539, 265] on span "Continue to Edit" at bounding box center [534, 263] width 63 height 12
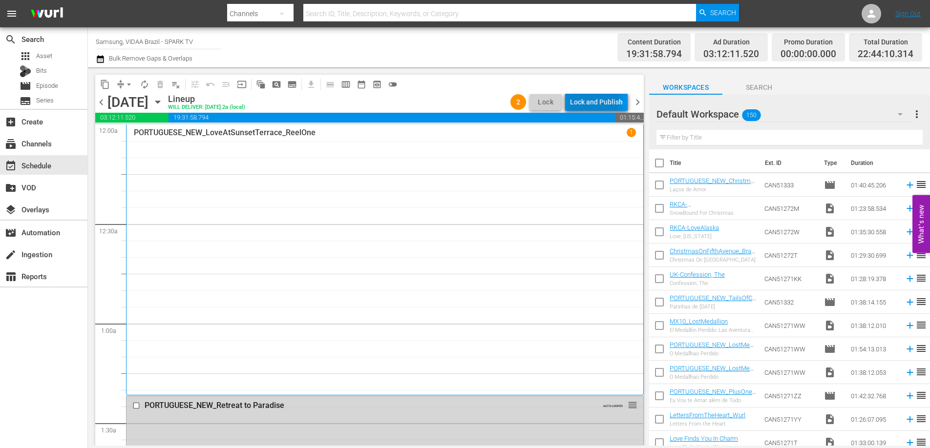
click at [590, 102] on div "Lock and Publish" at bounding box center [596, 102] width 53 height 18
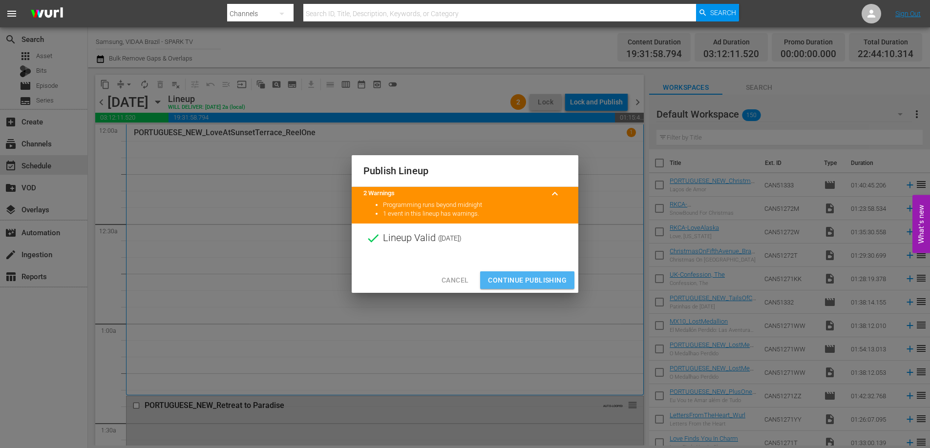
click at [542, 276] on span "Continue Publishing" at bounding box center [527, 280] width 79 height 12
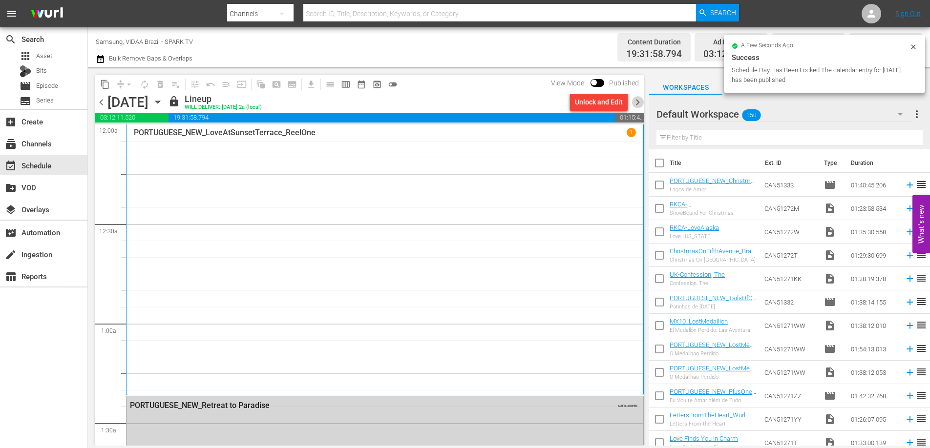
click at [637, 102] on span "chevron_right" at bounding box center [637, 102] width 12 height 12
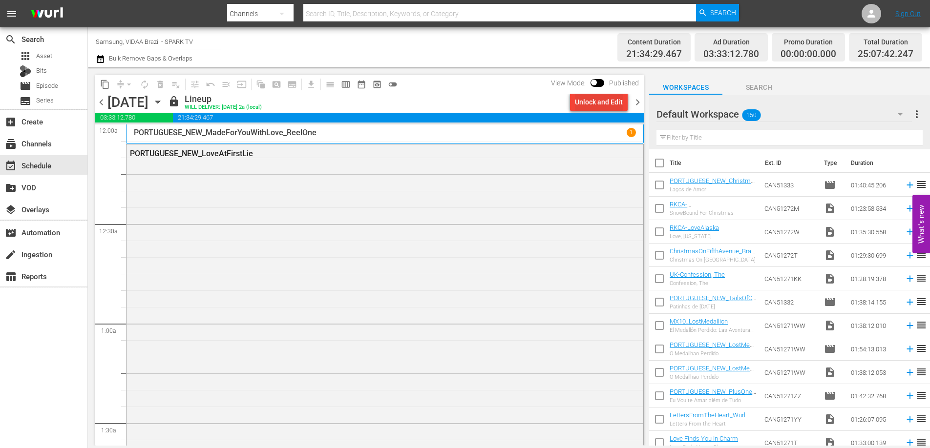
click at [607, 104] on div "Unlock and Edit" at bounding box center [599, 102] width 48 height 18
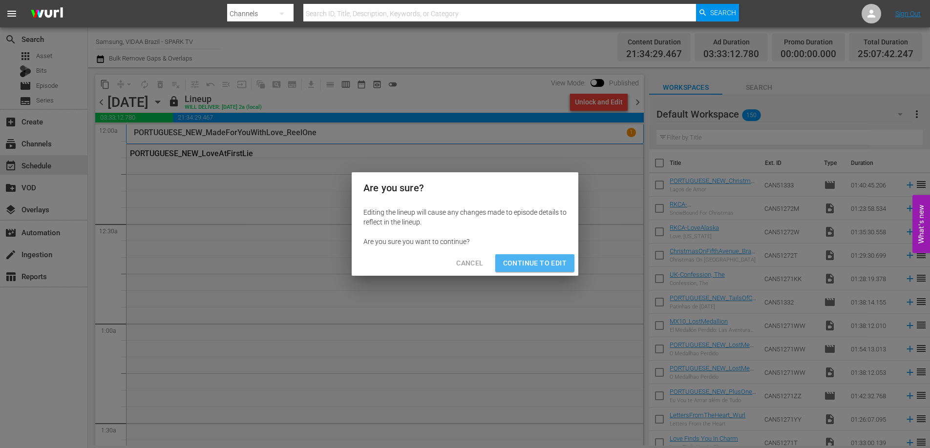
click at [549, 262] on span "Continue to Edit" at bounding box center [534, 263] width 63 height 12
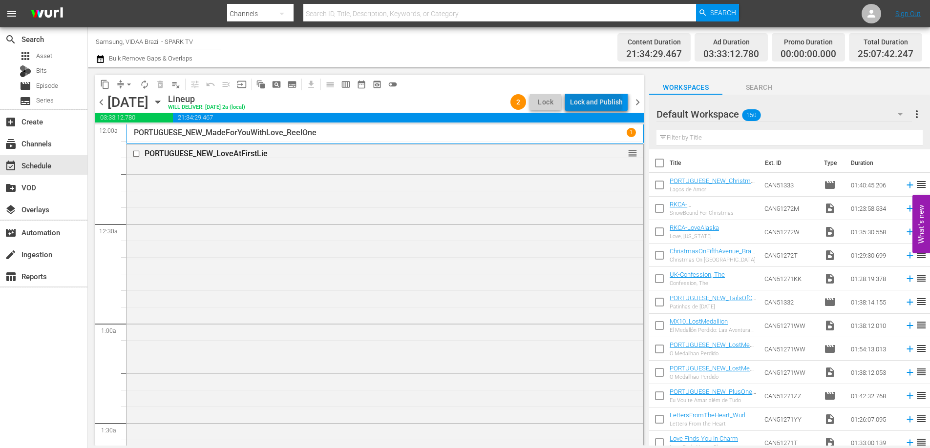
click at [598, 103] on div "Lock and Publish" at bounding box center [596, 102] width 53 height 18
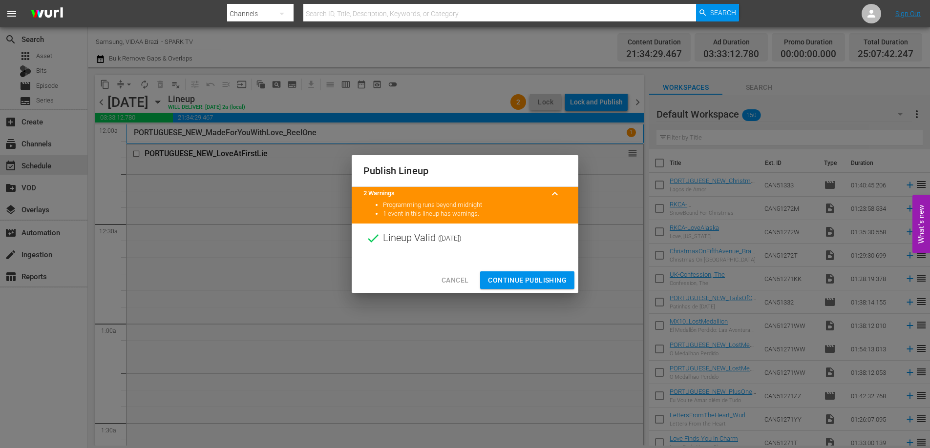
click at [548, 281] on span "Continue Publishing" at bounding box center [527, 280] width 79 height 12
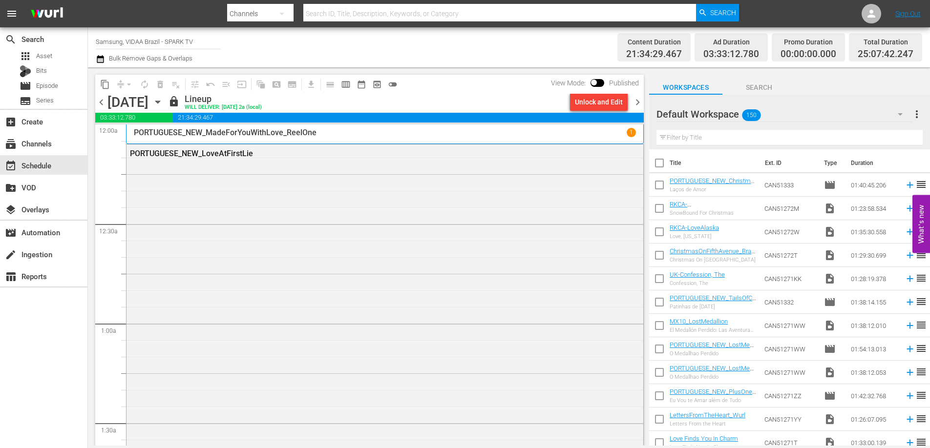
click at [491, 38] on div "Channel Title Samsung, VIDAA Brazil - SPARK TV Bulk Remove Gaps & Overlaps" at bounding box center [321, 47] width 451 height 35
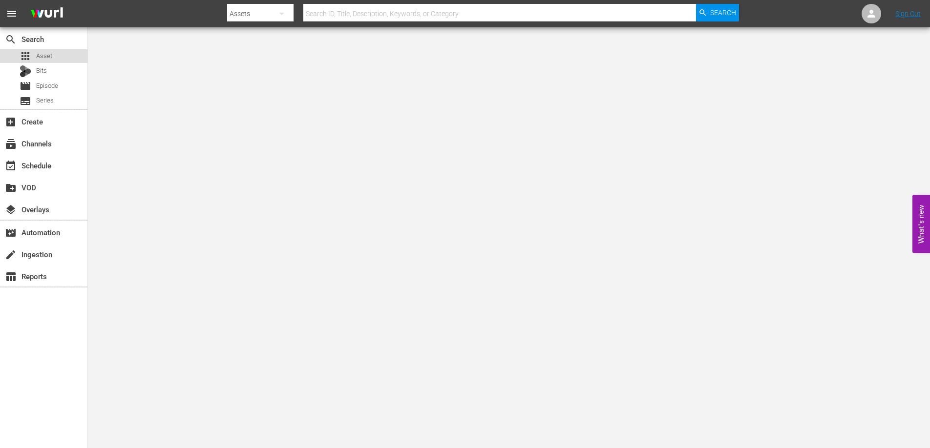
click at [45, 57] on span "Asset" at bounding box center [44, 56] width 16 height 10
